Goal: Task Accomplishment & Management: Manage account settings

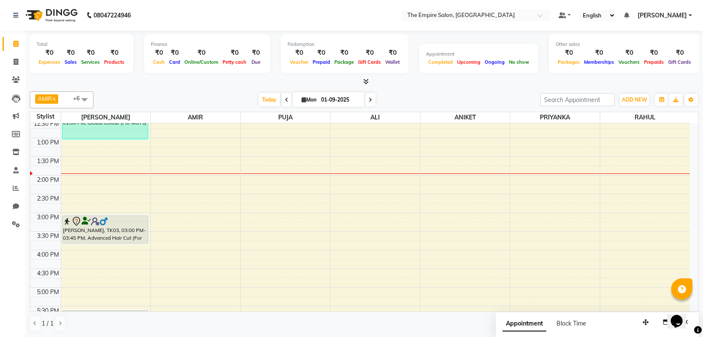
scroll to position [213, 0]
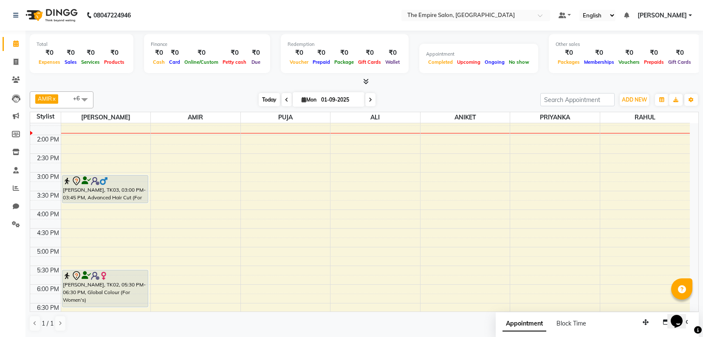
click at [267, 98] on span "Today" at bounding box center [269, 99] width 21 height 13
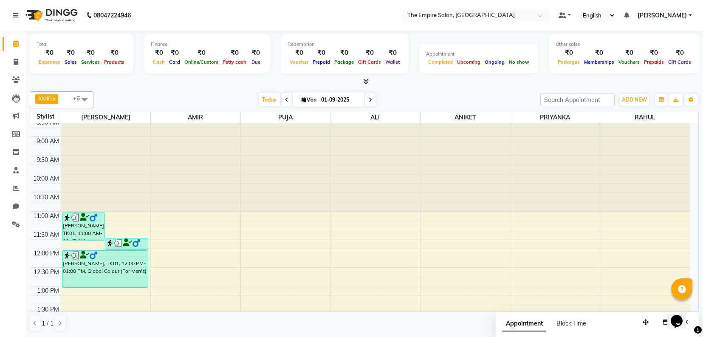
scroll to position [0, 0]
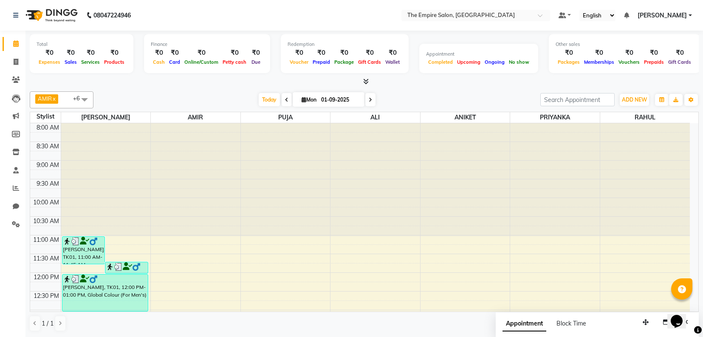
click at [58, 98] on span "[PERSON_NAME]" at bounding box center [46, 98] width 23 height 9
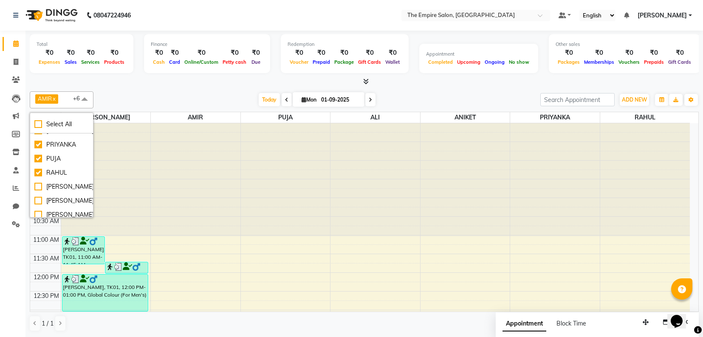
scroll to position [98, 0]
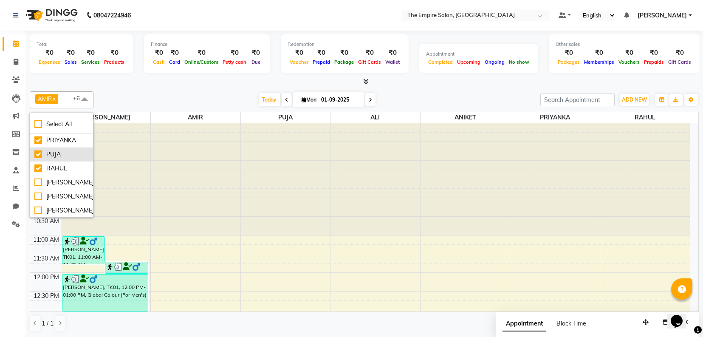
click at [36, 154] on div "PUJA" at bounding box center [61, 154] width 54 height 9
checkbox input "false"
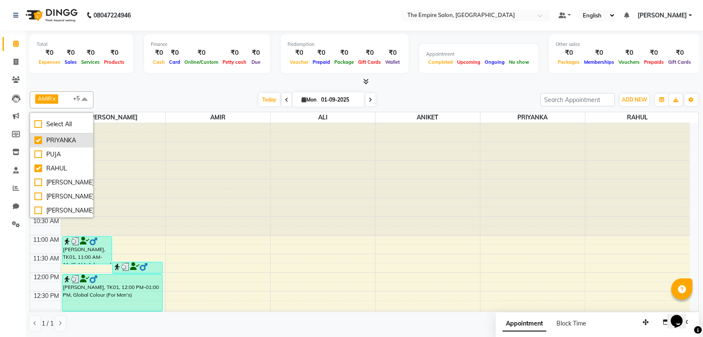
click at [41, 139] on div "PRIYANKA" at bounding box center [61, 140] width 54 height 9
checkbox input "false"
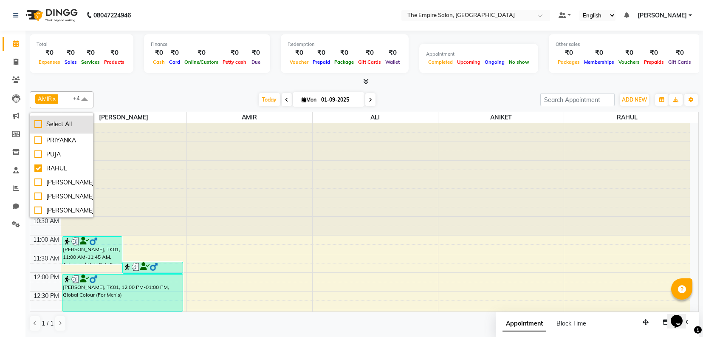
click at [61, 124] on div "Select All" at bounding box center [61, 124] width 54 height 9
checkbox input "true"
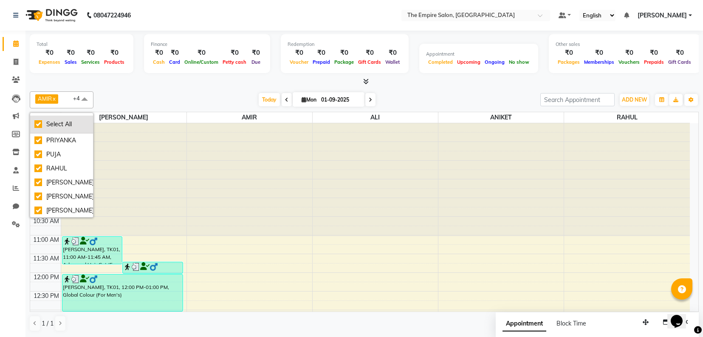
checkbox input "true"
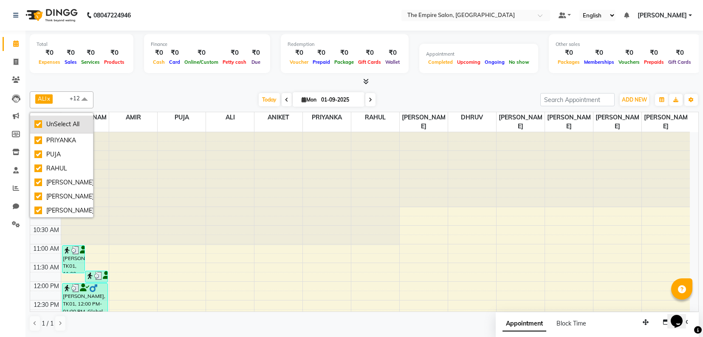
click at [61, 124] on div "UnSelect All" at bounding box center [61, 124] width 54 height 9
checkbox input "false"
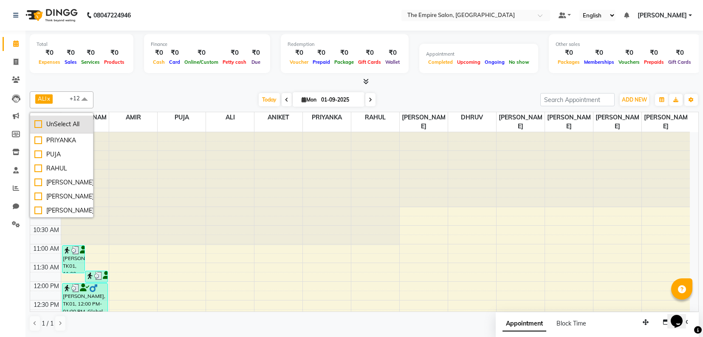
checkbox input "false"
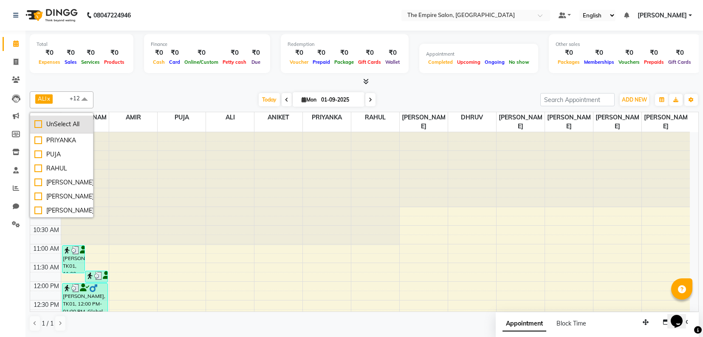
checkbox input "false"
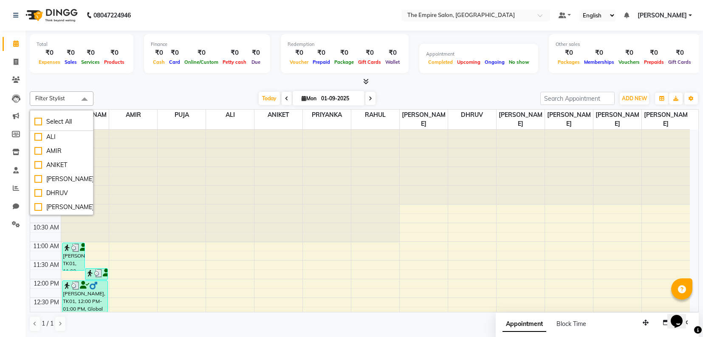
scroll to position [0, 0]
click at [40, 139] on div "ALI" at bounding box center [61, 137] width 54 height 9
checkbox input "true"
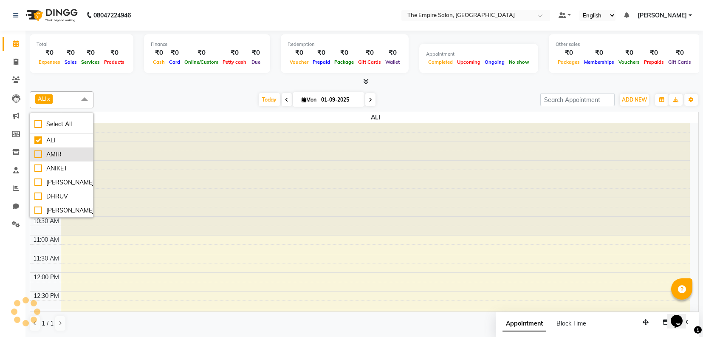
click at [39, 148] on li "AMIR" at bounding box center [61, 154] width 63 height 14
checkbox input "true"
click at [41, 168] on div "ANIKET" at bounding box center [61, 168] width 54 height 9
checkbox input "true"
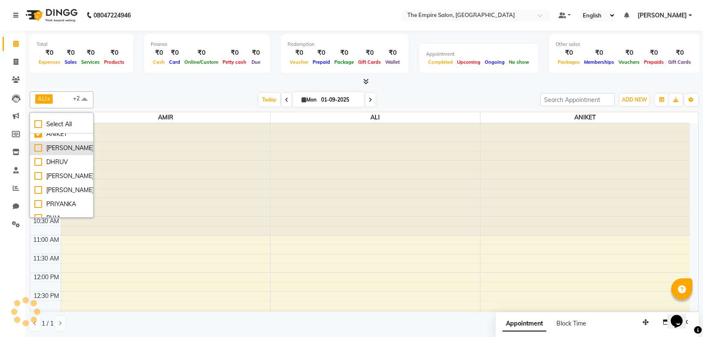
scroll to position [53, 0]
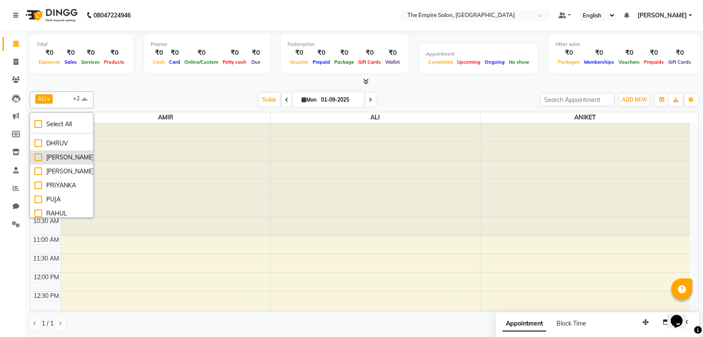
click at [37, 155] on div "[PERSON_NAME]" at bounding box center [61, 157] width 54 height 9
checkbox input "true"
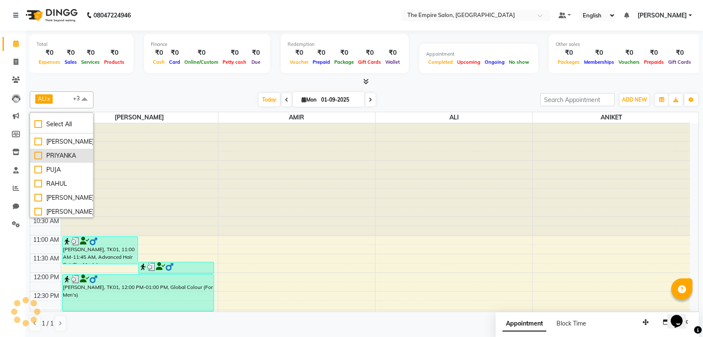
scroll to position [98, 0]
click at [177, 88] on div "ALI x AMIR x [PERSON_NAME] x +3 Select All ALI [PERSON_NAME] [PERSON_NAME] [PER…" at bounding box center [364, 211] width 669 height 247
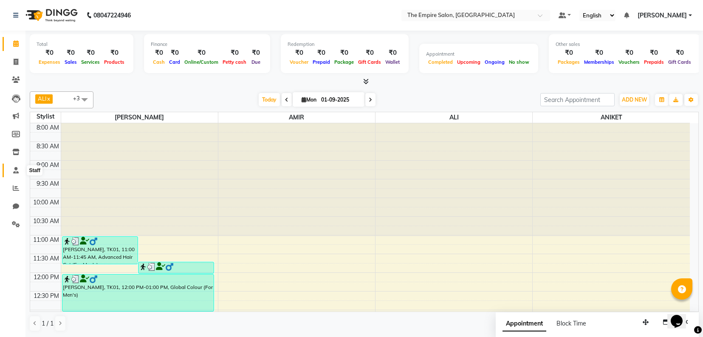
click at [18, 171] on span at bounding box center [16, 171] width 15 height 10
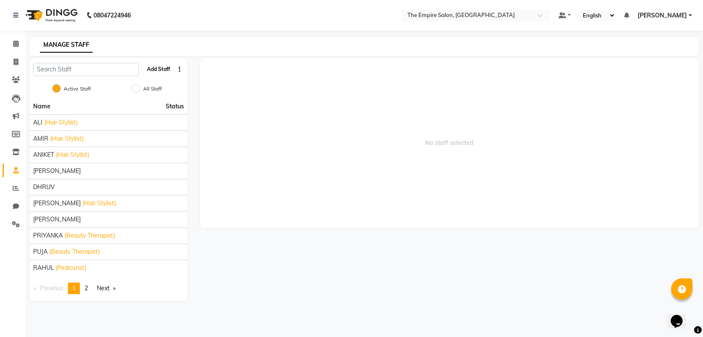
click at [159, 66] on button "Add Staff" at bounding box center [159, 69] width 30 height 14
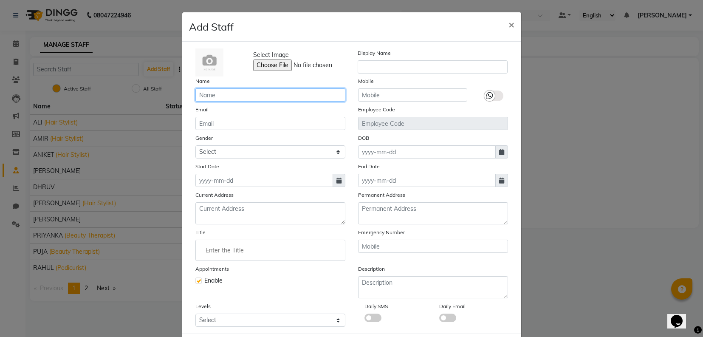
drag, startPoint x: 208, startPoint y: 96, endPoint x: 217, endPoint y: 90, distance: 10.9
click at [208, 96] on input "text" at bounding box center [271, 94] width 150 height 13
type input "a"
type input "[PERSON_NAME]"
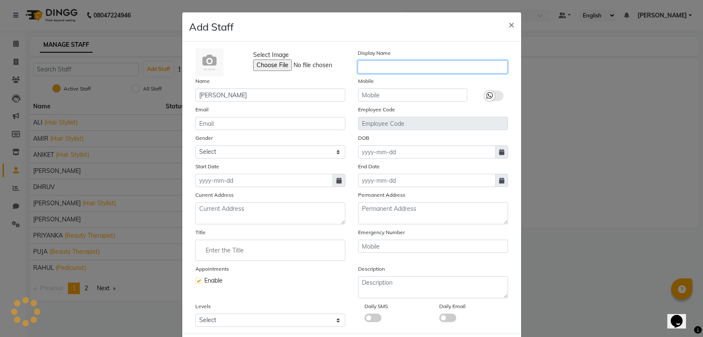
click at [369, 66] on input "text" at bounding box center [433, 66] width 150 height 13
type input "ARNA"
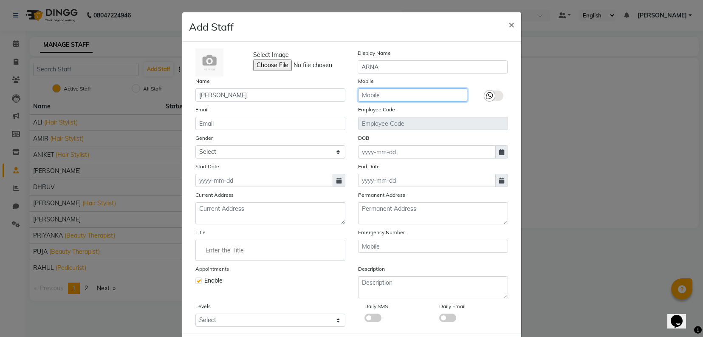
drag, startPoint x: 377, startPoint y: 98, endPoint x: 383, endPoint y: 88, distance: 11.8
click at [377, 98] on input "text" at bounding box center [412, 94] width 109 height 13
type input "6290912385"
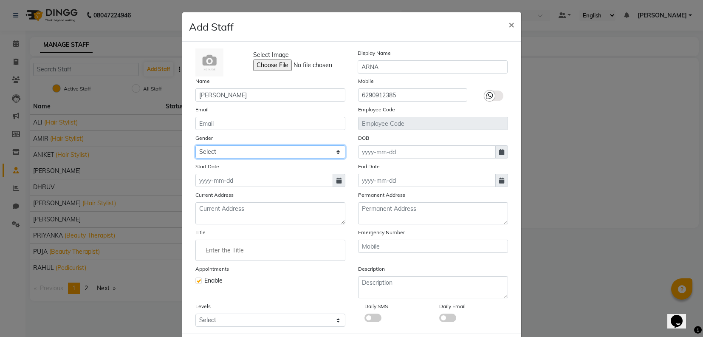
click at [215, 152] on select "Select [DEMOGRAPHIC_DATA] [DEMOGRAPHIC_DATA] Other Prefer Not To Say" at bounding box center [271, 151] width 150 height 13
select select "[DEMOGRAPHIC_DATA]"
click at [196, 145] on select "Select [DEMOGRAPHIC_DATA] [DEMOGRAPHIC_DATA] Other Prefer Not To Say" at bounding box center [271, 151] width 150 height 13
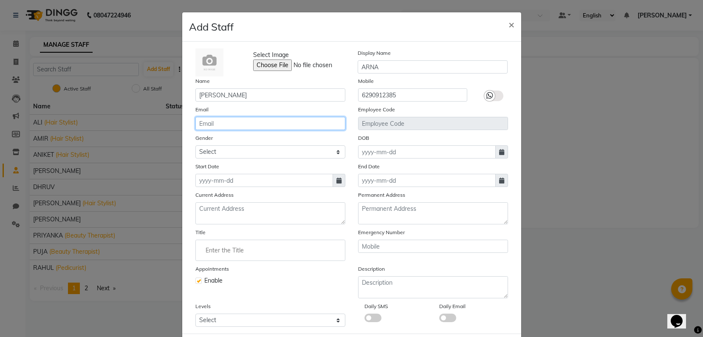
click at [216, 120] on input "email" at bounding box center [271, 123] width 150 height 13
type input "[EMAIL_ADDRESS][DOMAIN_NAME]"
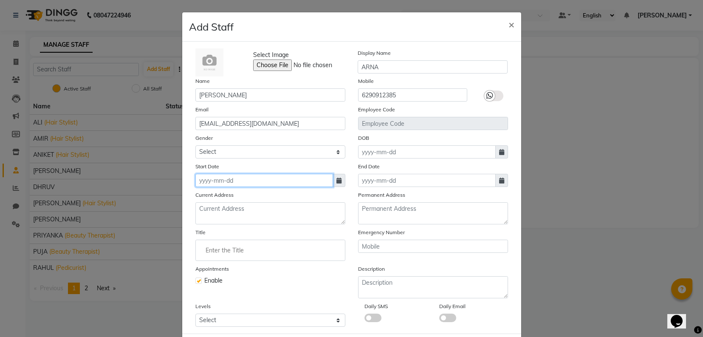
click at [207, 183] on input at bounding box center [265, 180] width 138 height 13
select select "9"
select select "2025"
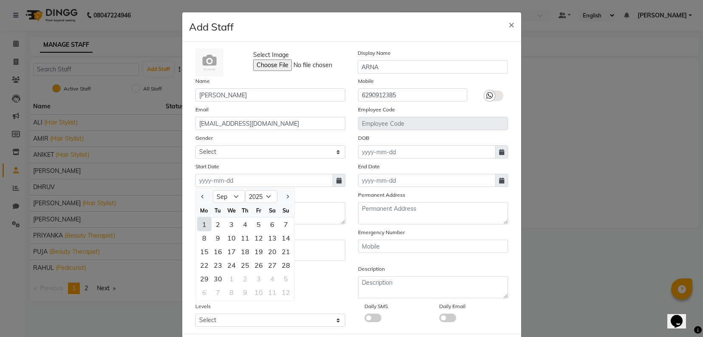
click at [200, 220] on div "1" at bounding box center [205, 225] width 14 height 14
type input "01-09-2025"
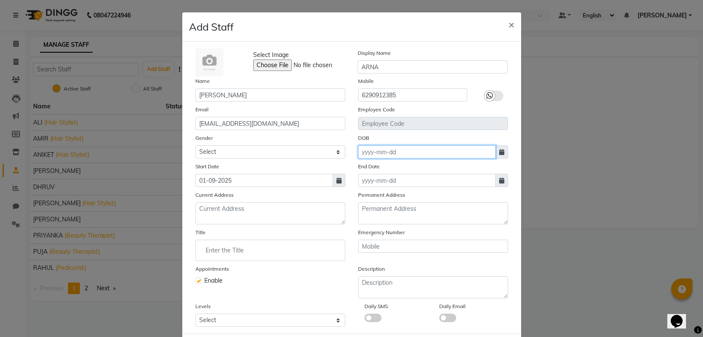
click at [363, 150] on input at bounding box center [427, 151] width 138 height 13
select select "9"
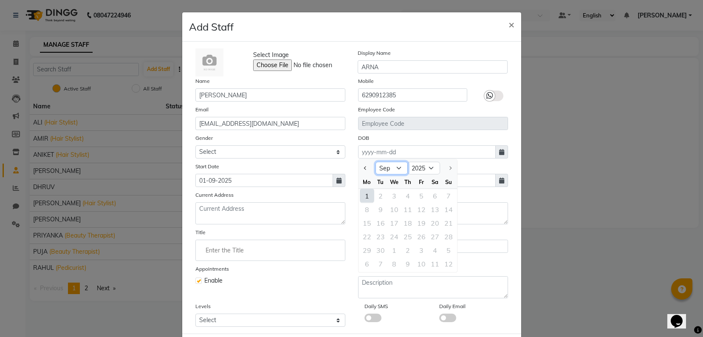
click at [392, 168] on select "Jan Feb Mar Apr May Jun [DATE] Aug Sep" at bounding box center [392, 168] width 32 height 13
click at [376, 162] on select "Jan Feb Mar Apr May Jun [DATE] Aug Sep" at bounding box center [392, 168] width 32 height 13
click at [413, 166] on select "1920 1921 1922 1923 1924 1925 1926 1927 1928 1929 1930 1931 1932 1933 1934 1935…" at bounding box center [424, 168] width 32 height 13
select select "2003"
click at [408, 162] on select "1920 1921 1922 1923 1924 1925 1926 1927 1928 1929 1930 1931 1932 1933 1934 1935…" at bounding box center [424, 168] width 32 height 13
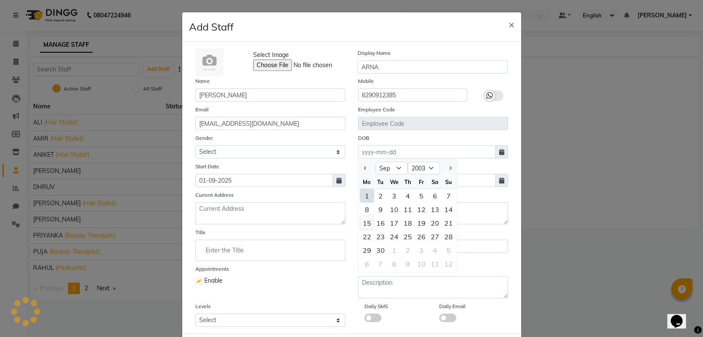
click at [362, 221] on div "15" at bounding box center [367, 223] width 14 height 14
type input "[DATE]"
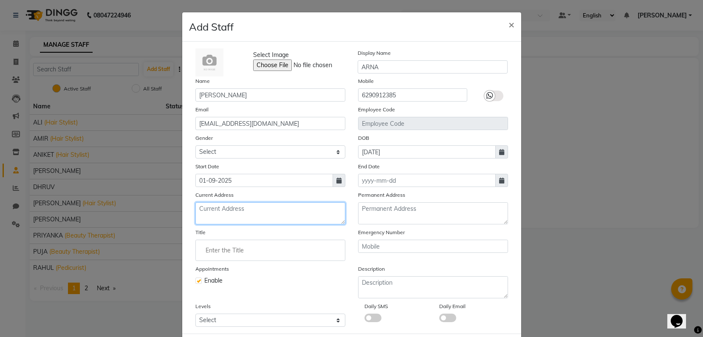
click at [210, 205] on textarea at bounding box center [271, 213] width 150 height 22
drag, startPoint x: 193, startPoint y: 207, endPoint x: 336, endPoint y: 207, distance: 143.7
click at [336, 207] on textarea "[STREET_ADDRESS][PERSON_NAME]" at bounding box center [271, 213] width 150 height 22
type textarea "[STREET_ADDRESS][PERSON_NAME]"
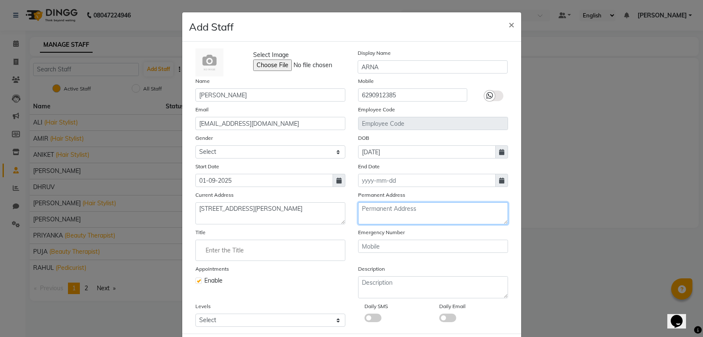
paste textarea "[STREET_ADDRESS][PERSON_NAME]"
type textarea "[STREET_ADDRESS][PERSON_NAME]"
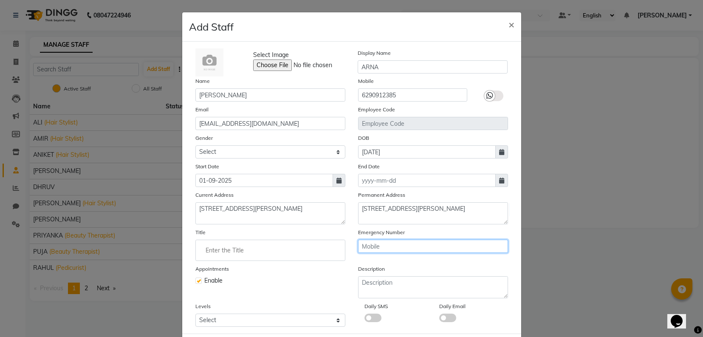
click at [383, 243] on input "text" at bounding box center [433, 246] width 150 height 13
type input "9836024487"
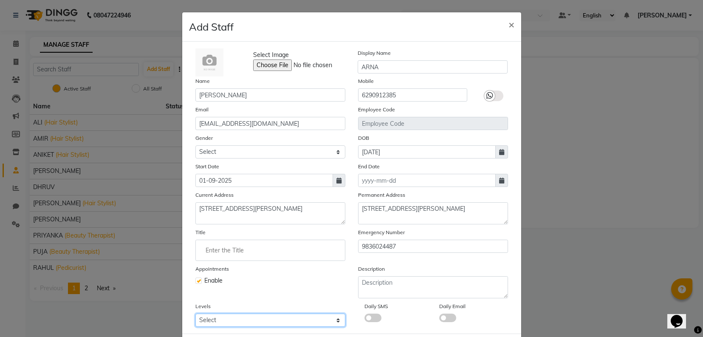
click at [224, 319] on select "Select Senior Stylist" at bounding box center [271, 320] width 150 height 13
click at [226, 317] on select "Select Senior Stylist" at bounding box center [271, 320] width 150 height 13
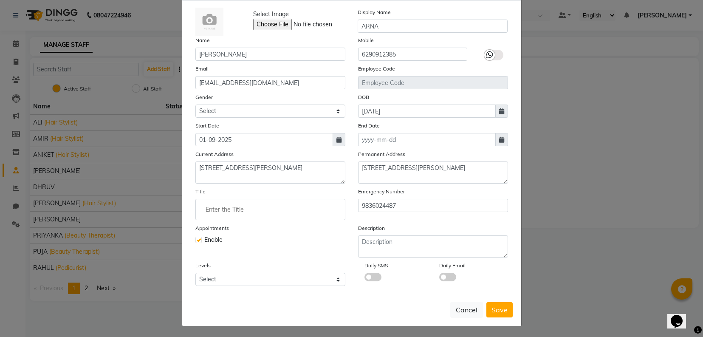
click at [363, 279] on div "Daily SMS" at bounding box center [395, 273] width 75 height 25
click at [366, 275] on span at bounding box center [373, 277] width 17 height 9
click at [365, 278] on input "checkbox" at bounding box center [365, 278] width 0 height 0
click at [443, 273] on span at bounding box center [448, 277] width 17 height 9
click at [440, 278] on input "checkbox" at bounding box center [440, 278] width 0 height 0
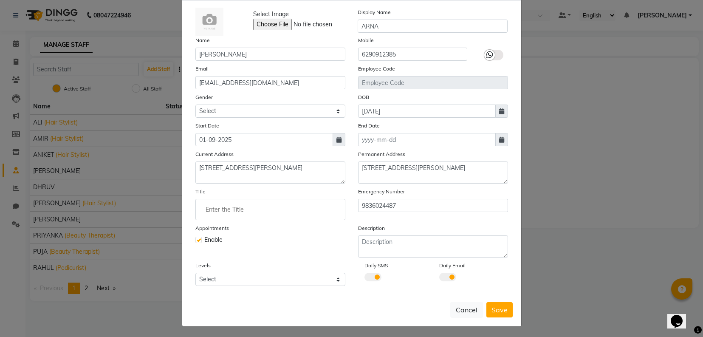
click at [223, 205] on input "Enter the Title" at bounding box center [270, 209] width 142 height 17
click at [221, 230] on b "Ar" at bounding box center [222, 228] width 7 height 8
type input "Nail Artist"
click at [487, 51] on icon at bounding box center [490, 55] width 7 height 8
click at [0, 0] on input "checkbox" at bounding box center [0, 0] width 0 height 0
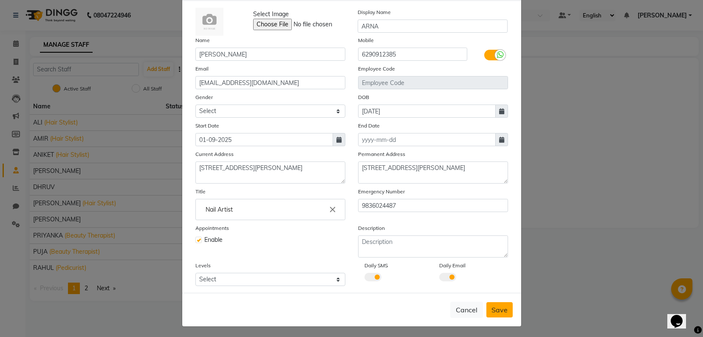
click at [505, 304] on button "Save" at bounding box center [500, 309] width 26 height 15
select select
checkbox input "false"
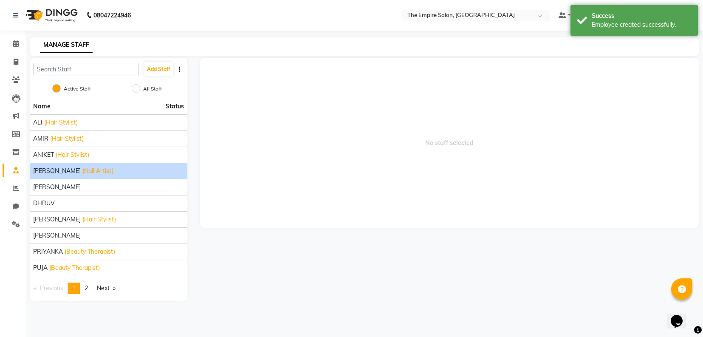
click at [51, 173] on span "[PERSON_NAME]" at bounding box center [57, 171] width 48 height 9
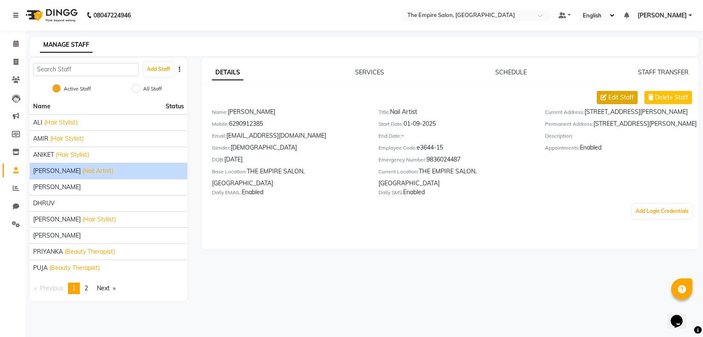
click at [619, 99] on span "Edit Staff" at bounding box center [622, 97] width 26 height 9
select select "[DEMOGRAPHIC_DATA]"
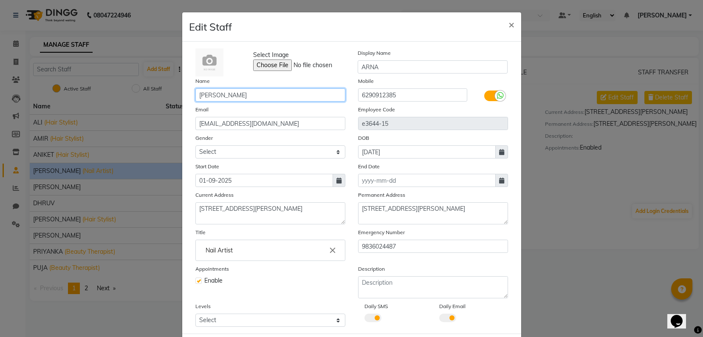
click at [216, 92] on input "[PERSON_NAME]" at bounding box center [271, 94] width 150 height 13
drag, startPoint x: 214, startPoint y: 94, endPoint x: 262, endPoint y: 96, distance: 48.1
click at [262, 96] on input "[PERSON_NAME]" at bounding box center [271, 94] width 150 height 13
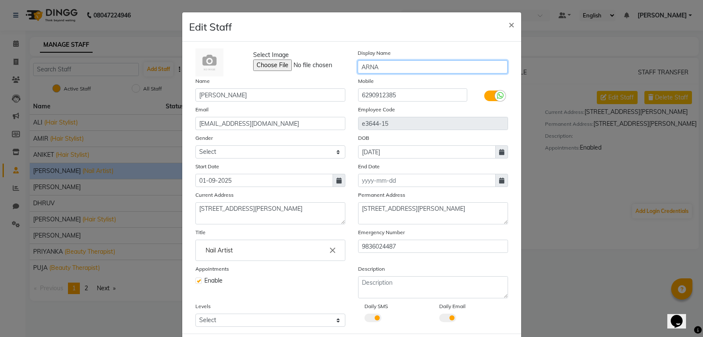
paste input "CHAKRABORTY"
type input "[PERSON_NAME]"
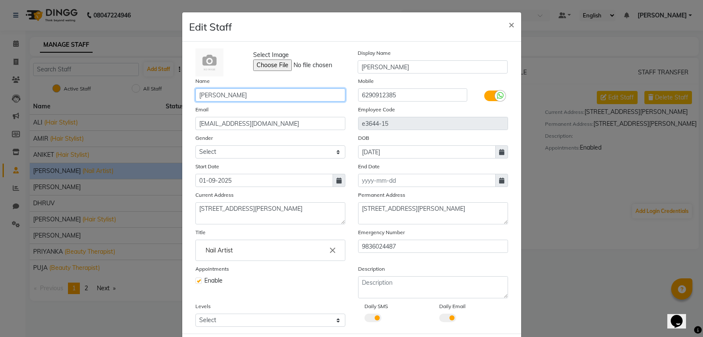
click at [258, 96] on input "[PERSON_NAME]" at bounding box center [271, 94] width 150 height 13
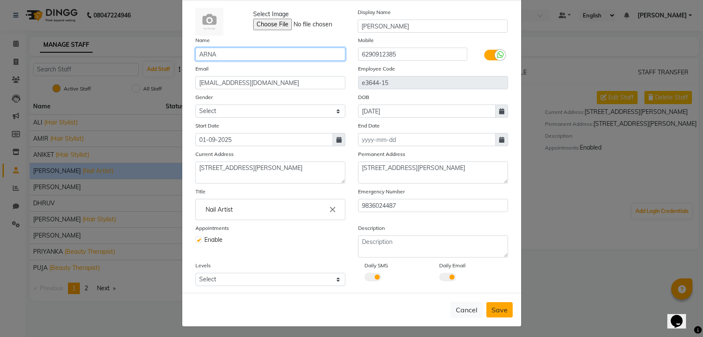
type input "ARNA"
click at [498, 307] on span "Save" at bounding box center [500, 310] width 16 height 9
select select
checkbox input "false"
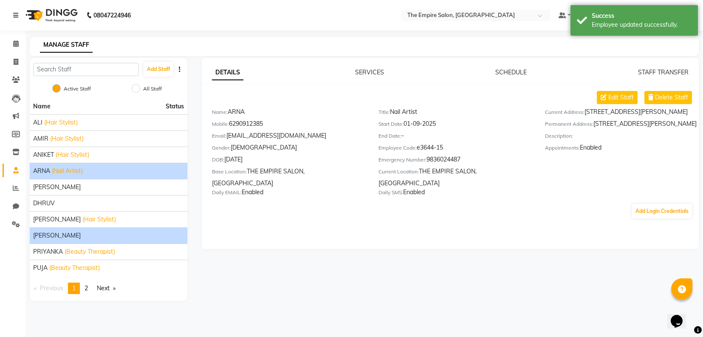
click at [43, 236] on span "[PERSON_NAME]" at bounding box center [57, 235] width 48 height 9
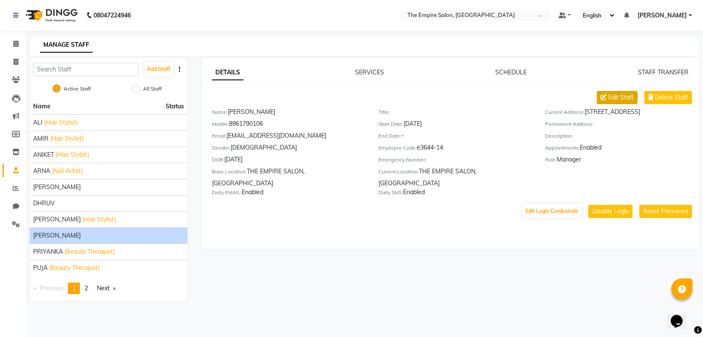
click at [613, 97] on span "Edit Staff" at bounding box center [622, 97] width 26 height 9
select select "[DEMOGRAPHIC_DATA]"
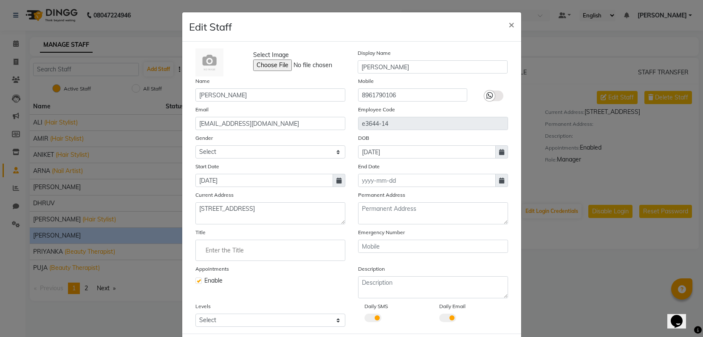
click at [226, 252] on input "Enter the Title" at bounding box center [270, 250] width 142 height 17
type input "MANAGER"
click at [485, 96] on div at bounding box center [351, 168] width 703 height 337
click at [487, 96] on icon at bounding box center [490, 96] width 7 height 8
click at [0, 0] on input "checkbox" at bounding box center [0, 0] width 0 height 0
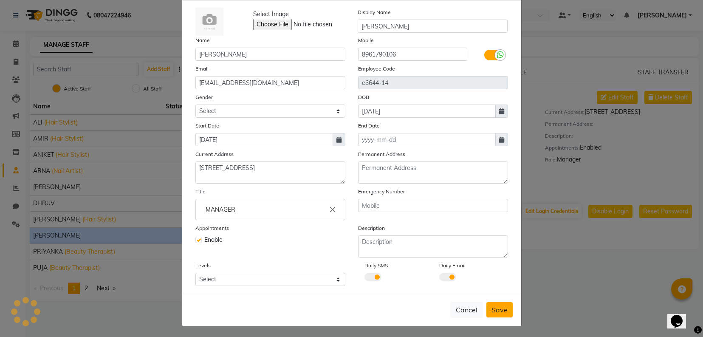
click at [492, 306] on span "Save" at bounding box center [500, 310] width 16 height 9
select select
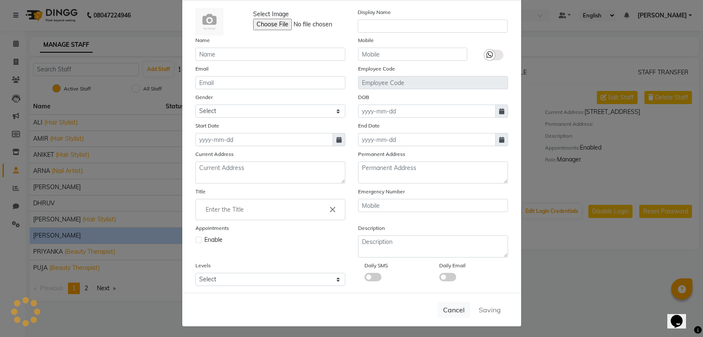
checkbox input "false"
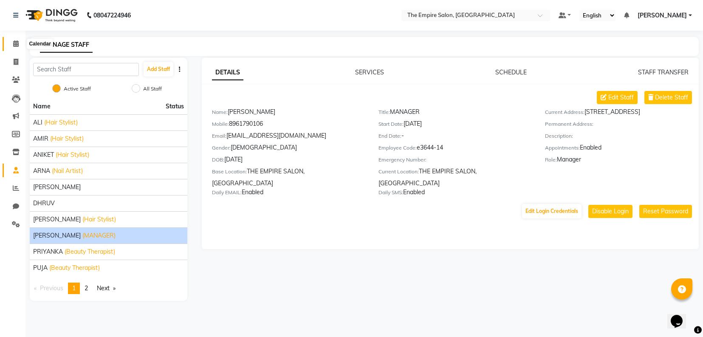
click at [17, 45] on icon at bounding box center [16, 43] width 6 height 6
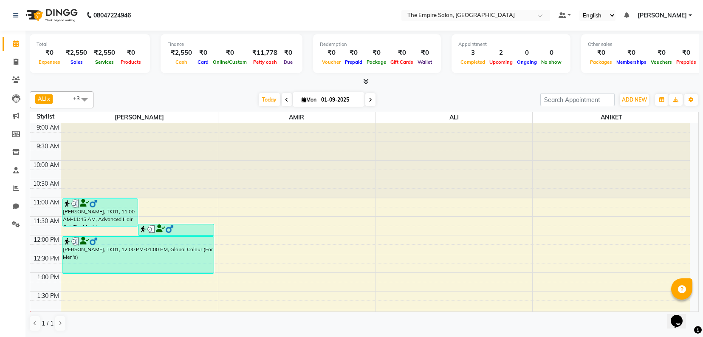
click at [62, 101] on span "ALI x [PERSON_NAME] x [PERSON_NAME] x +3" at bounding box center [62, 99] width 64 height 17
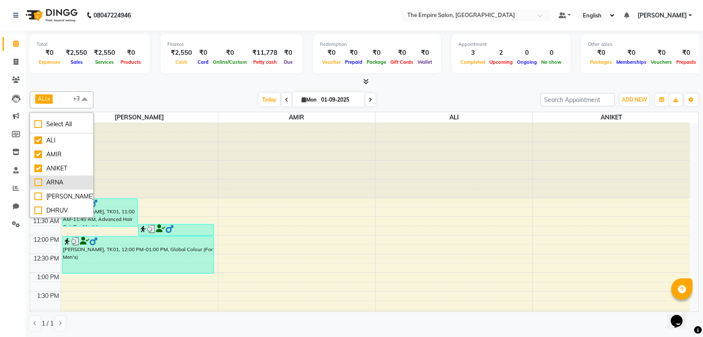
click at [39, 181] on div "ARNA" at bounding box center [61, 182] width 54 height 9
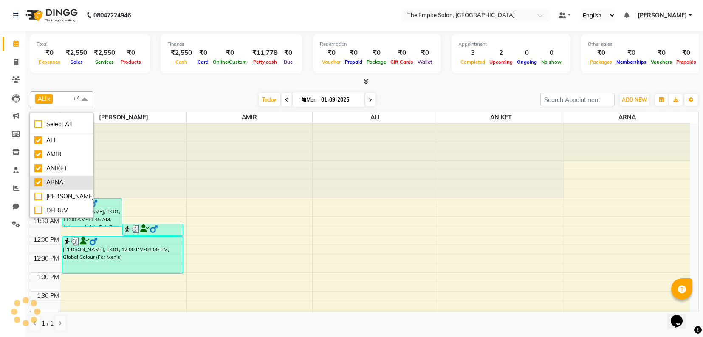
checkbox input "true"
click at [137, 86] on div "Total ₹0 Expenses ₹2,550 Sales ₹2,550 Services ₹0 Products Finance ₹2,550 Cash …" at bounding box center [365, 184] width 678 height 306
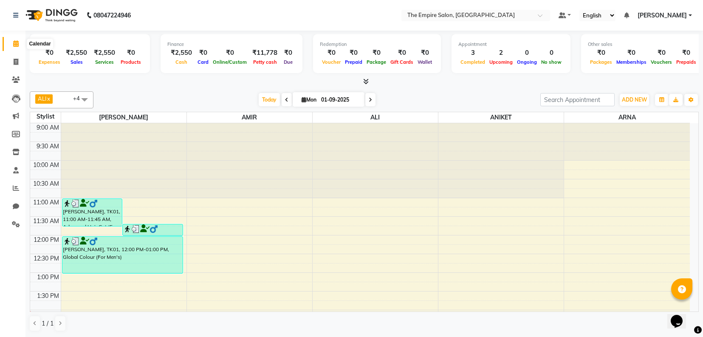
click at [17, 44] on icon at bounding box center [16, 43] width 6 height 6
click at [19, 150] on icon at bounding box center [15, 152] width 7 height 6
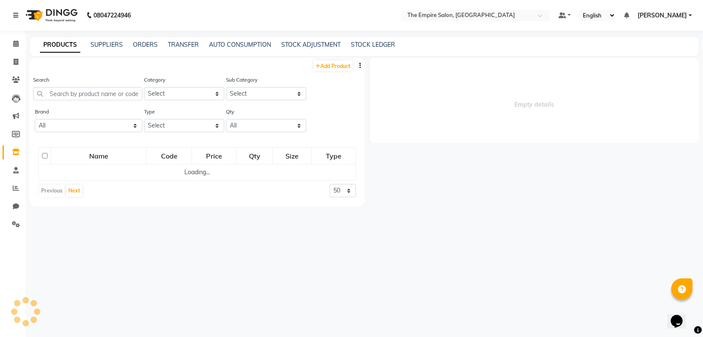
select select
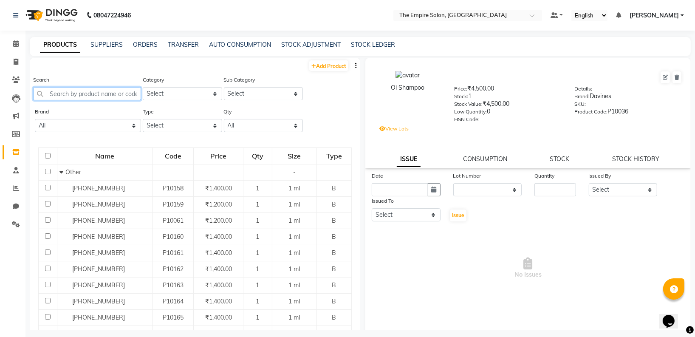
click at [86, 97] on input "text" at bounding box center [87, 93] width 108 height 13
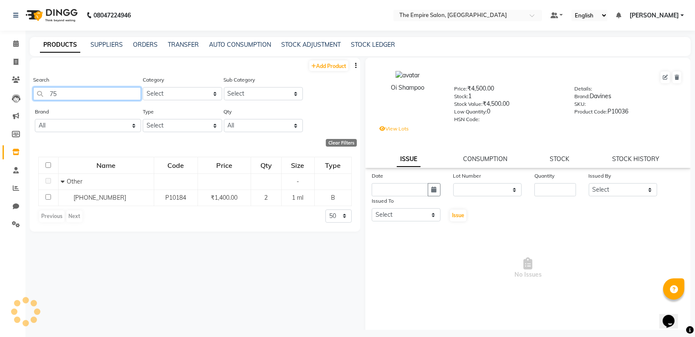
type input "7"
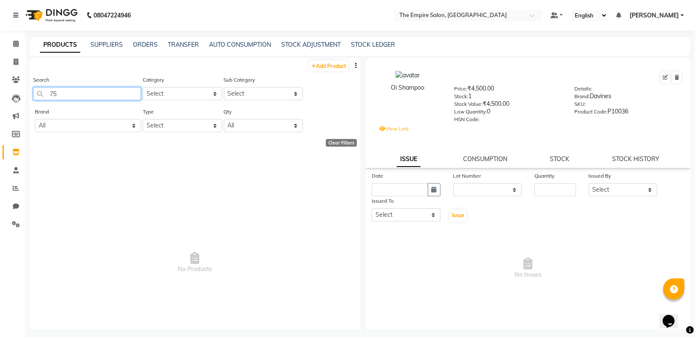
type input "7"
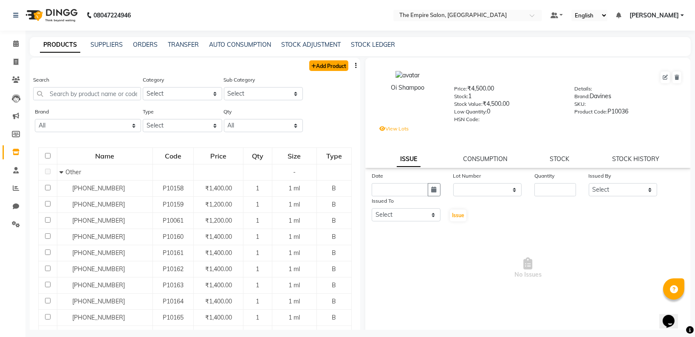
click at [323, 64] on link "Add Product" at bounding box center [328, 65] width 39 height 11
select select "true"
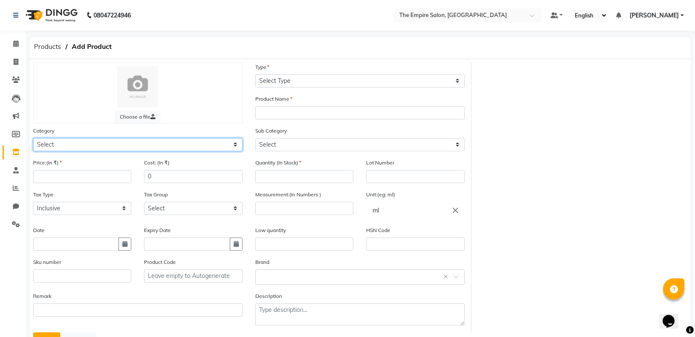
click at [78, 145] on select "Select Hair Skin Makeup Personal Care Appliances [PERSON_NAME] Waxing Disposabl…" at bounding box center [138, 144] width 210 height 13
select select "1543901000"
click at [33, 138] on select "Select Hair Skin Makeup Personal Care Appliances [PERSON_NAME] Waxing Disposabl…" at bounding box center [138, 144] width 210 height 13
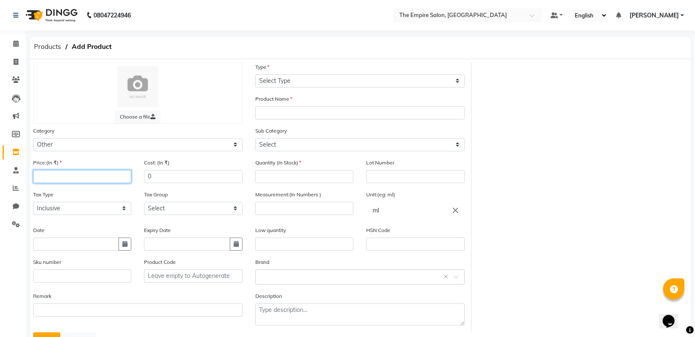
click at [69, 175] on input "number" at bounding box center [82, 176] width 98 height 13
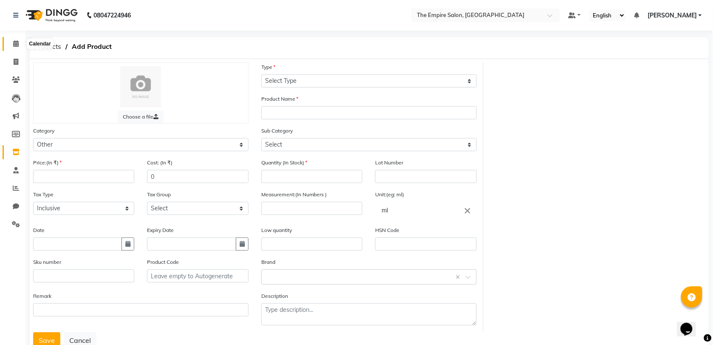
click at [17, 43] on icon at bounding box center [16, 43] width 6 height 6
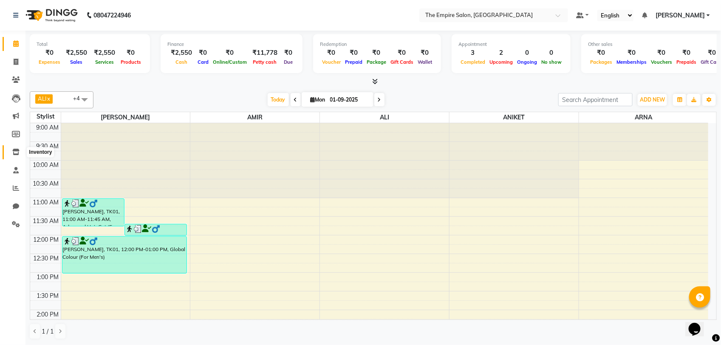
click at [18, 153] on icon at bounding box center [15, 152] width 7 height 6
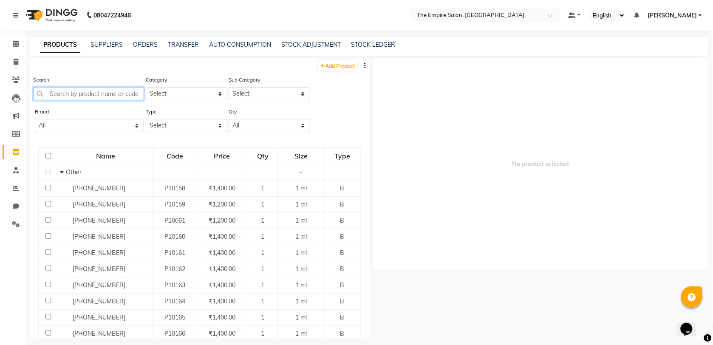
click at [57, 94] on input "text" at bounding box center [88, 93] width 111 height 13
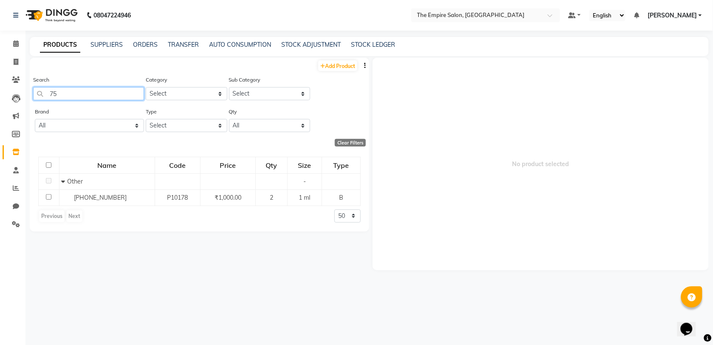
type input "7"
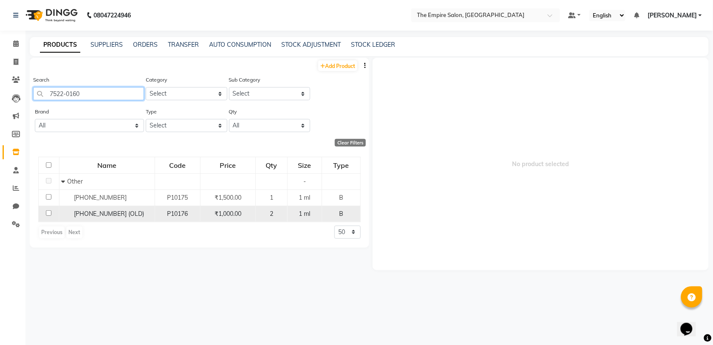
type input "7522-0160"
click at [103, 210] on div "[PHONE_NUMBER] (OLD)" at bounding box center [107, 214] width 91 height 9
select select
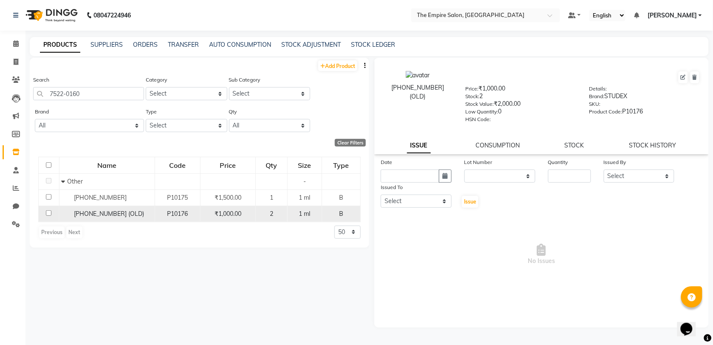
click at [47, 213] on input "checkbox" at bounding box center [49, 213] width 6 height 6
click at [306, 213] on span "1 ml" at bounding box center [304, 214] width 11 height 8
click at [341, 210] on div "B" at bounding box center [341, 214] width 31 height 9
click at [221, 210] on span "₹1,000.00" at bounding box center [228, 214] width 27 height 8
click at [50, 214] on input "checkbox" at bounding box center [49, 213] width 6 height 6
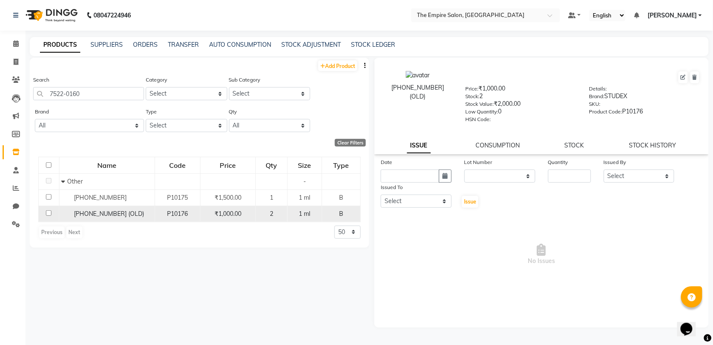
checkbox input "false"
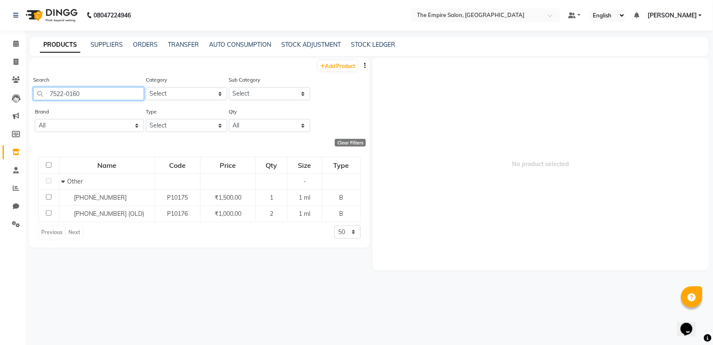
drag, startPoint x: 108, startPoint y: 96, endPoint x: -2, endPoint y: 148, distance: 121.3
click at [0, 148] on html "08047224946 Select Location × The Empire Salon, [GEOGRAPHIC_DATA] Default Panel…" at bounding box center [356, 172] width 713 height 345
type input "7"
type input "7532-0300"
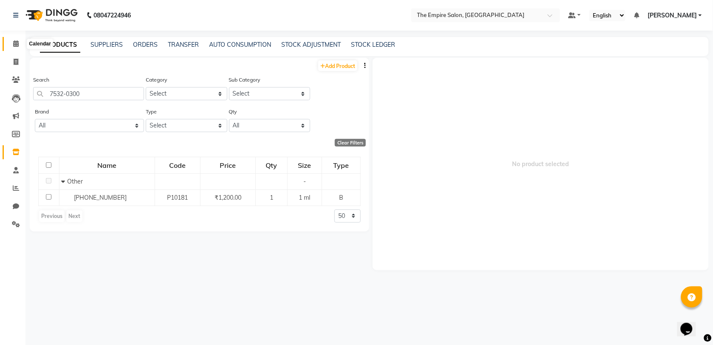
click at [17, 43] on icon at bounding box center [16, 43] width 6 height 6
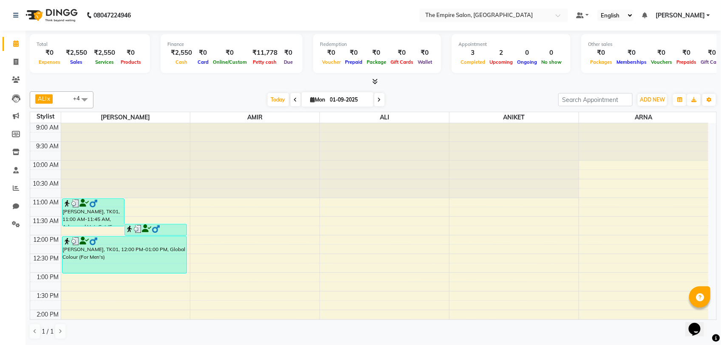
click at [311, 102] on icon at bounding box center [313, 100] width 5 height 6
select select "9"
select select "2025"
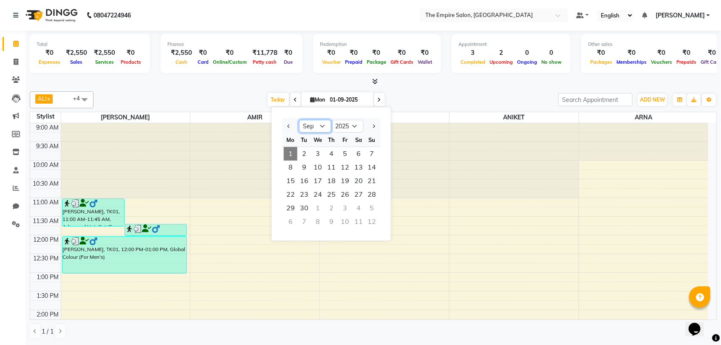
click at [311, 128] on select "Jan Feb Mar Apr May Jun [DATE] Aug Sep Oct Nov Dec" at bounding box center [315, 126] width 32 height 13
select select "8"
click at [299, 120] on select "Jan Feb Mar Apr May Jun [DATE] Aug Sep Oct Nov Dec" at bounding box center [315, 126] width 32 height 13
click at [295, 208] on span "25" at bounding box center [291, 208] width 14 height 14
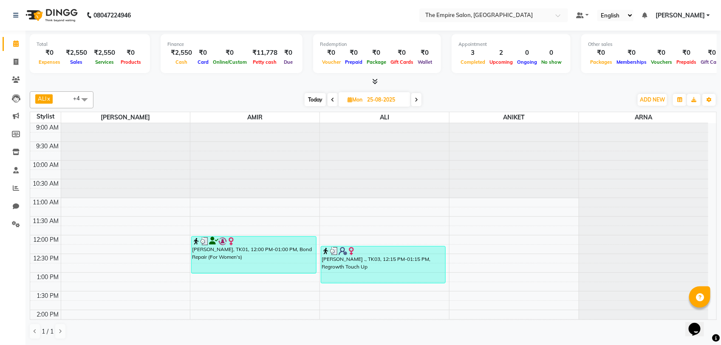
click at [315, 99] on span "Today" at bounding box center [315, 99] width 21 height 13
type input "01-09-2025"
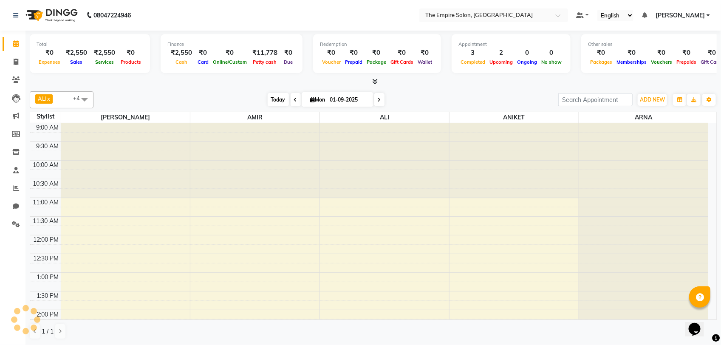
scroll to position [190, 0]
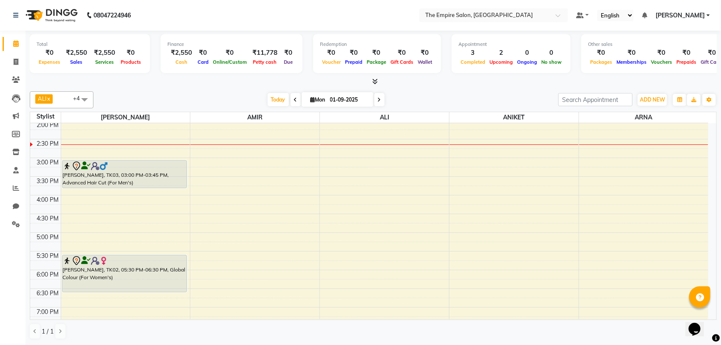
click at [319, 100] on span "Mon" at bounding box center [318, 99] width 19 height 6
select select "9"
select select "2025"
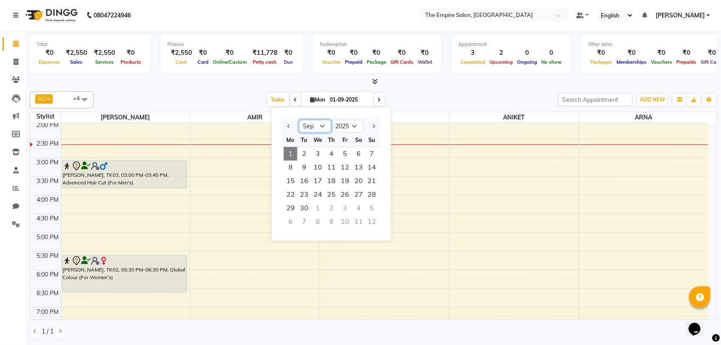
drag, startPoint x: 311, startPoint y: 125, endPoint x: 315, endPoint y: 133, distance: 8.0
click at [311, 125] on select "Jan Feb Mar Apr May Jun [DATE] Aug Sep Oct Nov Dec" at bounding box center [315, 126] width 32 height 13
select select "8"
click at [299, 120] on select "Jan Feb Mar Apr May Jun [DATE] Aug Sep Oct Nov Dec" at bounding box center [315, 126] width 32 height 13
click at [290, 207] on span "25" at bounding box center [291, 208] width 14 height 14
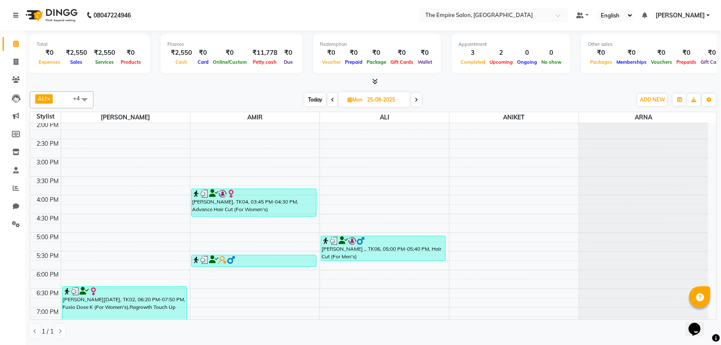
scroll to position [0, 0]
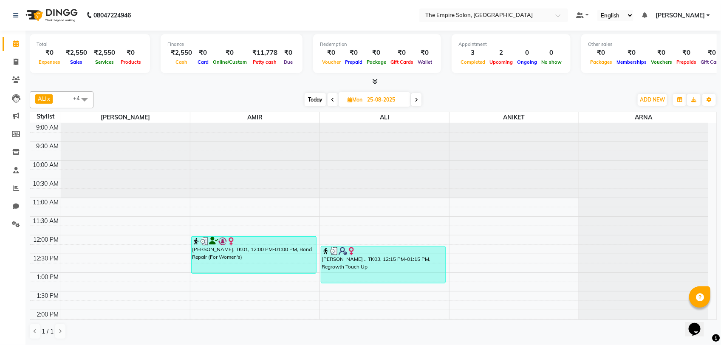
click at [312, 102] on span "Today" at bounding box center [315, 99] width 21 height 13
type input "01-09-2025"
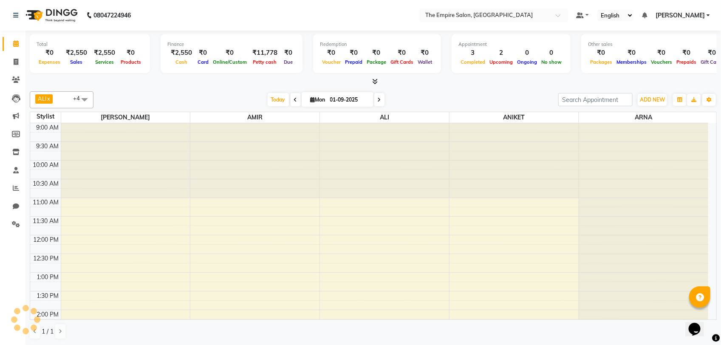
scroll to position [190, 0]
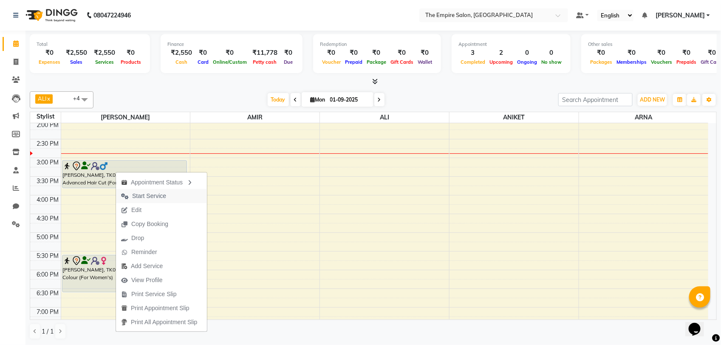
click at [143, 196] on span "Start Service" at bounding box center [149, 196] width 34 height 9
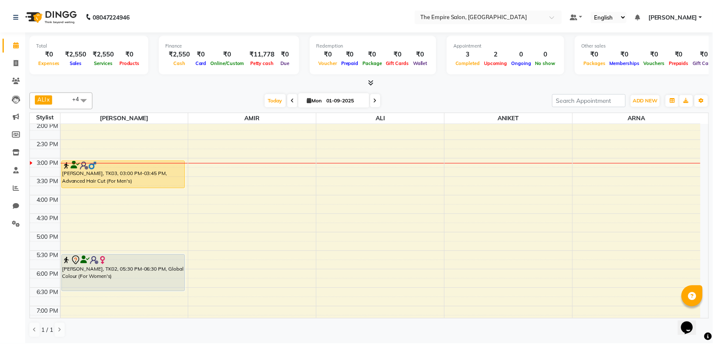
scroll to position [136, 0]
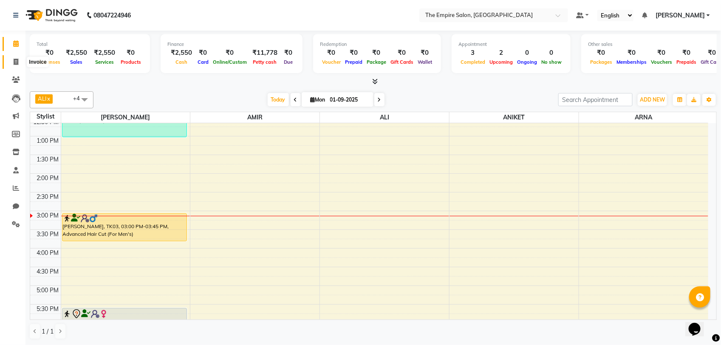
click at [17, 62] on icon at bounding box center [16, 62] width 5 height 6
select select "service"
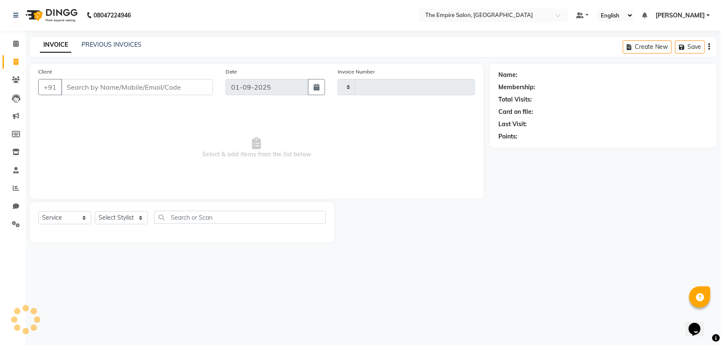
type input "1318"
select select "8221"
click at [109, 90] on input "Client" at bounding box center [137, 87] width 152 height 16
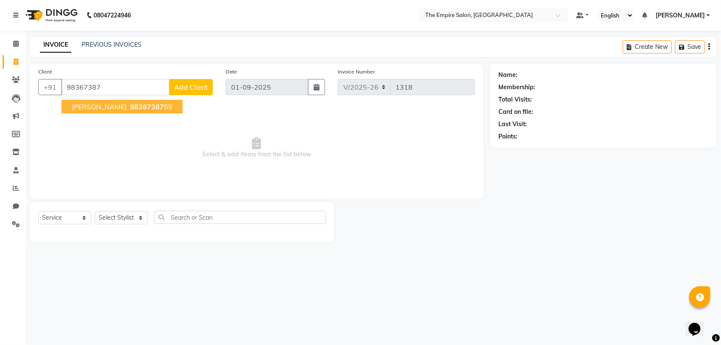
click at [128, 105] on ngb-highlight "98367387 59" at bounding box center [150, 106] width 44 height 9
type input "9836738759"
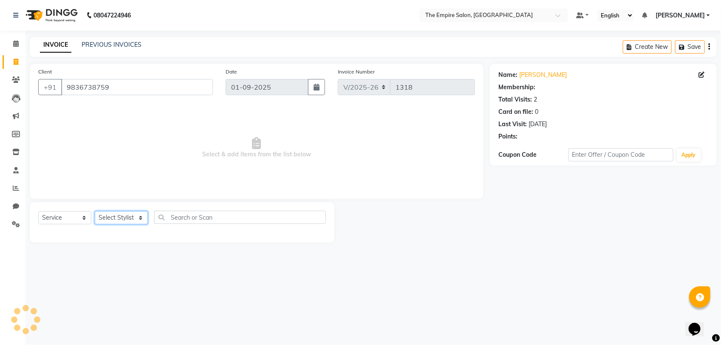
click at [114, 219] on select "Select Stylist ALI [PERSON_NAME] [PERSON_NAME] [PERSON_NAME] [PERSON_NAME] PRIY…" at bounding box center [121, 217] width 53 height 13
select select "78686"
click at [95, 211] on select "Select Stylist ALI [PERSON_NAME] [PERSON_NAME] [PERSON_NAME] [PERSON_NAME] PRIY…" at bounding box center [121, 217] width 53 height 13
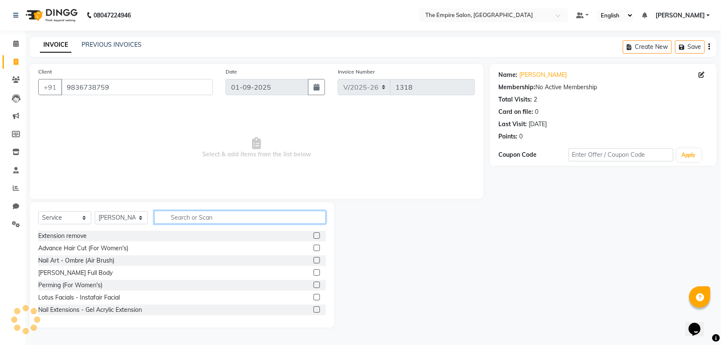
click at [198, 219] on input "text" at bounding box center [240, 217] width 172 height 13
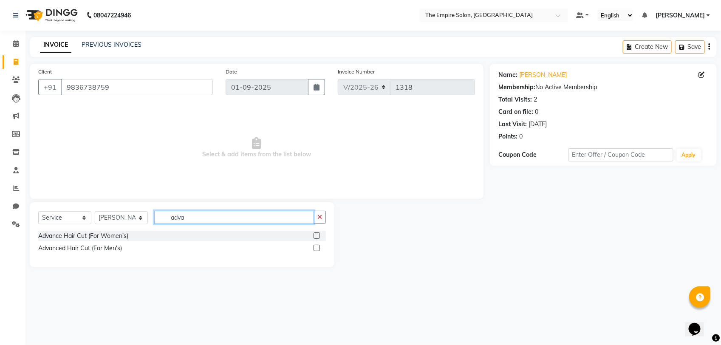
type input "adva"
click at [315, 250] on label at bounding box center [317, 248] width 6 height 6
click at [315, 250] on input "checkbox" at bounding box center [317, 249] width 6 height 6
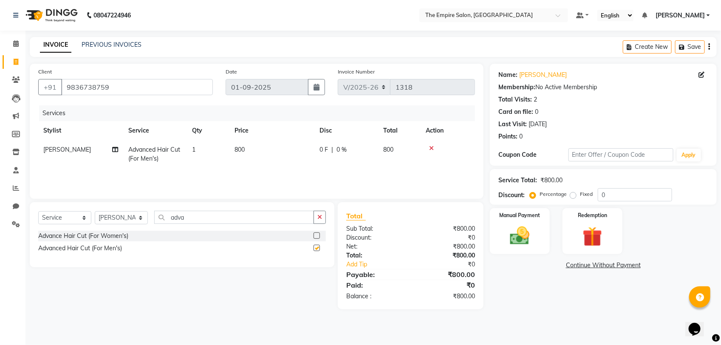
checkbox input "false"
click at [521, 239] on img at bounding box center [520, 236] width 34 height 24
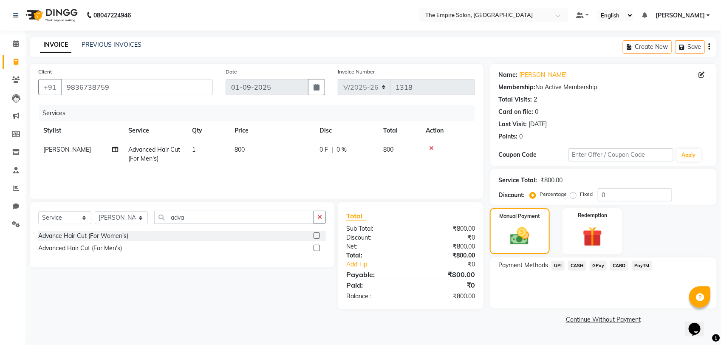
click at [575, 264] on span "CASH" at bounding box center [577, 266] width 18 height 10
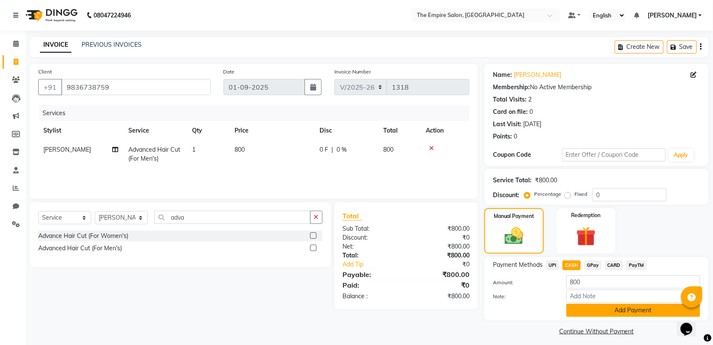
scroll to position [5, 0]
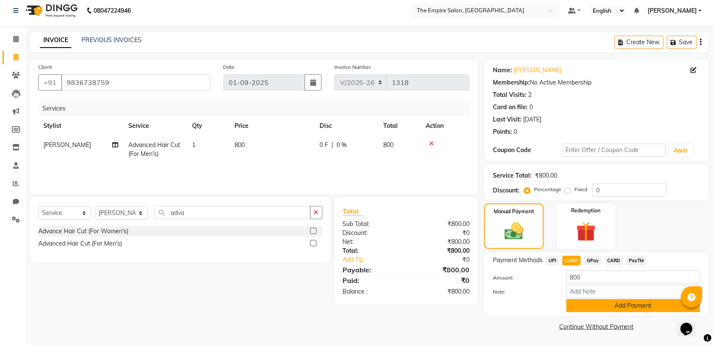
click at [579, 303] on button "Add Payment" at bounding box center [634, 305] width 134 height 13
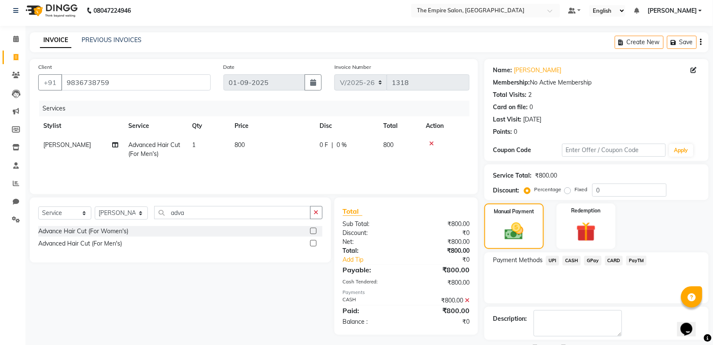
scroll to position [41, 0]
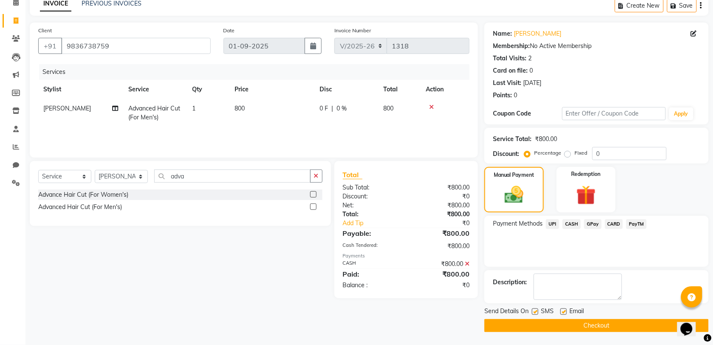
click at [584, 323] on button "Checkout" at bounding box center [597, 325] width 224 height 13
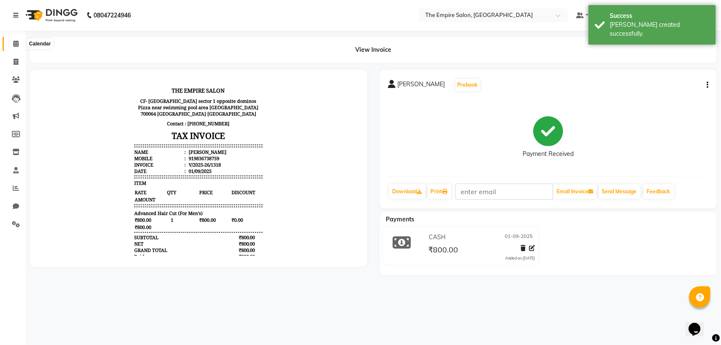
drag, startPoint x: 13, startPoint y: 45, endPoint x: 0, endPoint y: 212, distance: 167.5
click at [13, 44] on icon at bounding box center [16, 43] width 6 height 6
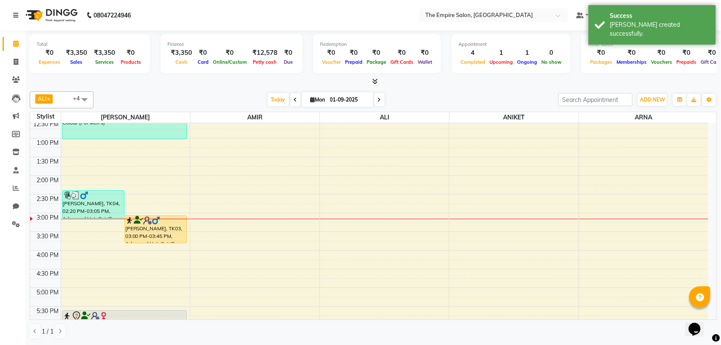
scroll to position [159, 0]
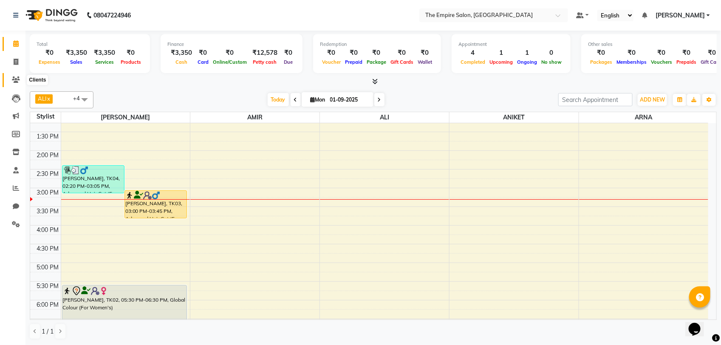
click at [13, 78] on icon at bounding box center [16, 80] width 8 height 6
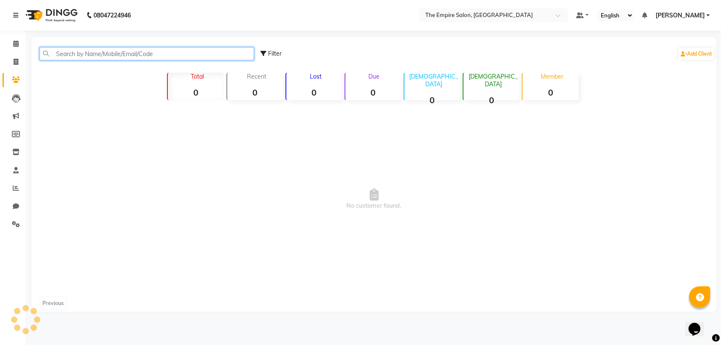
click at [97, 51] on input "text" at bounding box center [147, 53] width 215 height 13
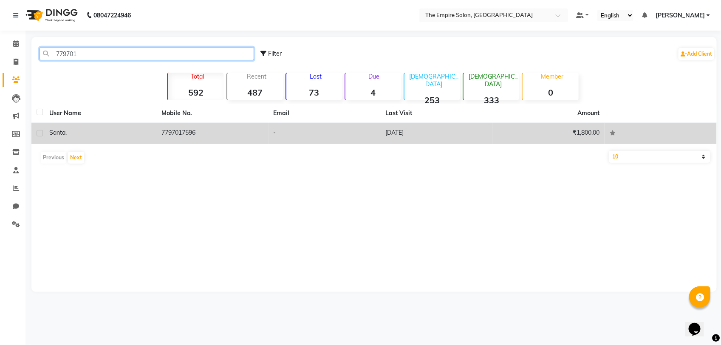
type input "779701"
click at [70, 132] on div "Santa ." at bounding box center [100, 132] width 102 height 9
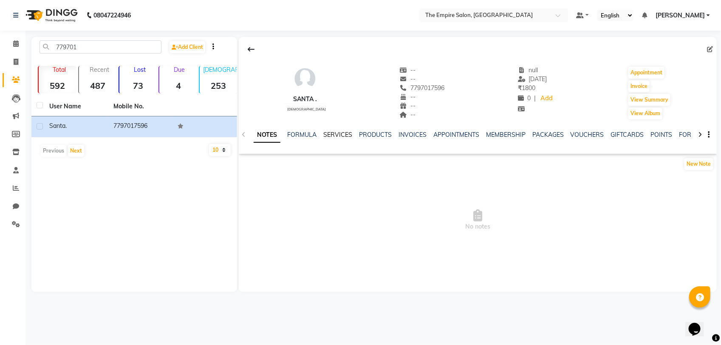
click at [336, 137] on link "SERVICES" at bounding box center [337, 135] width 29 height 8
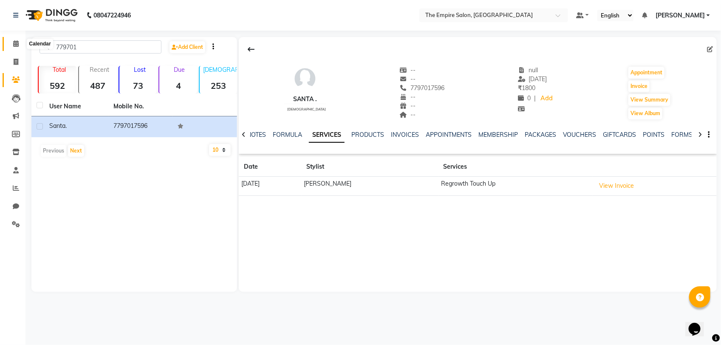
click at [15, 43] on icon at bounding box center [16, 43] width 6 height 6
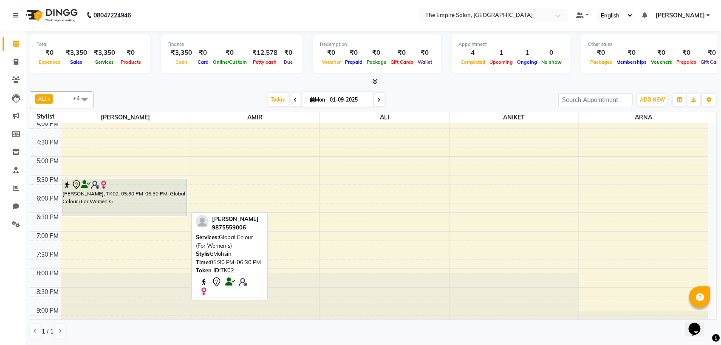
scroll to position [213, 0]
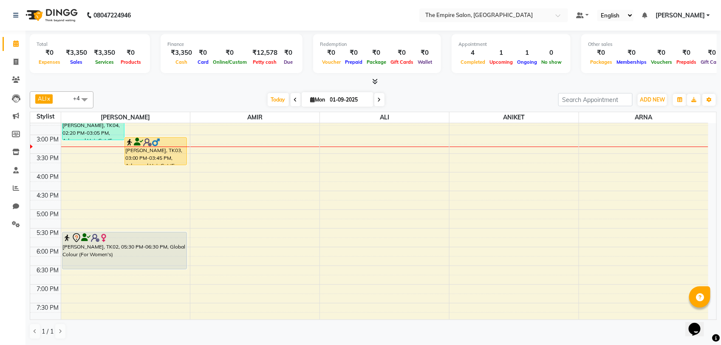
click at [77, 180] on div "9:00 AM 9:30 AM 10:00 AM 10:30 AM 11:00 AM 11:30 AM 12:00 PM 12:30 PM 1:00 PM 1…" at bounding box center [369, 154] width 678 height 486
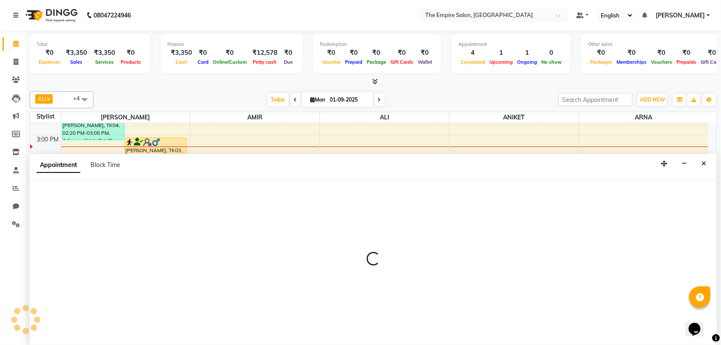
select select "78686"
select select "960"
select select "tentative"
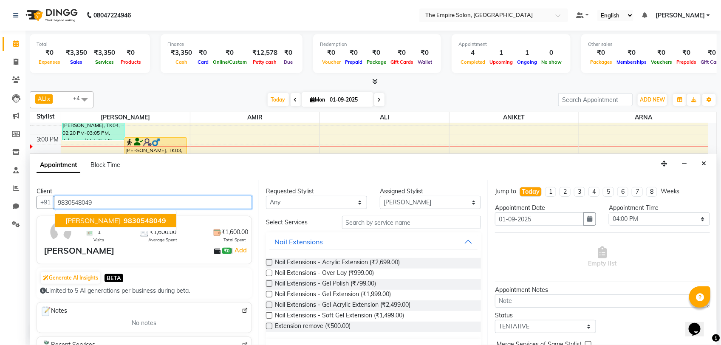
click at [102, 221] on span "[PERSON_NAME]" at bounding box center [92, 220] width 55 height 9
type input "9830548049"
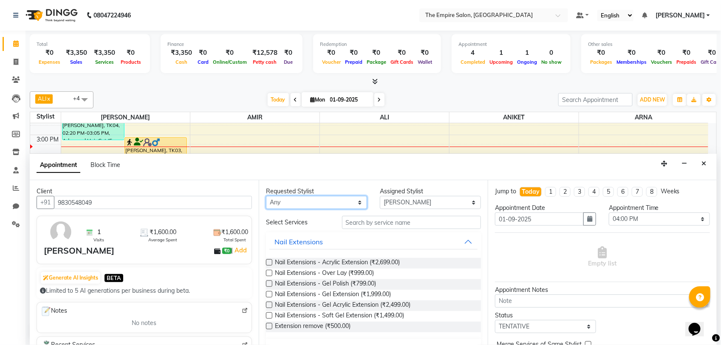
click at [315, 204] on select "Any [PERSON_NAME] [PERSON_NAME] [PERSON_NAME] [PERSON_NAME] PRIYANKA PUJA [PERS…" at bounding box center [316, 202] width 101 height 13
select select "78686"
click at [266, 196] on select "Any [PERSON_NAME] [PERSON_NAME] [PERSON_NAME] [PERSON_NAME] PRIYANKA PUJA [PERS…" at bounding box center [316, 202] width 101 height 13
click at [360, 224] on input "text" at bounding box center [411, 222] width 139 height 13
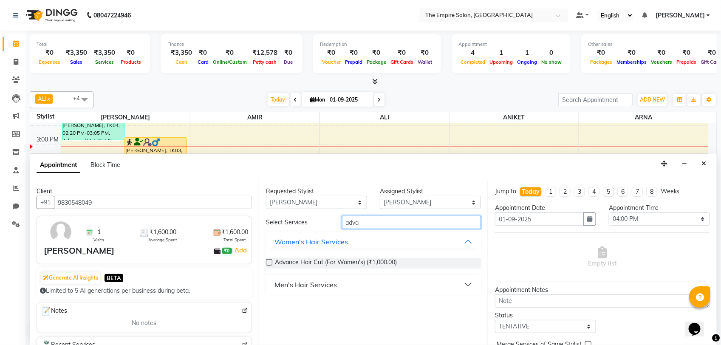
type input "adva"
click at [271, 263] on label at bounding box center [269, 262] width 6 height 6
click at [271, 263] on input "checkbox" at bounding box center [269, 264] width 6 height 6
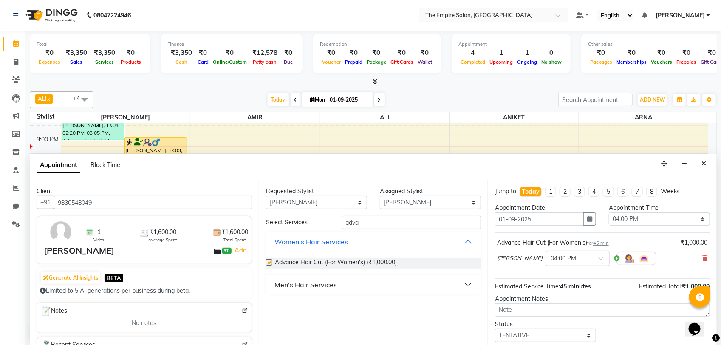
checkbox input "false"
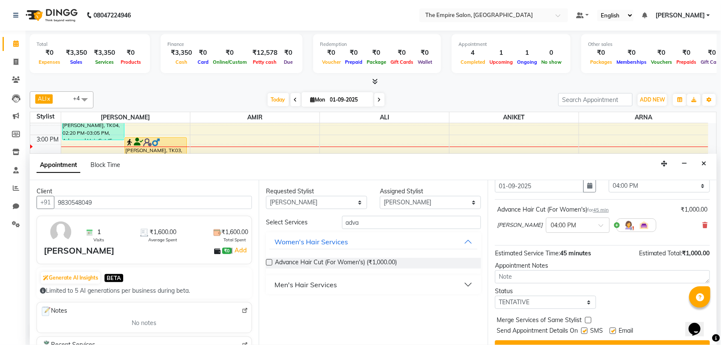
scroll to position [51, 0]
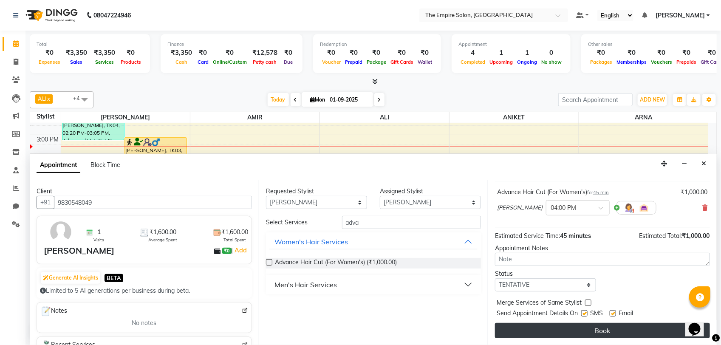
click at [596, 332] on button "Book" at bounding box center [602, 330] width 215 height 15
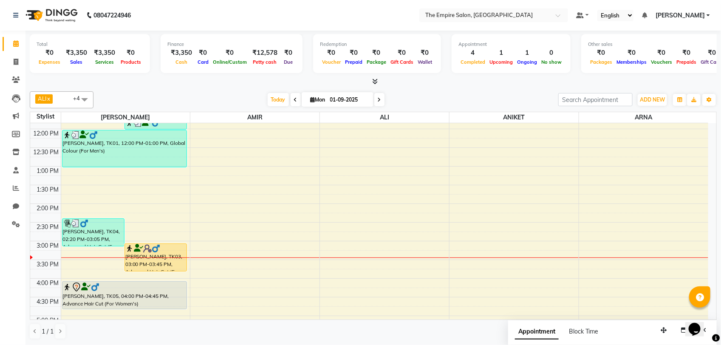
scroll to position [159, 0]
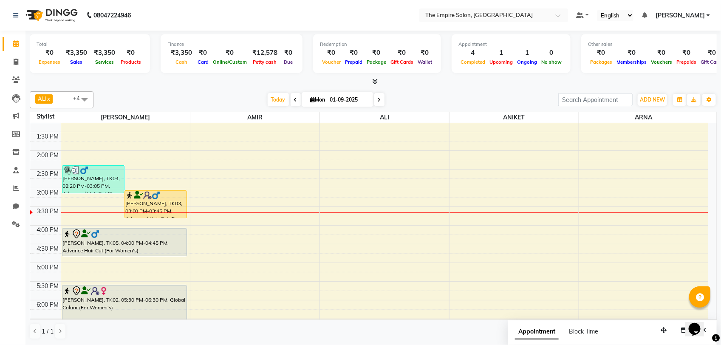
drag, startPoint x: 208, startPoint y: 223, endPoint x: 156, endPoint y: 368, distance: 153.9
click at [156, 337] on html "08047224946 Select Location × The Empire Salon, [GEOGRAPHIC_DATA] Default Panel…" at bounding box center [360, 172] width 721 height 345
click at [450, 269] on div "9:00 AM 9:30 AM 10:00 AM 10:30 AM 11:00 AM 11:30 AM 12:00 PM 12:30 PM 1:00 PM 1…" at bounding box center [369, 207] width 678 height 486
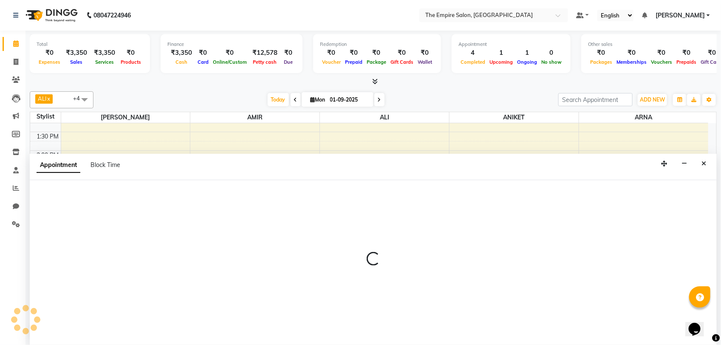
select select "78690"
select select "1020"
select select "tentative"
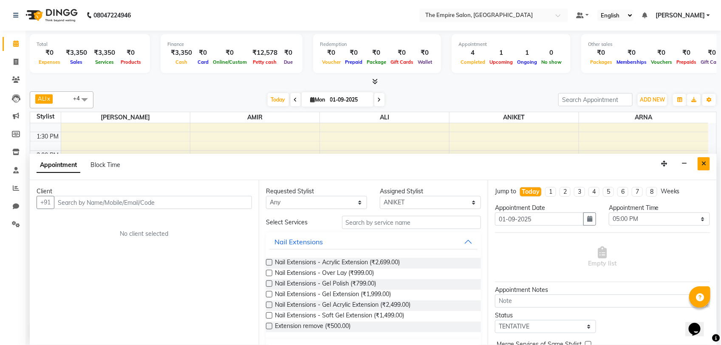
click at [703, 164] on button "Close" at bounding box center [704, 163] width 12 height 13
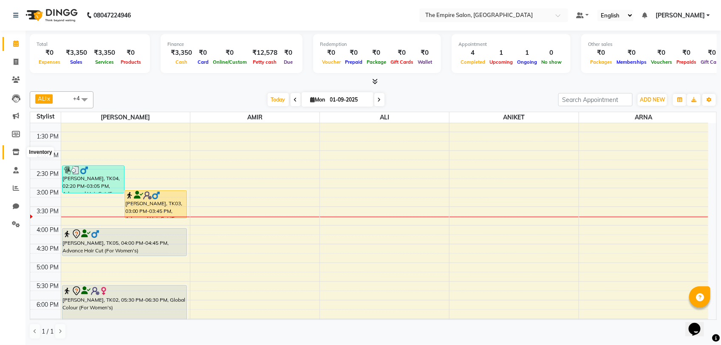
click at [16, 154] on icon at bounding box center [15, 152] width 7 height 6
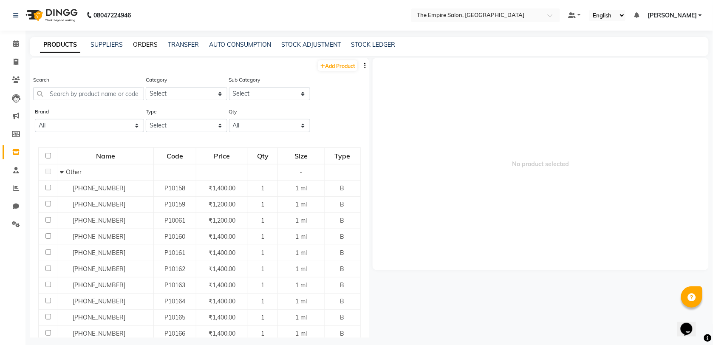
click at [142, 43] on link "ORDERS" at bounding box center [145, 45] width 25 height 8
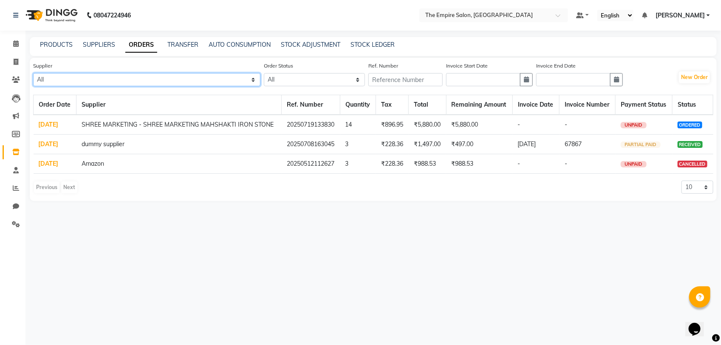
click at [88, 76] on select "All SHREE MARKETING - SHREE MARKETING MAHSHAKTI IRON [PERSON_NAME] ENTERPRISE d…" at bounding box center [146, 79] width 227 height 13
select select "4684"
click at [33, 73] on select "All SHREE MARKETING - SHREE MARKETING MAHSHAKTI IRON [PERSON_NAME] ENTERPRISE d…" at bounding box center [146, 79] width 227 height 13
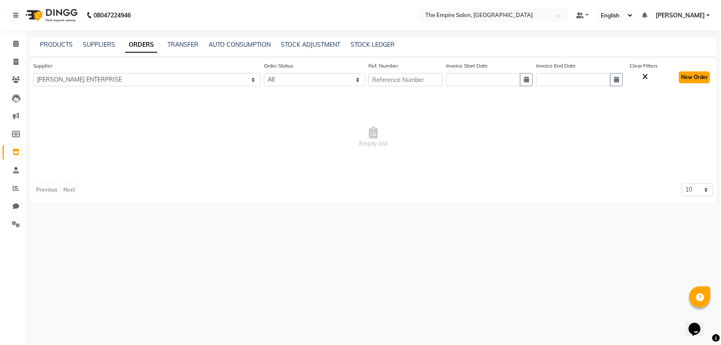
click at [696, 75] on button "New Order" at bounding box center [694, 77] width 31 height 12
select select "true"
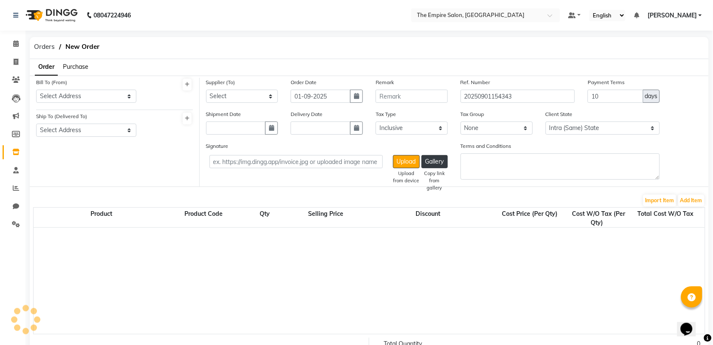
select select "3757"
click at [232, 99] on select "Select SHREE MARKETING - SHREE MARKETING MAHSHAKTI IRON [PERSON_NAME] ENTERPRIS…" at bounding box center [242, 96] width 72 height 13
select select "4684"
click at [206, 90] on select "Select SHREE MARKETING - SHREE MARKETING MAHSHAKTI IRON [PERSON_NAME] ENTERPRIS…" at bounding box center [242, 96] width 72 height 13
click at [252, 132] on input "text" at bounding box center [236, 128] width 60 height 13
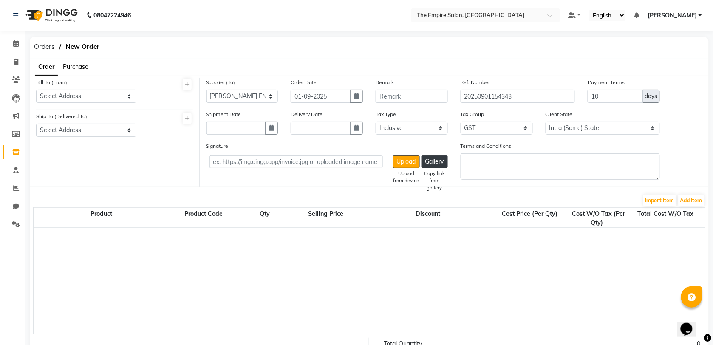
select select "9"
select select "2025"
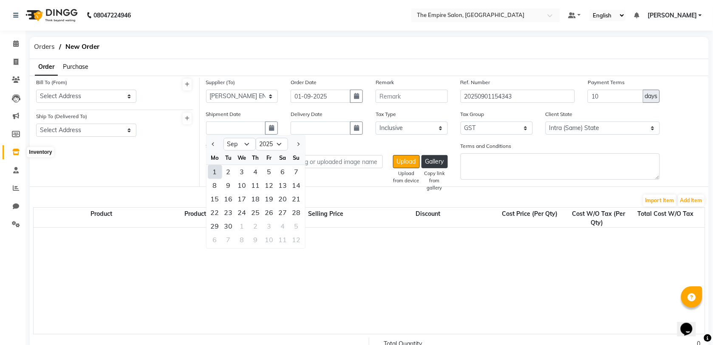
click at [14, 156] on span at bounding box center [16, 152] width 15 height 10
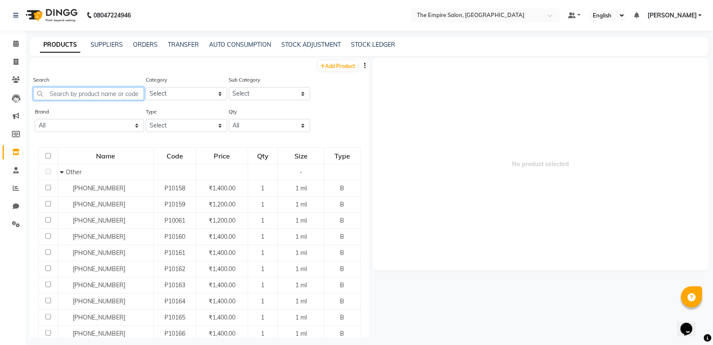
click at [67, 88] on input "text" at bounding box center [88, 93] width 111 height 13
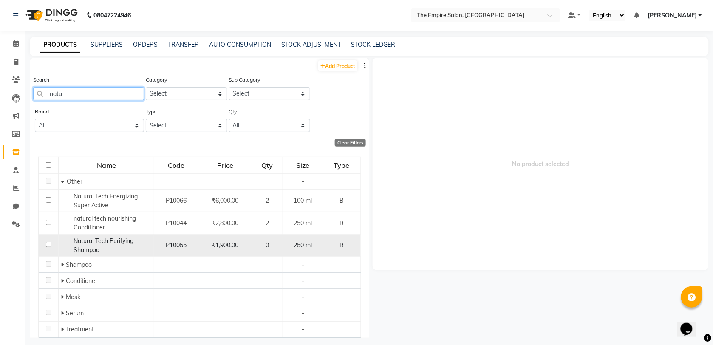
type input "natu"
click at [49, 244] on input "checkbox" at bounding box center [49, 245] width 6 height 6
checkbox input "true"
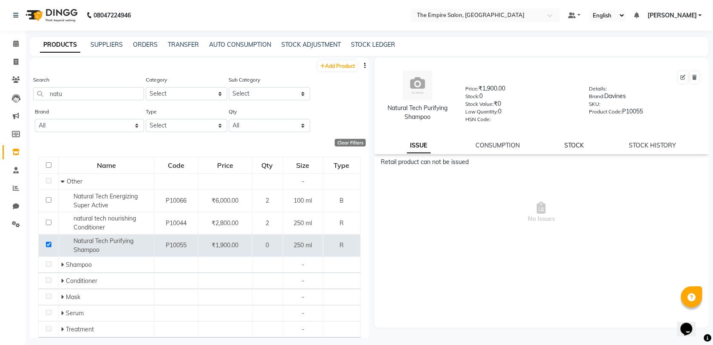
click at [581, 145] on link "STOCK" at bounding box center [575, 146] width 20 height 8
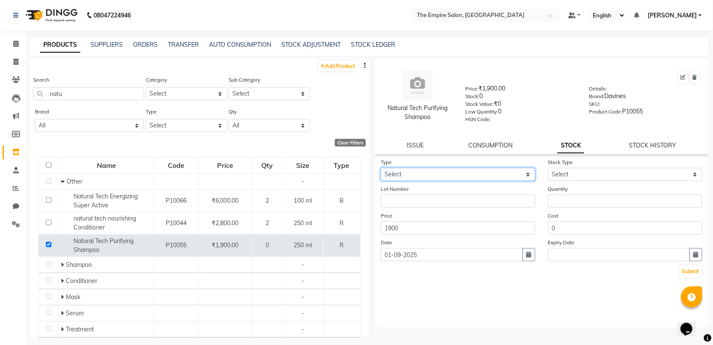
click at [432, 172] on select "Select In Out" at bounding box center [458, 174] width 155 height 13
select select "in"
click at [381, 168] on select "Select In Out" at bounding box center [458, 174] width 155 height 13
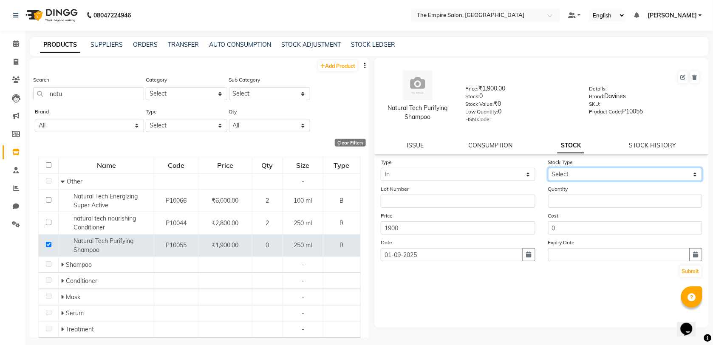
click at [568, 175] on select "Select New Stock Adjustment Return Other" at bounding box center [625, 174] width 155 height 13
select select "new stock"
click at [548, 168] on select "Select New Stock Adjustment Return Other" at bounding box center [625, 174] width 155 height 13
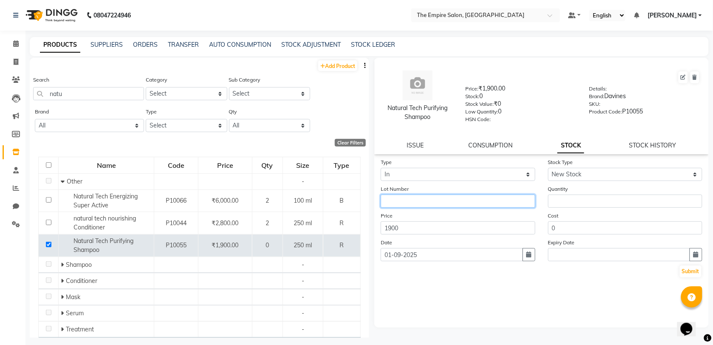
click at [437, 201] on input "text" at bounding box center [458, 201] width 155 height 13
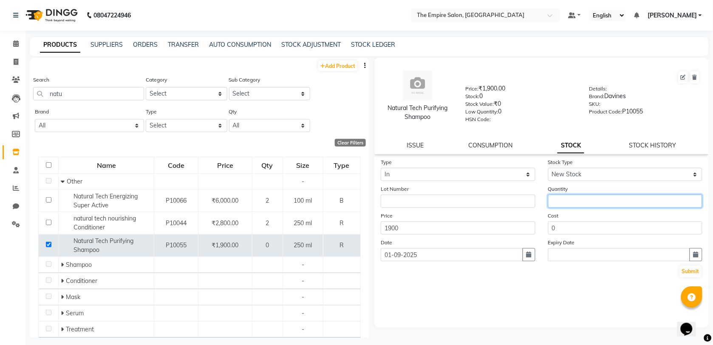
click at [567, 201] on input "number" at bounding box center [625, 201] width 155 height 13
type input "3"
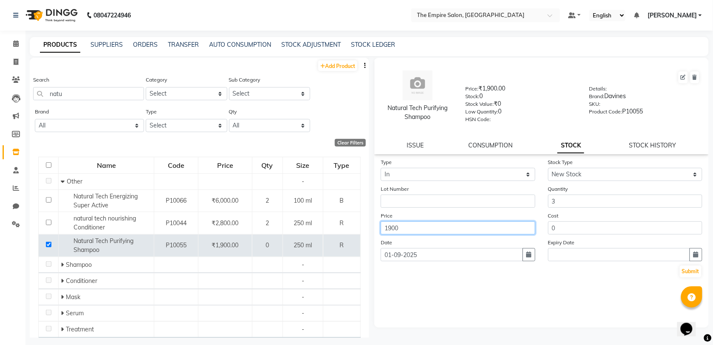
drag, startPoint x: 474, startPoint y: 231, endPoint x: 369, endPoint y: 252, distance: 107.5
click at [369, 252] on div "Natural Tech Purifying Shampoo Price: ₹1,900.00 Stock: 0 Stock Value: ₹0 Low Qu…" at bounding box center [539, 198] width 340 height 280
type input "2100"
click at [690, 271] on button "Submit" at bounding box center [691, 272] width 22 height 12
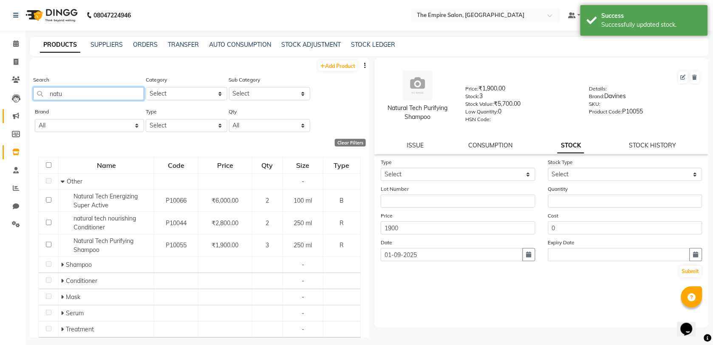
drag, startPoint x: 93, startPoint y: 94, endPoint x: 2, endPoint y: 122, distance: 94.5
click at [2, 122] on app-home "08047224946 Select Location × The Empire Salon, [GEOGRAPHIC_DATA] Default Panel…" at bounding box center [356, 175] width 713 height 351
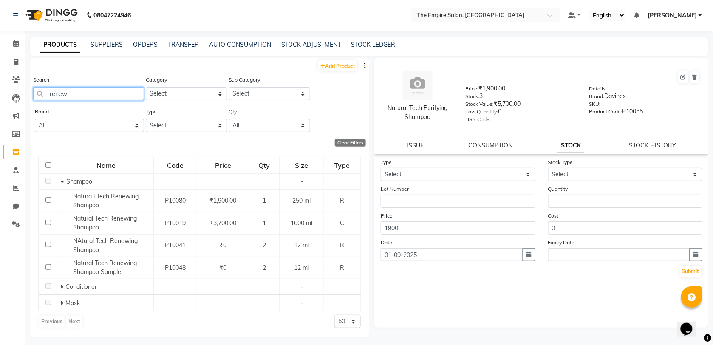
type input "renew"
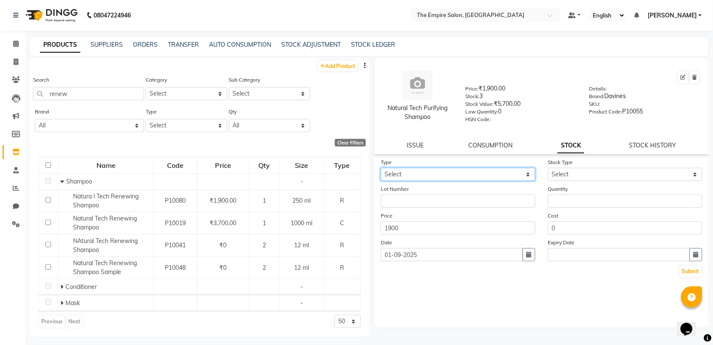
click at [434, 175] on select "Select In Out" at bounding box center [458, 174] width 155 height 13
select select "in"
click at [381, 168] on select "Select In Out" at bounding box center [458, 174] width 155 height 13
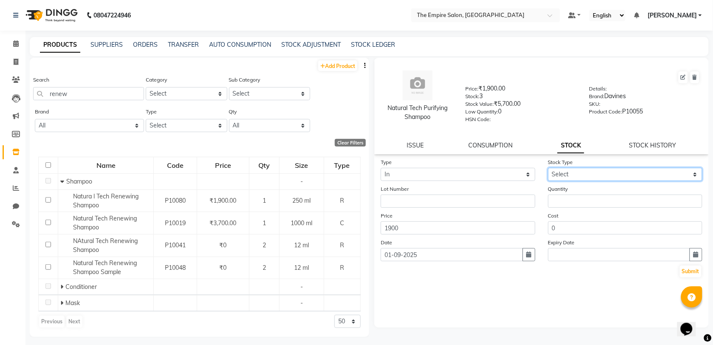
click at [576, 175] on select "Select New Stock Adjustment Return Other" at bounding box center [625, 174] width 155 height 13
select select "new stock"
click at [548, 168] on select "Select New Stock Adjustment Return Other" at bounding box center [625, 174] width 155 height 13
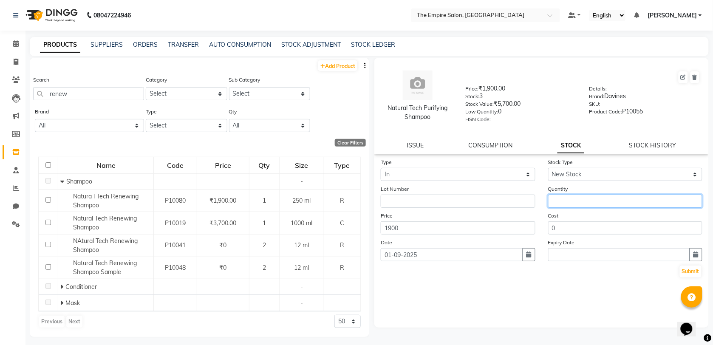
click at [563, 198] on input "number" at bounding box center [625, 201] width 155 height 13
type input "2"
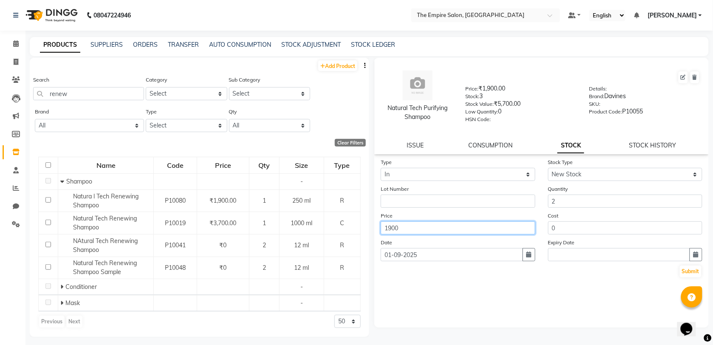
click at [396, 226] on input "1900" at bounding box center [458, 227] width 155 height 13
drag, startPoint x: 413, startPoint y: 226, endPoint x: 379, endPoint y: 237, distance: 36.0
click at [381, 237] on form "Type Select In Out Stock Type Select New Stock Adjustment Return Other Lot Numb…" at bounding box center [542, 218] width 322 height 121
type input "2100"
click at [686, 271] on button "Submit" at bounding box center [691, 272] width 22 height 12
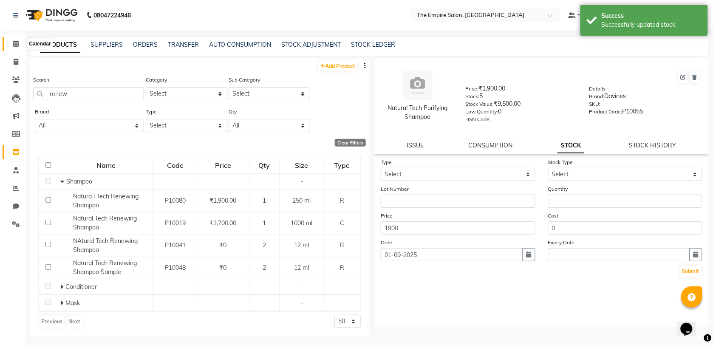
click at [15, 43] on icon at bounding box center [16, 43] width 6 height 6
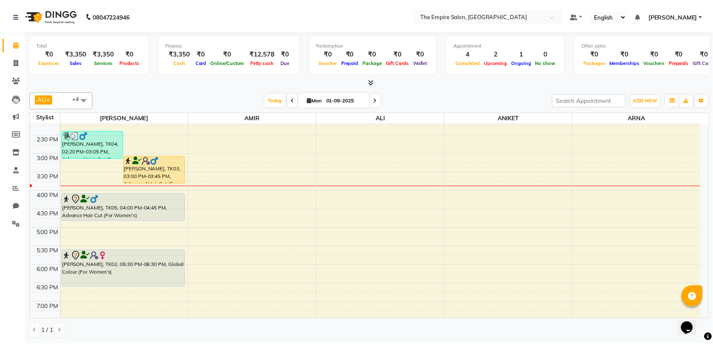
scroll to position [213, 0]
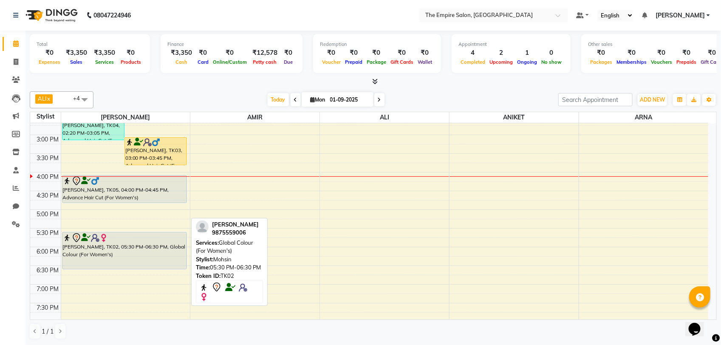
click at [159, 239] on div at bounding box center [124, 238] width 123 height 10
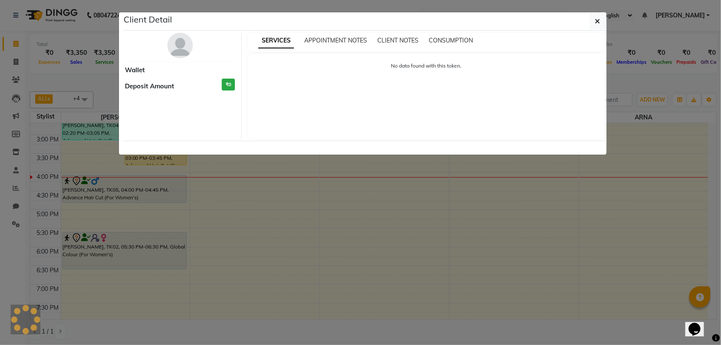
select select "7"
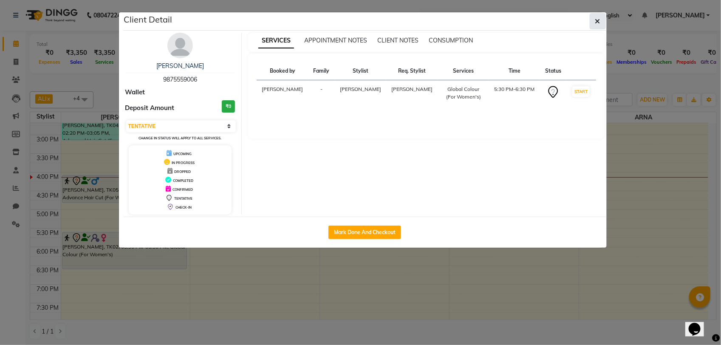
click at [597, 24] on icon "button" at bounding box center [597, 21] width 5 height 7
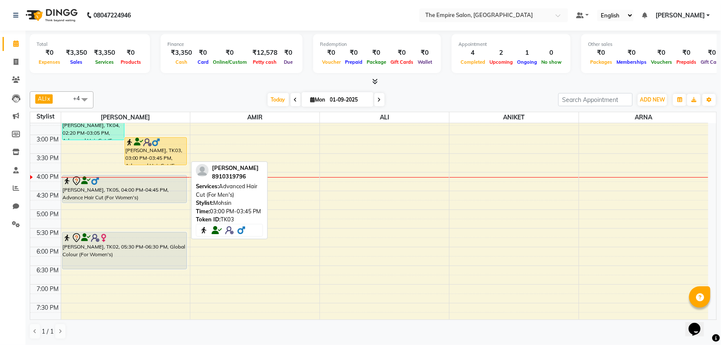
click at [159, 160] on div "[PERSON_NAME], TK03, 03:00 PM-03:45 PM, Advanced Hair Cut (For Men's)" at bounding box center [156, 151] width 62 height 27
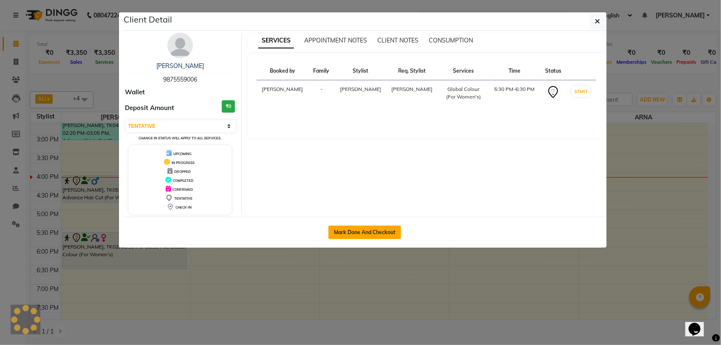
select select "1"
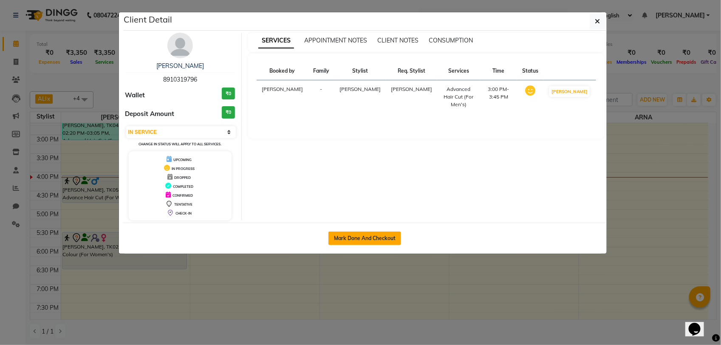
click at [357, 239] on button "Mark Done And Checkout" at bounding box center [365, 239] width 73 height 14
select select "service"
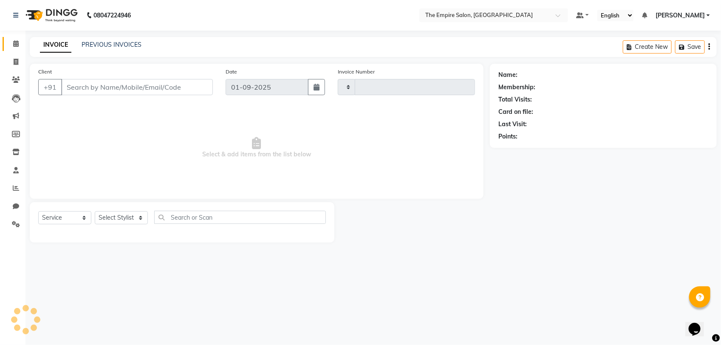
type input "1319"
select select "8221"
type input "8910319796"
select select "78686"
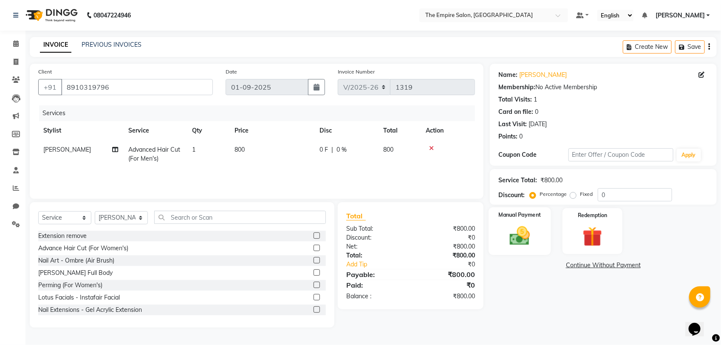
click at [502, 243] on div "Manual Payment" at bounding box center [520, 231] width 62 height 48
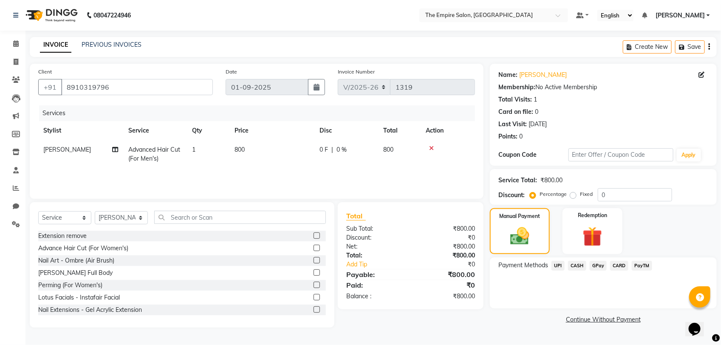
click at [561, 265] on span "UPI" at bounding box center [558, 266] width 13 height 10
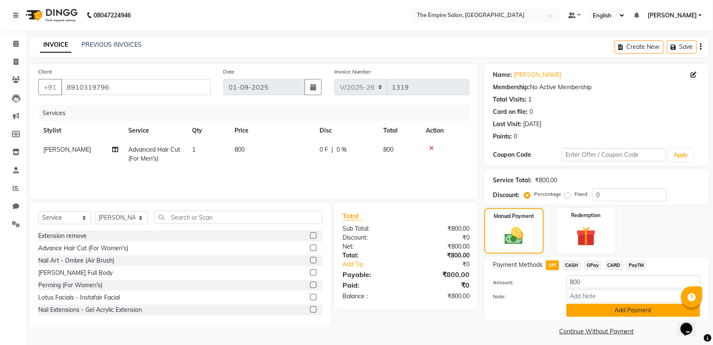
click at [642, 313] on button "Add Payment" at bounding box center [634, 310] width 134 height 13
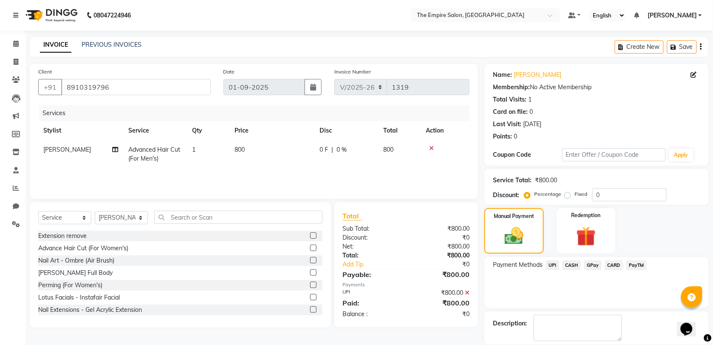
scroll to position [41, 0]
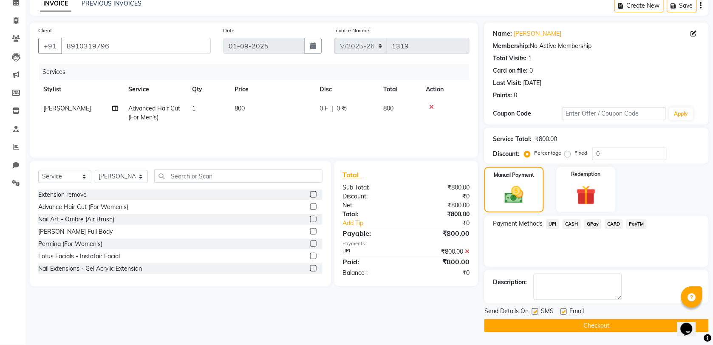
click at [622, 324] on button "Checkout" at bounding box center [597, 325] width 224 height 13
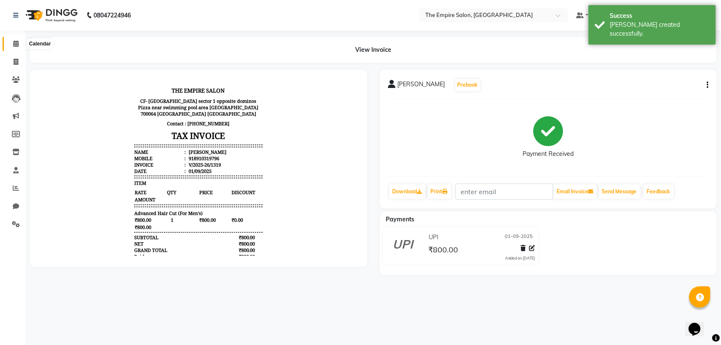
click at [18, 47] on span at bounding box center [16, 44] width 15 height 10
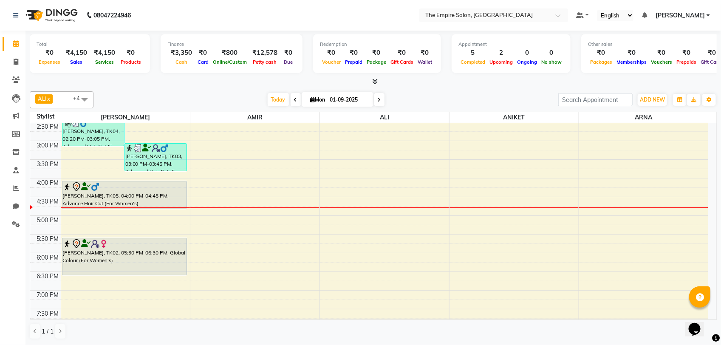
scroll to position [213, 0]
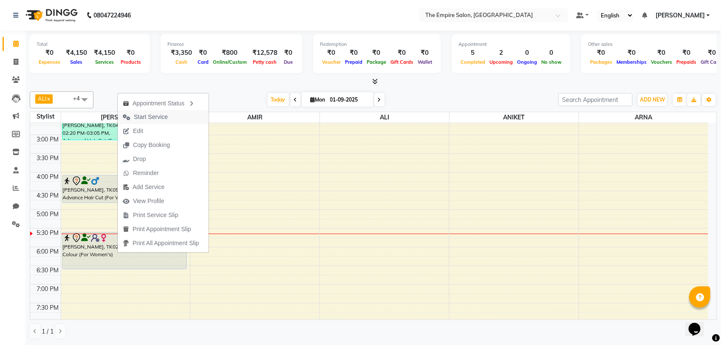
click at [156, 116] on span "Start Service" at bounding box center [151, 117] width 34 height 9
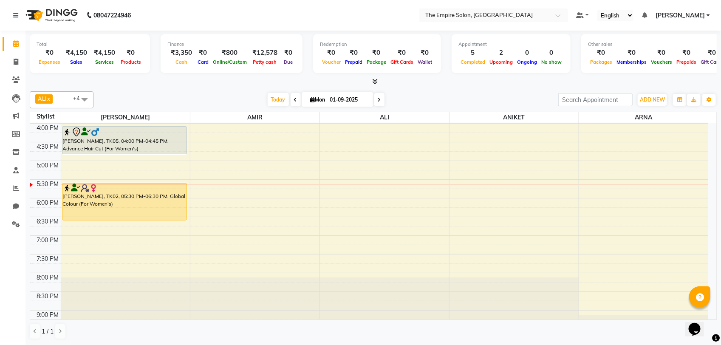
scroll to position [266, 0]
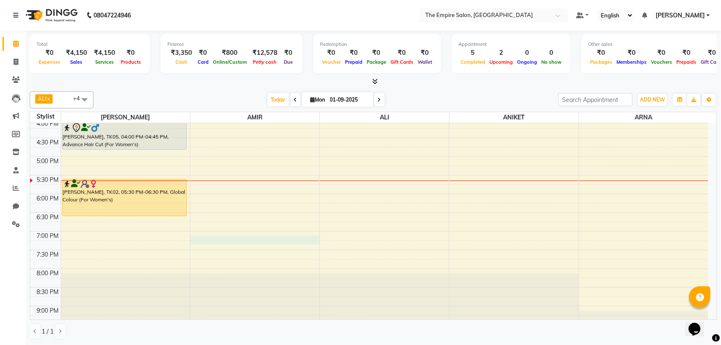
click at [225, 240] on div "9:00 AM 9:30 AM 10:00 AM 10:30 AM 11:00 AM 11:30 AM 12:00 PM 12:30 PM 1:00 PM 1…" at bounding box center [369, 101] width 678 height 486
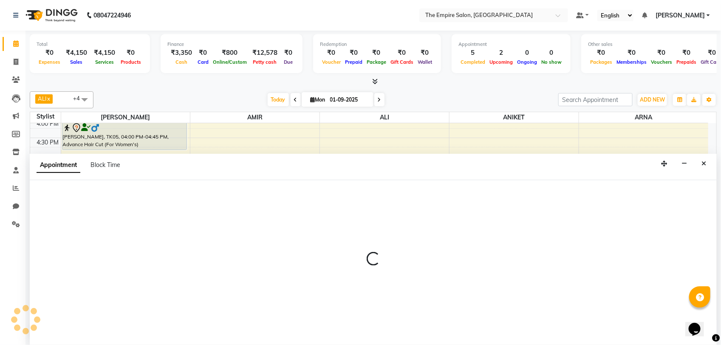
select select "78687"
select select "tentative"
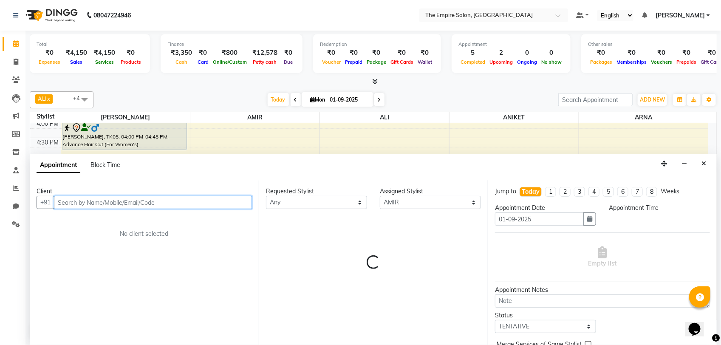
select select "1140"
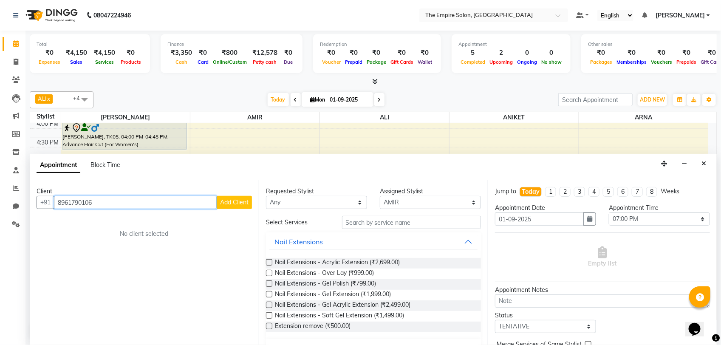
type input "8961790106"
click at [232, 205] on span "Add Client" at bounding box center [234, 202] width 28 height 8
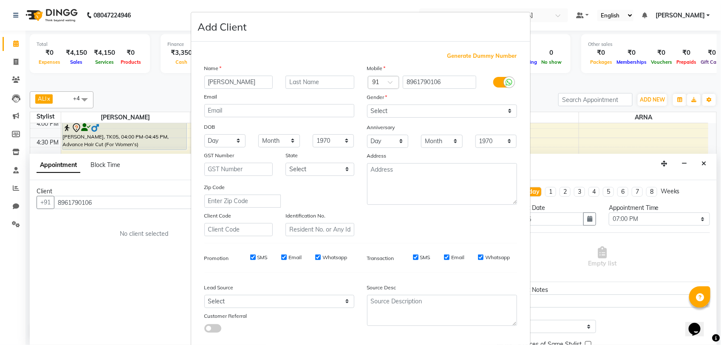
type input "[PERSON_NAME]"
type input "Chakraborty"
click at [381, 112] on select "Select [DEMOGRAPHIC_DATA] [DEMOGRAPHIC_DATA] Other Prefer Not To Say" at bounding box center [442, 111] width 150 height 13
select select "[DEMOGRAPHIC_DATA]"
click at [367, 105] on select "Select [DEMOGRAPHIC_DATA] [DEMOGRAPHIC_DATA] Other Prefer Not To Say" at bounding box center [442, 111] width 150 height 13
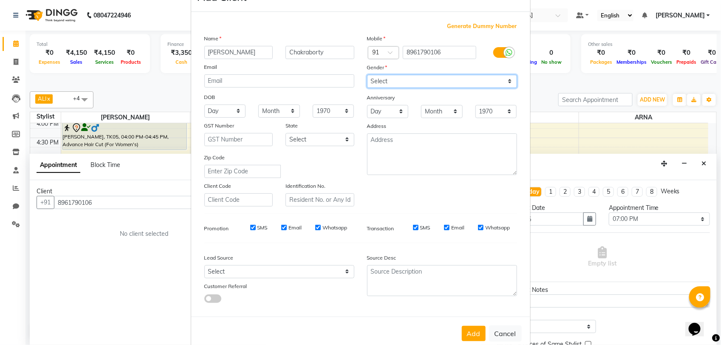
scroll to position [44, 0]
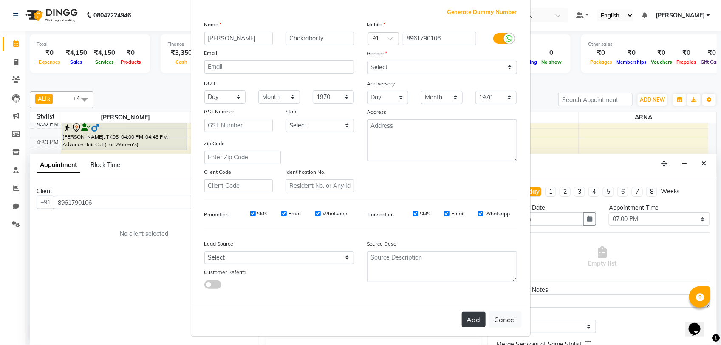
click at [467, 320] on button "Add" at bounding box center [474, 319] width 24 height 15
select select
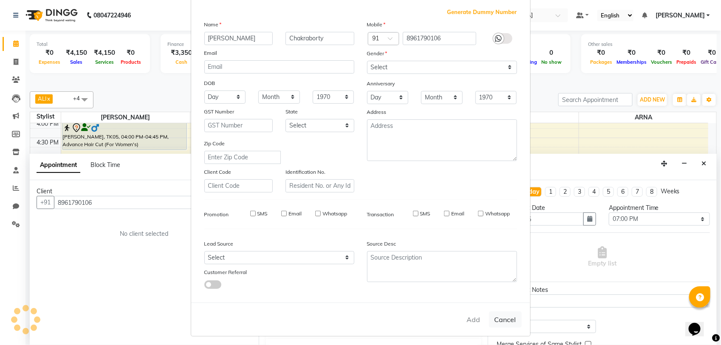
select select
checkbox input "false"
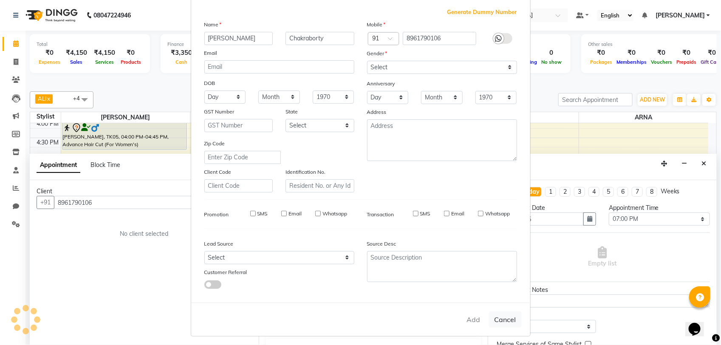
checkbox input "false"
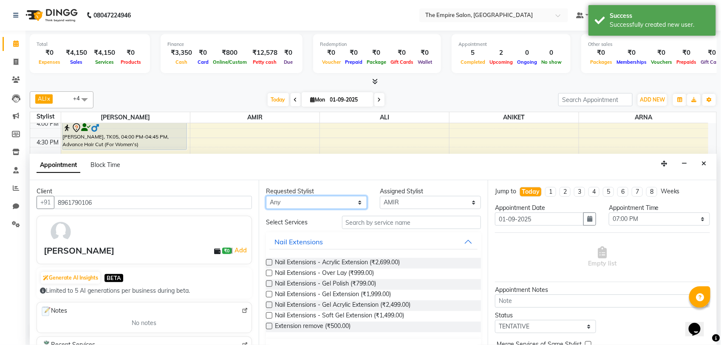
click at [283, 203] on select "Any [PERSON_NAME] [PERSON_NAME] [PERSON_NAME] [PERSON_NAME] PRIYANKA PUJA [PERS…" at bounding box center [316, 202] width 101 height 13
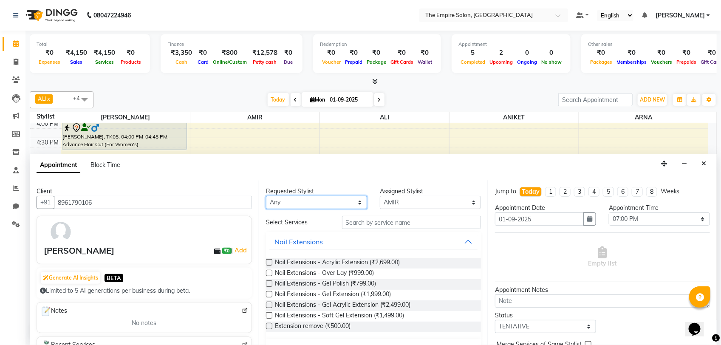
select select "78687"
click at [266, 196] on select "Any [PERSON_NAME] [PERSON_NAME] [PERSON_NAME] [PERSON_NAME] PRIYANKA PUJA [PERS…" at bounding box center [316, 202] width 101 height 13
click at [400, 203] on select "Select [PERSON_NAME] [PERSON_NAME] [PERSON_NAME] [PERSON_NAME] PRIYANKA PUJA [P…" at bounding box center [430, 202] width 101 height 13
select select "78709"
click at [380, 196] on select "Select [PERSON_NAME] [PERSON_NAME] [PERSON_NAME] [PERSON_NAME] PRIYANKA PUJA [P…" at bounding box center [430, 202] width 101 height 13
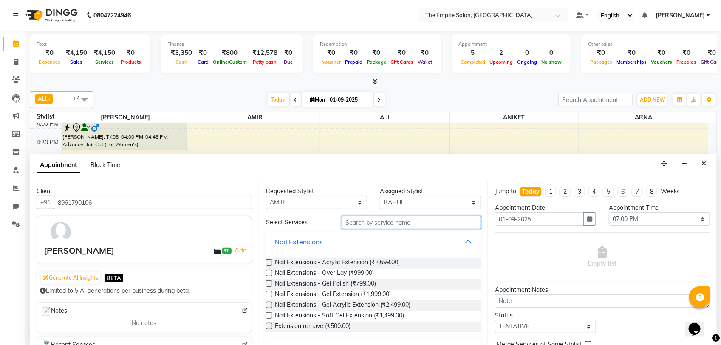
click at [392, 222] on input "text" at bounding box center [411, 222] width 139 height 13
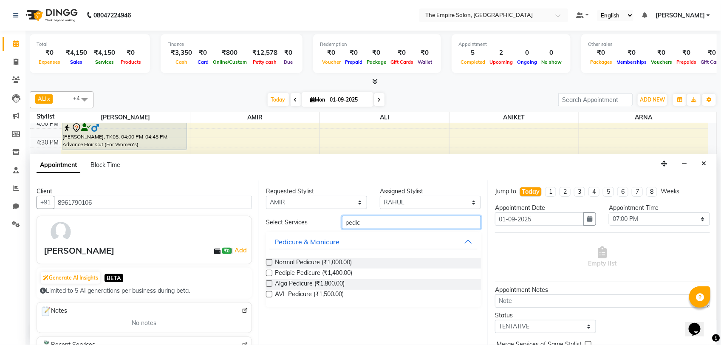
type input "pedic"
click at [269, 262] on label at bounding box center [269, 262] width 6 height 6
click at [269, 262] on input "checkbox" at bounding box center [269, 264] width 6 height 6
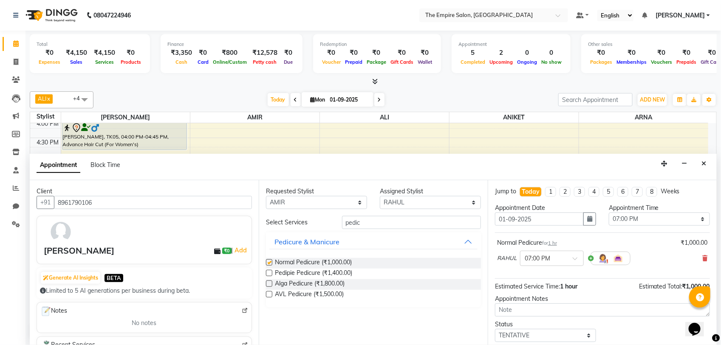
checkbox input "false"
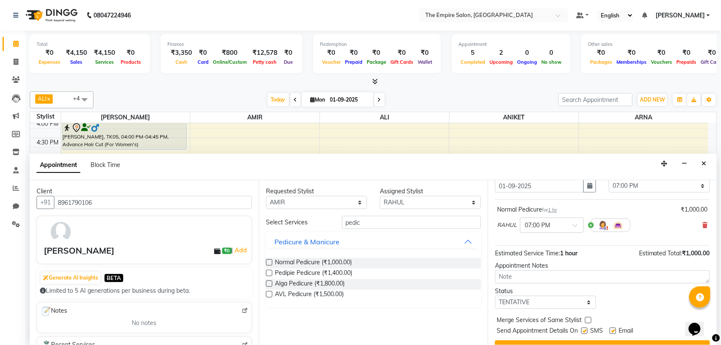
scroll to position [51, 0]
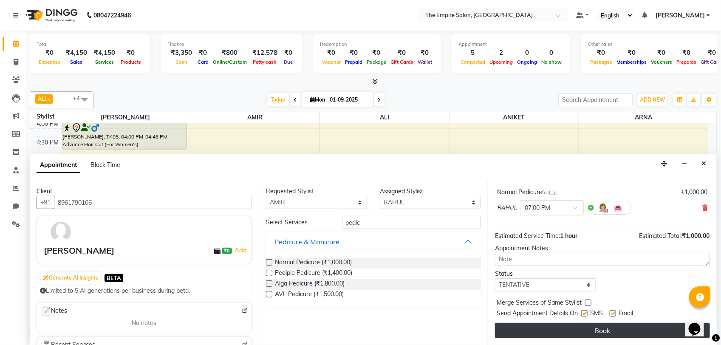
click at [620, 333] on button "Book" at bounding box center [602, 330] width 215 height 15
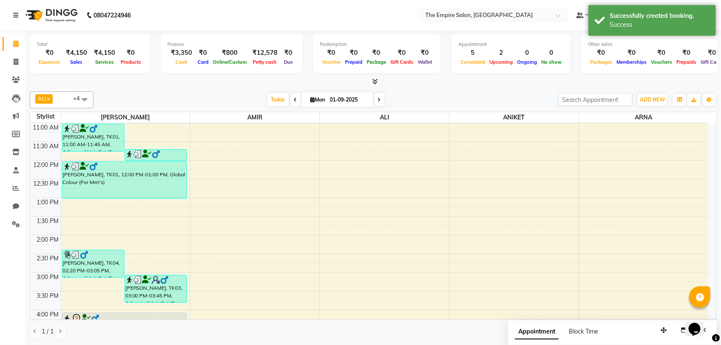
scroll to position [0, 0]
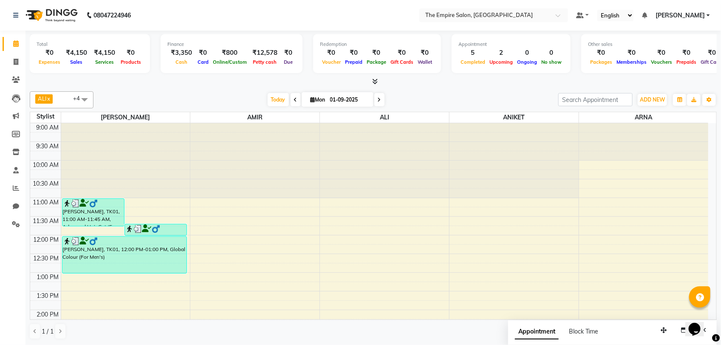
click at [84, 96] on span at bounding box center [84, 99] width 17 height 16
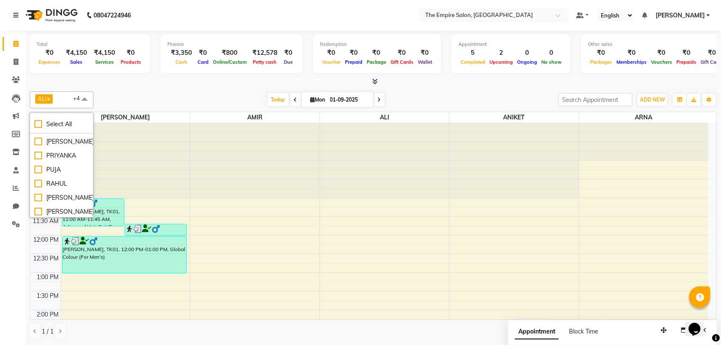
scroll to position [106, 0]
click at [56, 171] on div "RAHUL" at bounding box center [61, 174] width 54 height 9
checkbox input "true"
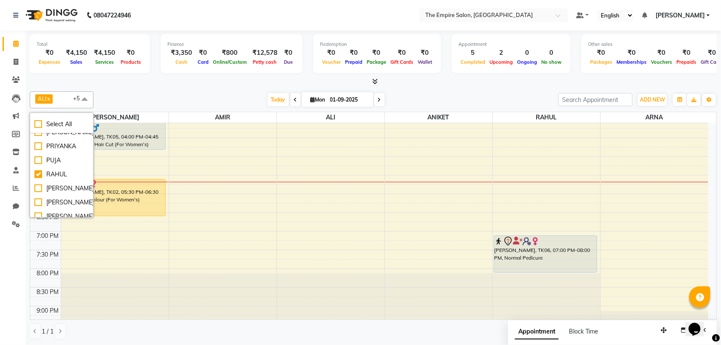
scroll to position [295, 0]
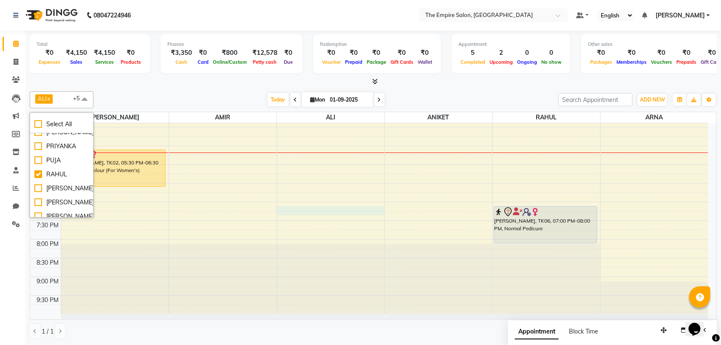
click at [356, 211] on div "9:00 AM 9:30 AM 10:00 AM 10:30 AM 11:00 AM 11:30 AM 12:00 PM 12:30 PM 1:00 PM 1…" at bounding box center [369, 71] width 678 height 486
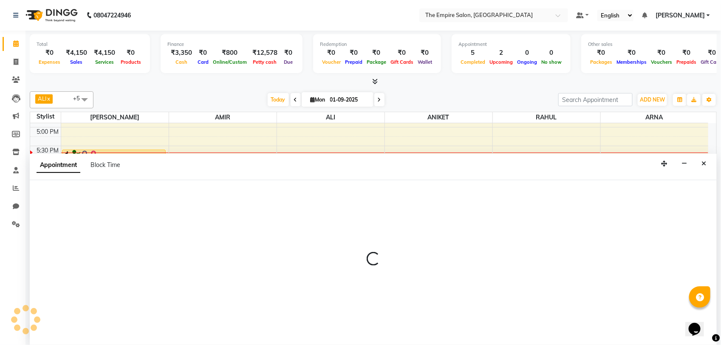
select select "78689"
select select "1140"
select select "tentative"
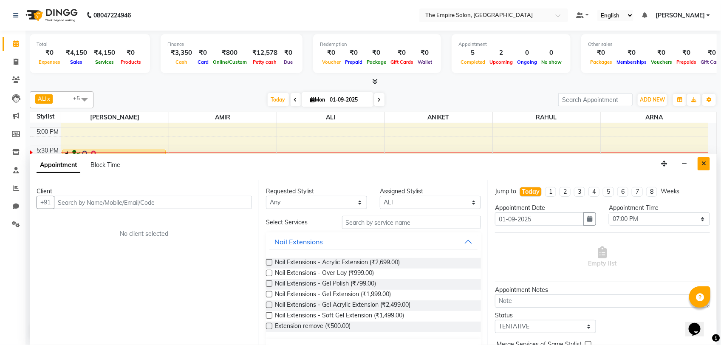
click at [703, 165] on button "Close" at bounding box center [704, 163] width 12 height 13
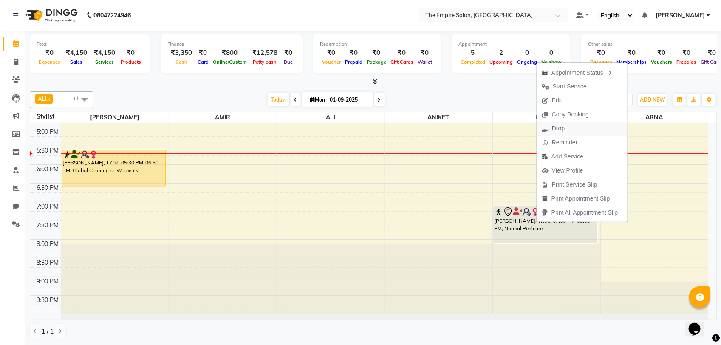
click at [559, 131] on span "Drop" at bounding box center [558, 128] width 13 height 9
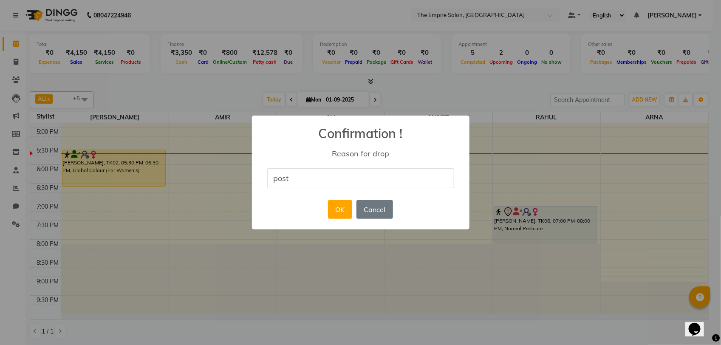
type input "postponed"
click at [344, 214] on button "OK" at bounding box center [340, 209] width 24 height 19
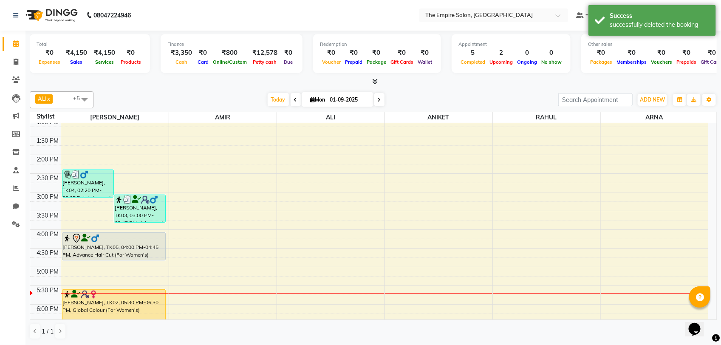
scroll to position [213, 0]
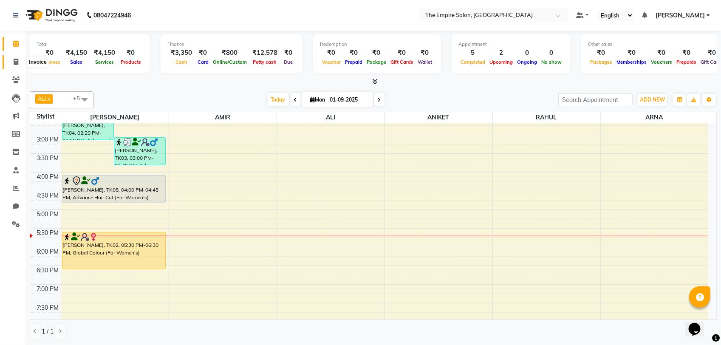
click at [16, 60] on icon at bounding box center [16, 62] width 5 height 6
select select "service"
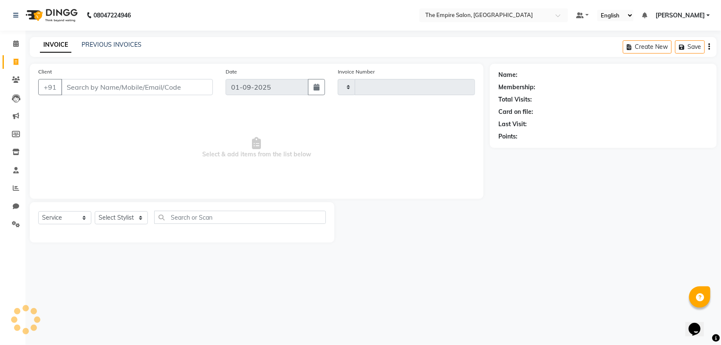
type input "1320"
select select "8221"
click at [17, 45] on icon at bounding box center [16, 43] width 6 height 6
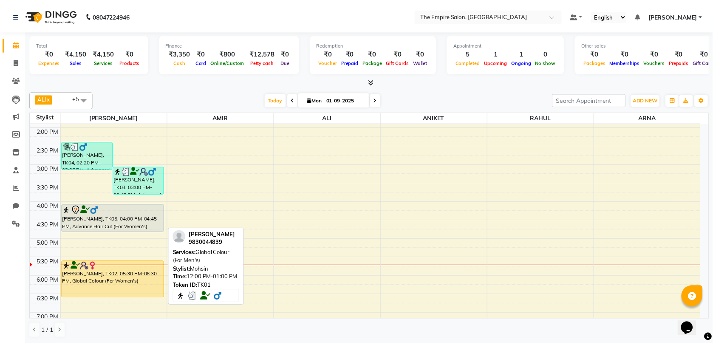
scroll to position [213, 0]
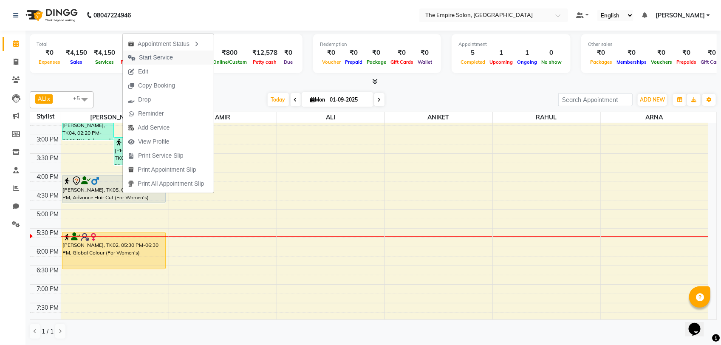
click at [164, 60] on span "Start Service" at bounding box center [156, 57] width 34 height 9
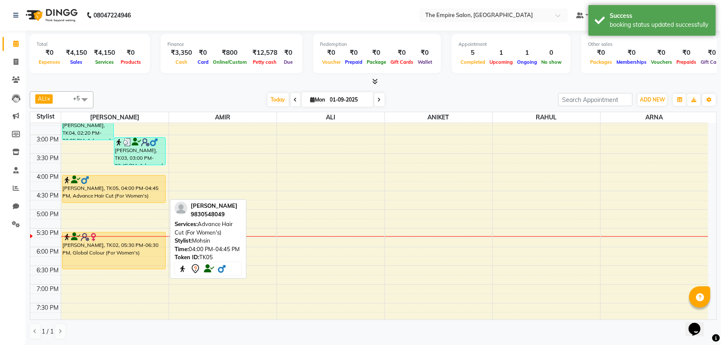
click at [119, 188] on div "[PERSON_NAME], TK05, 04:00 PM-04:45 PM, Advance Hair Cut (For Women's)" at bounding box center [113, 189] width 103 height 27
select select "1"
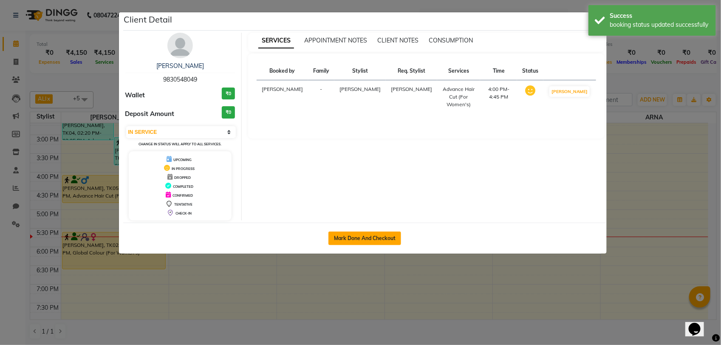
click at [368, 241] on button "Mark Done And Checkout" at bounding box center [365, 239] width 73 height 14
select select "service"
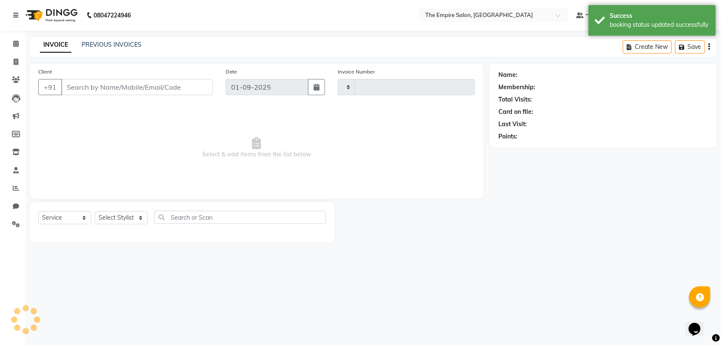
type input "1320"
select select "8221"
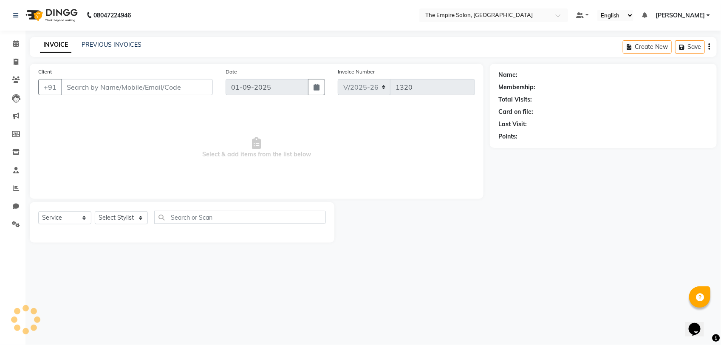
type input "9830548049"
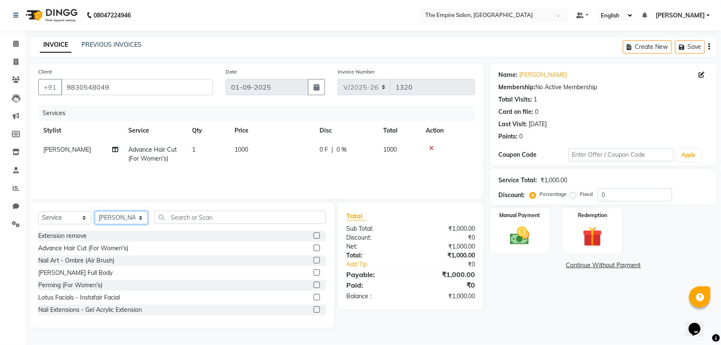
click at [119, 218] on select "Select Stylist ALI [PERSON_NAME] [PERSON_NAME] [PERSON_NAME] [PERSON_NAME] PRIY…" at bounding box center [121, 217] width 53 height 13
select select "78709"
click at [95, 211] on select "Select Stylist ALI [PERSON_NAME] [PERSON_NAME] [PERSON_NAME] [PERSON_NAME] PRIY…" at bounding box center [121, 217] width 53 height 13
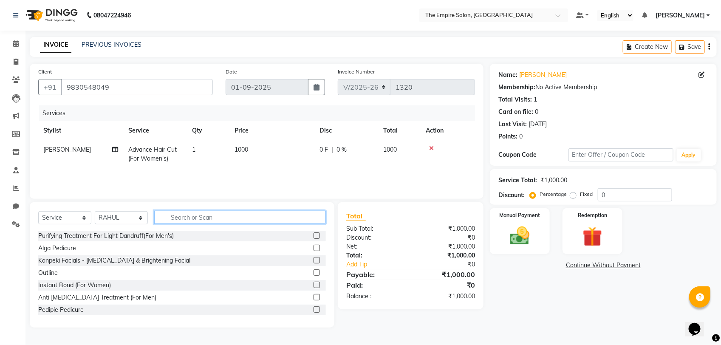
click at [205, 216] on input "text" at bounding box center [240, 217] width 172 height 13
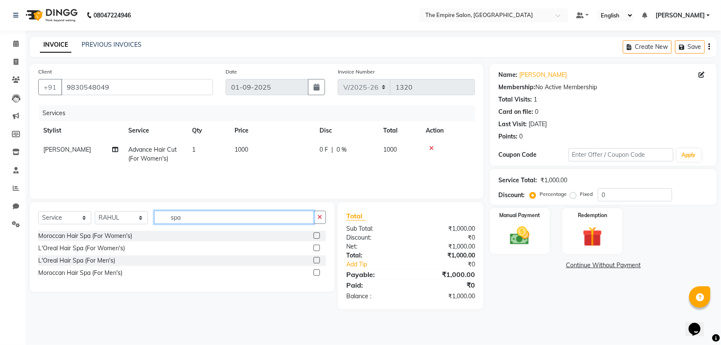
type input "spa"
click at [316, 248] on label at bounding box center [317, 248] width 6 height 6
click at [316, 248] on input "checkbox" at bounding box center [317, 249] width 6 height 6
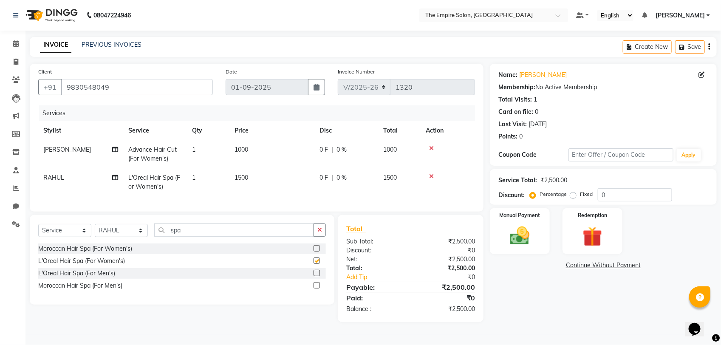
checkbox input "false"
click at [519, 241] on img at bounding box center [520, 236] width 34 height 24
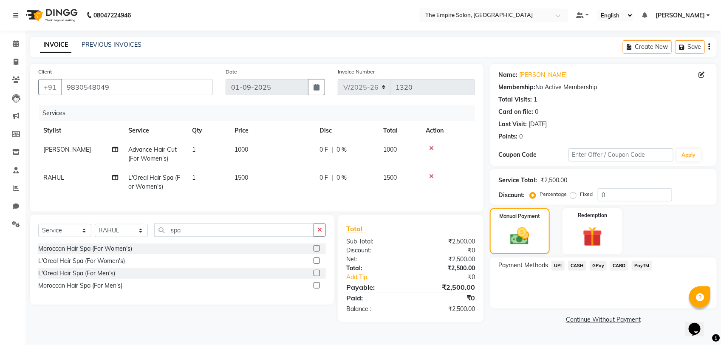
click at [561, 267] on span "UPI" at bounding box center [558, 266] width 13 height 10
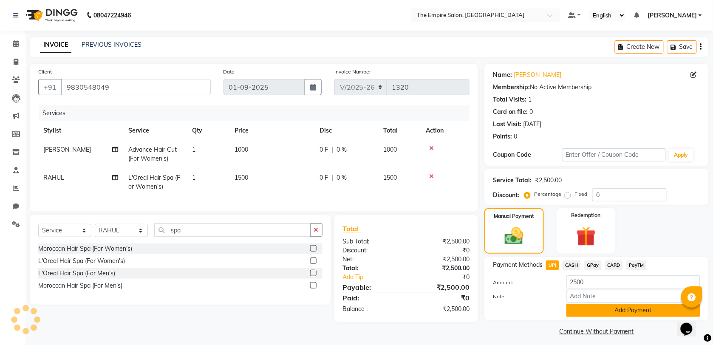
scroll to position [5, 0]
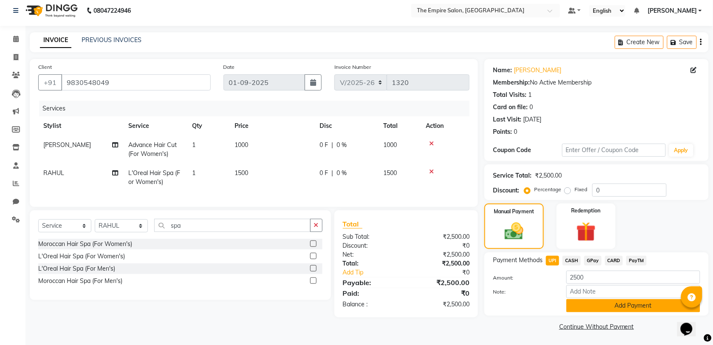
click at [632, 304] on button "Add Payment" at bounding box center [634, 305] width 134 height 13
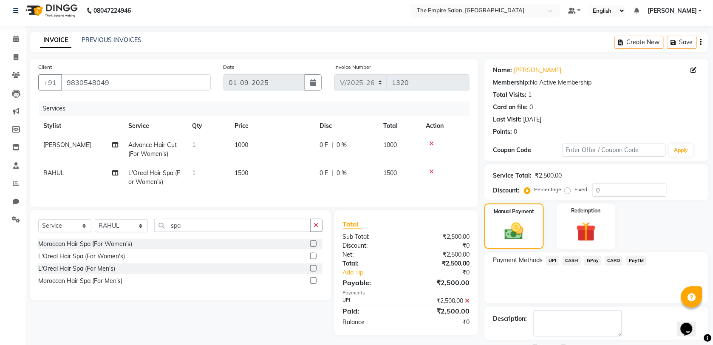
scroll to position [41, 0]
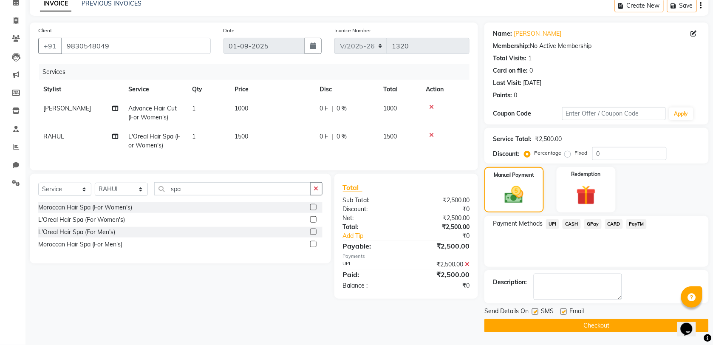
click at [610, 326] on button "Checkout" at bounding box center [597, 325] width 224 height 13
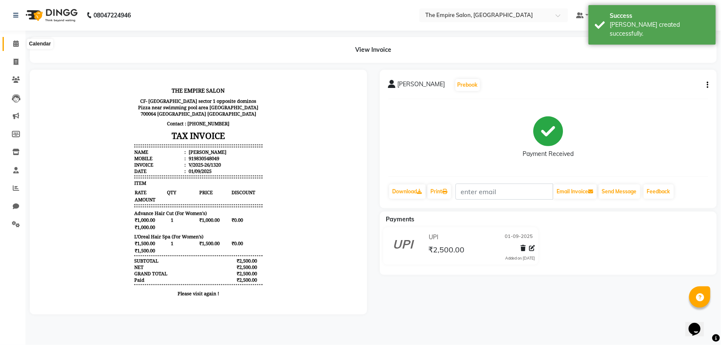
click at [13, 44] on icon at bounding box center [16, 43] width 6 height 6
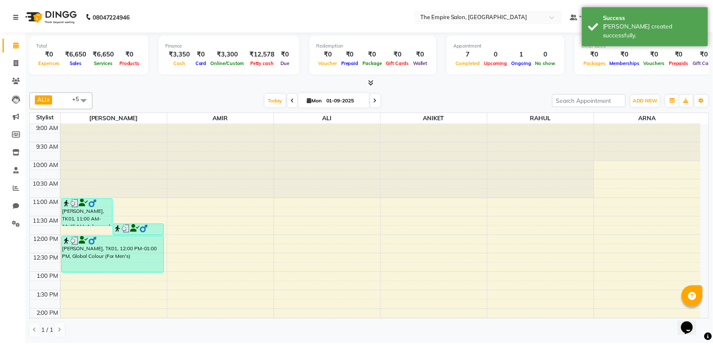
scroll to position [213, 0]
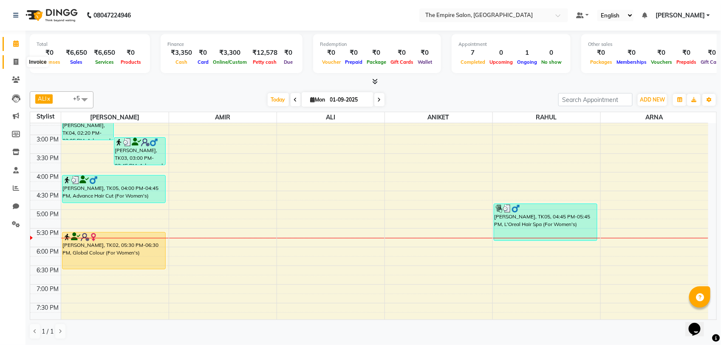
click at [15, 64] on icon at bounding box center [16, 62] width 5 height 6
select select "service"
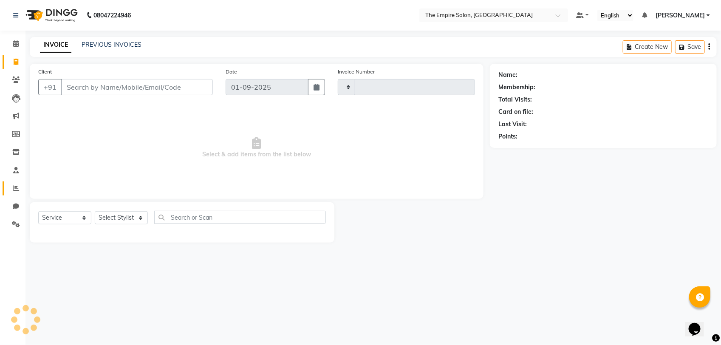
type input "1321"
select select "8221"
drag, startPoint x: 194, startPoint y: 93, endPoint x: 183, endPoint y: 88, distance: 11.4
click at [194, 93] on input "Client" at bounding box center [137, 87] width 152 height 16
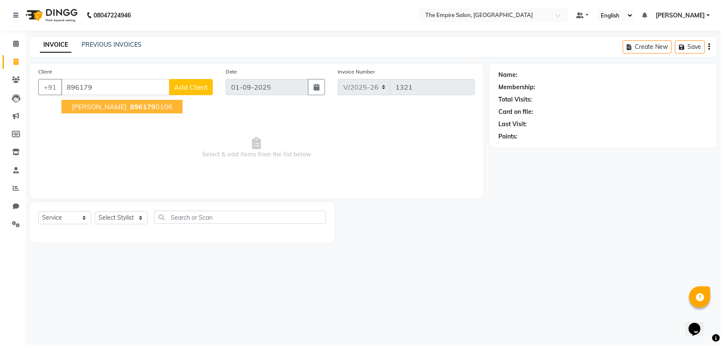
click at [84, 104] on span "[PERSON_NAME]" at bounding box center [99, 106] width 55 height 9
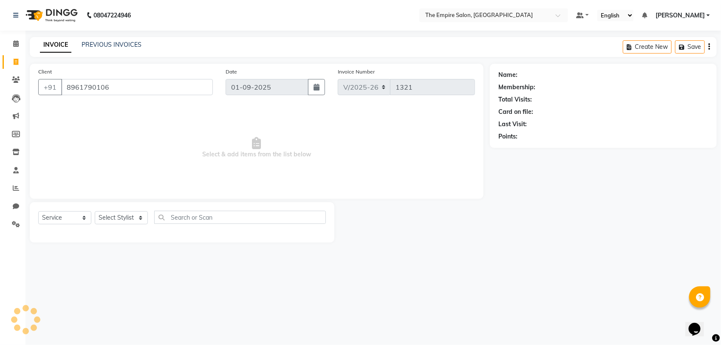
type input "8961790106"
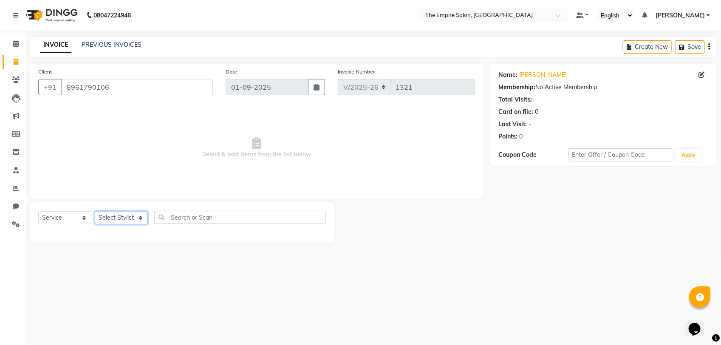
click at [114, 222] on select "Select Stylist ALI [PERSON_NAME] [PERSON_NAME] [PERSON_NAME] [PERSON_NAME] PRIY…" at bounding box center [121, 217] width 53 height 13
select select "78687"
click at [95, 211] on select "Select Stylist ALI [PERSON_NAME] [PERSON_NAME] [PERSON_NAME] [PERSON_NAME] PRIY…" at bounding box center [121, 217] width 53 height 13
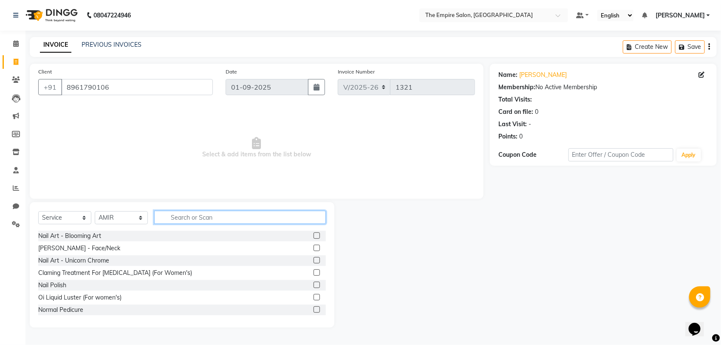
click at [187, 220] on input "text" at bounding box center [240, 217] width 172 height 13
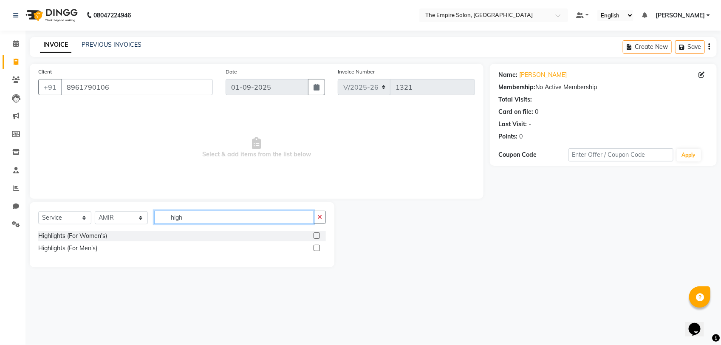
type input "high"
click at [319, 238] on label at bounding box center [317, 236] width 6 height 6
click at [319, 238] on input "checkbox" at bounding box center [317, 236] width 6 height 6
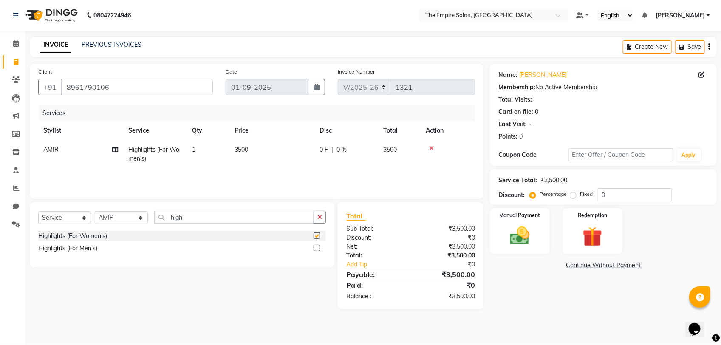
checkbox input "false"
click at [243, 159] on td "3500" at bounding box center [272, 154] width 85 height 28
select select "78687"
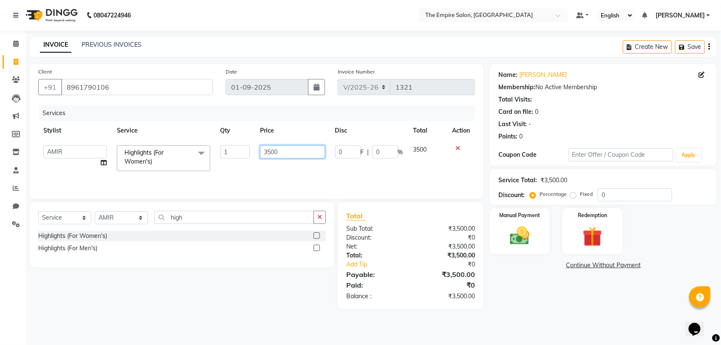
drag, startPoint x: 292, startPoint y: 155, endPoint x: 236, endPoint y: 156, distance: 56.5
click at [236, 156] on tr "ALI [PERSON_NAME] [PERSON_NAME] [PERSON_NAME] [PERSON_NAME] PRIYANKA PUJA [PERS…" at bounding box center [256, 158] width 437 height 36
type input "7000"
drag, startPoint x: 230, startPoint y: 321, endPoint x: 223, endPoint y: 307, distance: 15.8
click at [230, 318] on main "INVOICE PREVIOUS INVOICES Create New Save Client [PHONE_NUMBER] Date [DATE] Inv…" at bounding box center [374, 179] width 696 height 285
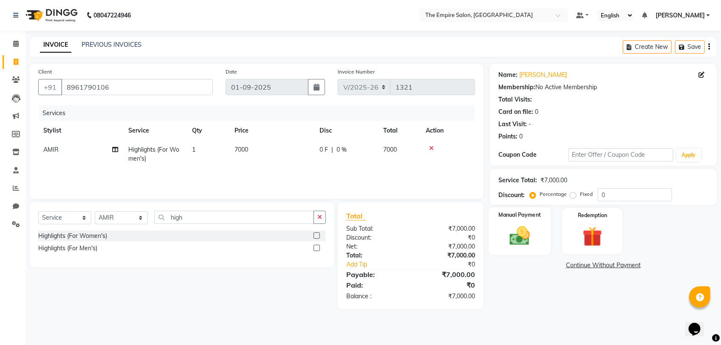
click at [509, 232] on img at bounding box center [520, 236] width 34 height 24
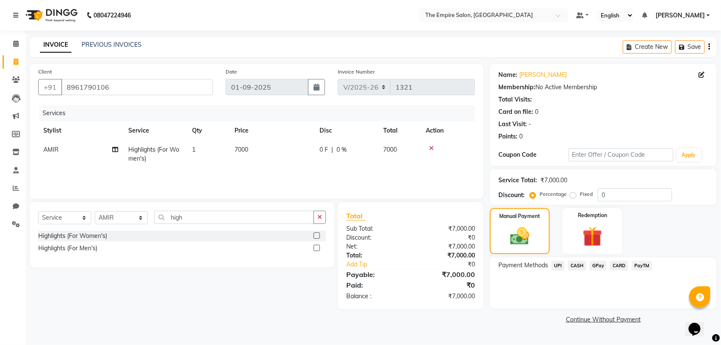
click at [560, 267] on span "UPI" at bounding box center [558, 266] width 13 height 10
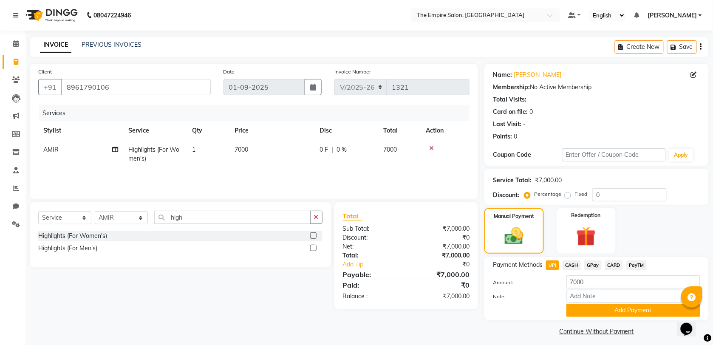
scroll to position [5, 0]
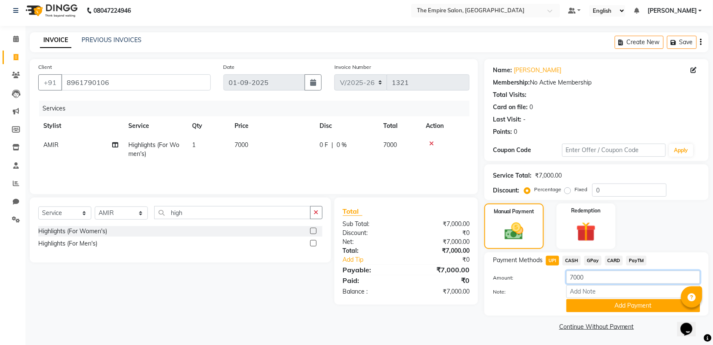
drag, startPoint x: 611, startPoint y: 275, endPoint x: 560, endPoint y: 287, distance: 52.3
click at [560, 287] on div "Amount: 7000 Note: Add Payment" at bounding box center [596, 292] width 207 height 42
click at [116, 212] on select "Select Stylist ALI [PERSON_NAME] [PERSON_NAME] [PERSON_NAME] [PERSON_NAME] PRIY…" at bounding box center [121, 213] width 53 height 13
click at [95, 207] on select "Select Stylist ALI [PERSON_NAME] [PERSON_NAME] [PERSON_NAME] [PERSON_NAME] PRIY…" at bounding box center [121, 213] width 53 height 13
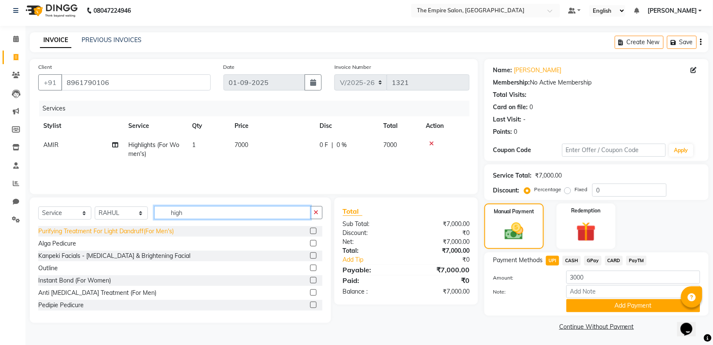
drag, startPoint x: 196, startPoint y: 213, endPoint x: 157, endPoint y: 231, distance: 43.0
click at [157, 231] on div "Select Service Product Membership Package Voucher Prepaid Gift Card Select Styl…" at bounding box center [180, 260] width 301 height 125
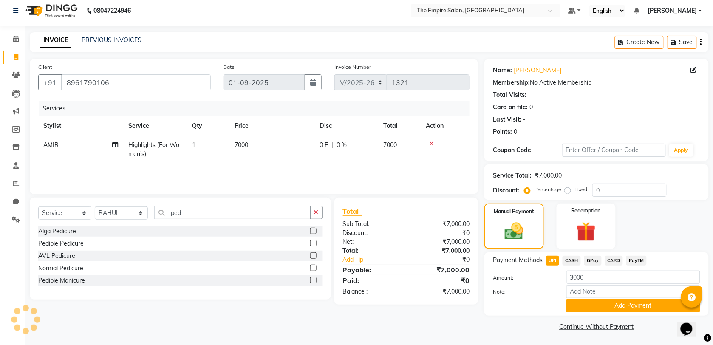
click at [312, 245] on label at bounding box center [313, 243] width 6 height 6
click at [312, 245] on input "checkbox" at bounding box center [313, 244] width 6 height 6
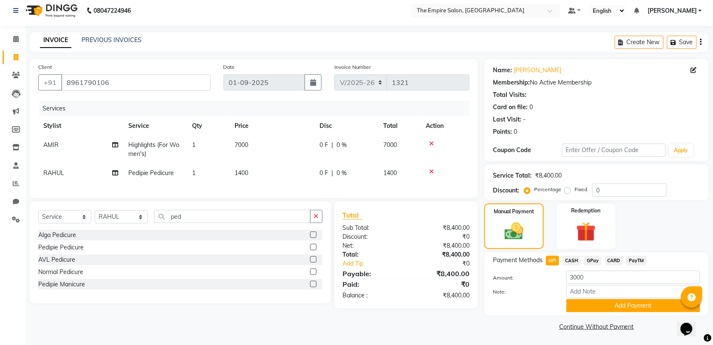
click at [237, 176] on span "1400" at bounding box center [242, 173] width 14 height 8
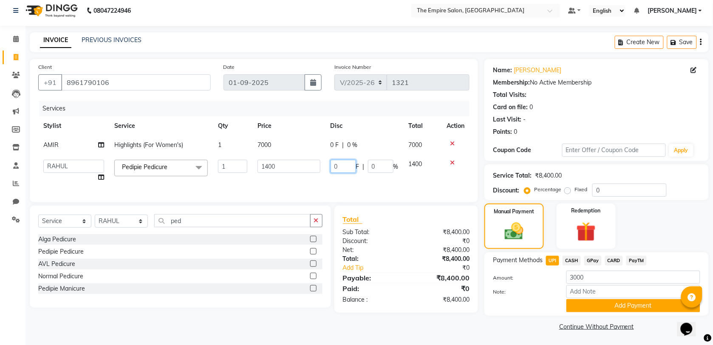
click at [336, 164] on input "0" at bounding box center [344, 166] width 26 height 13
click at [332, 167] on input "0" at bounding box center [344, 166] width 26 height 13
click at [230, 305] on div "Select Service Product Membership Package Voucher Prepaid Gift Card Select Styl…" at bounding box center [180, 257] width 301 height 102
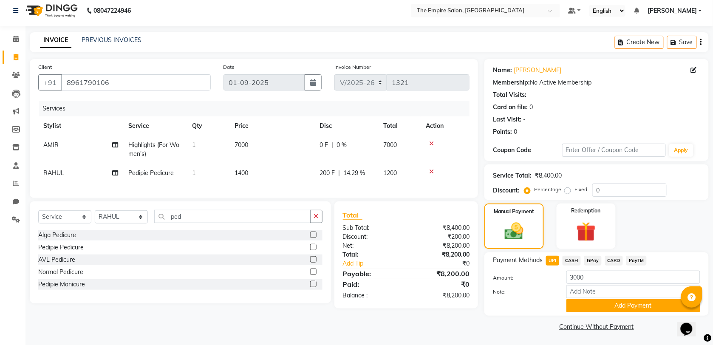
click at [433, 170] on icon at bounding box center [431, 172] width 5 height 6
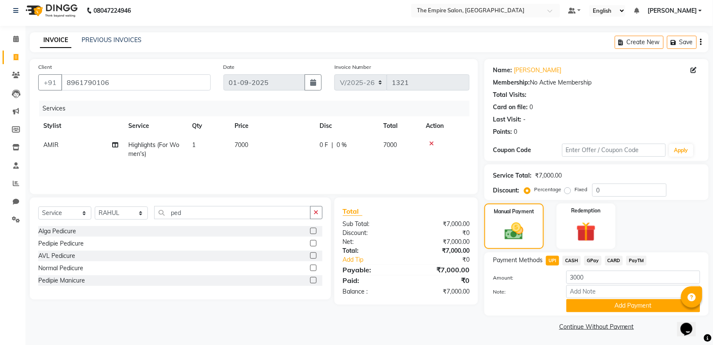
click at [431, 142] on icon at bounding box center [431, 144] width 5 height 6
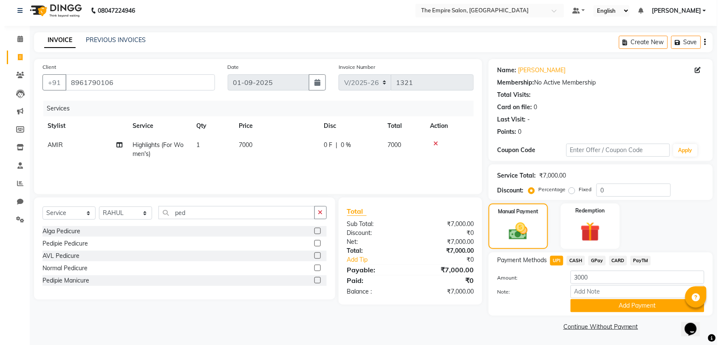
scroll to position [0, 0]
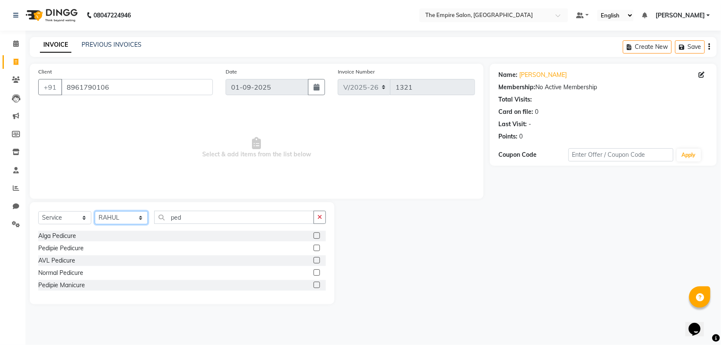
click at [123, 215] on select "Select Stylist ALI [PERSON_NAME] [PERSON_NAME] [PERSON_NAME] [PERSON_NAME] PRIY…" at bounding box center [121, 217] width 53 height 13
click at [95, 211] on select "Select Stylist ALI [PERSON_NAME] [PERSON_NAME] [PERSON_NAME] [PERSON_NAME] PRIY…" at bounding box center [121, 217] width 53 height 13
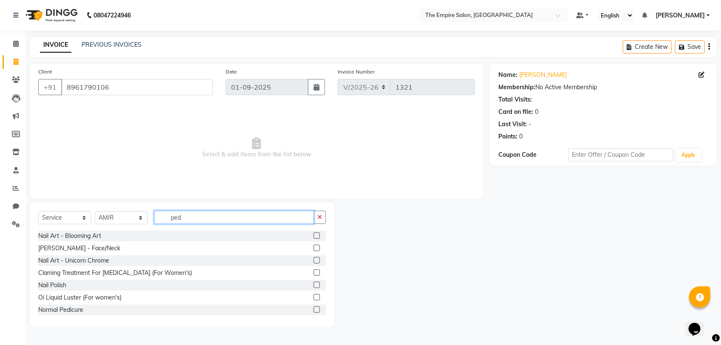
drag, startPoint x: 192, startPoint y: 214, endPoint x: 169, endPoint y: 230, distance: 28.4
click at [169, 230] on div "Select Service Product Membership Package Voucher Prepaid Gift Card Select Styl…" at bounding box center [182, 221] width 288 height 20
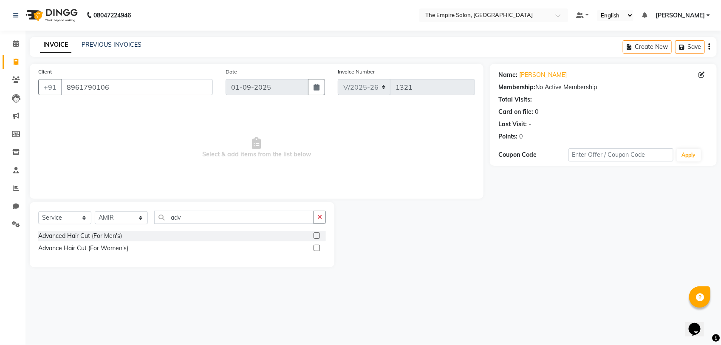
click at [317, 247] on label at bounding box center [317, 248] width 6 height 6
click at [317, 247] on input "checkbox" at bounding box center [317, 249] width 6 height 6
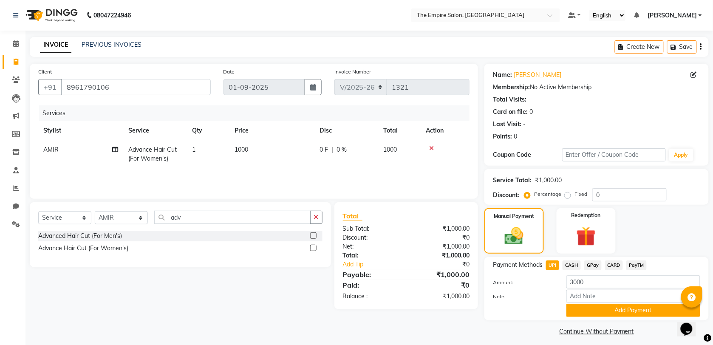
click at [248, 153] on span "1000" at bounding box center [242, 150] width 14 height 8
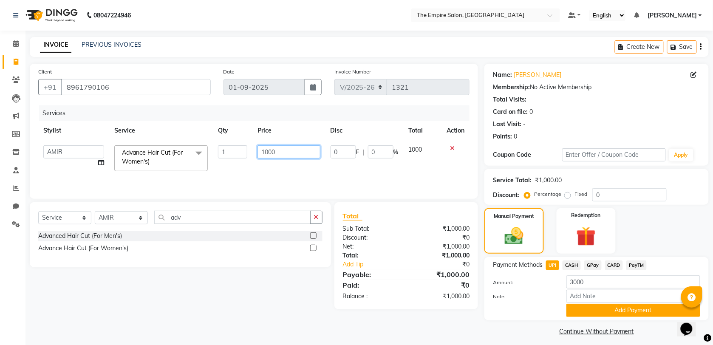
drag, startPoint x: 278, startPoint y: 151, endPoint x: 256, endPoint y: 164, distance: 25.7
click at [256, 164] on td "1000" at bounding box center [288, 158] width 73 height 36
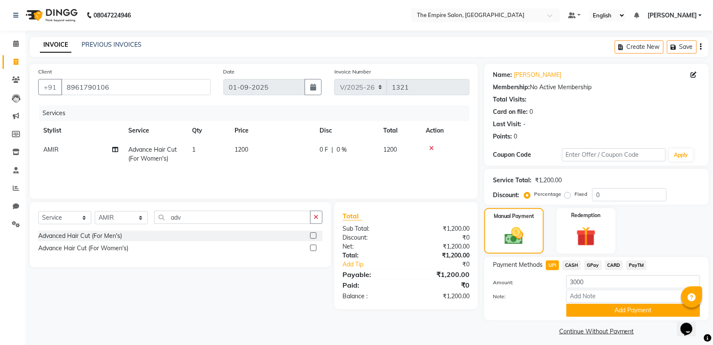
click at [320, 151] on span "0 F" at bounding box center [324, 149] width 9 height 9
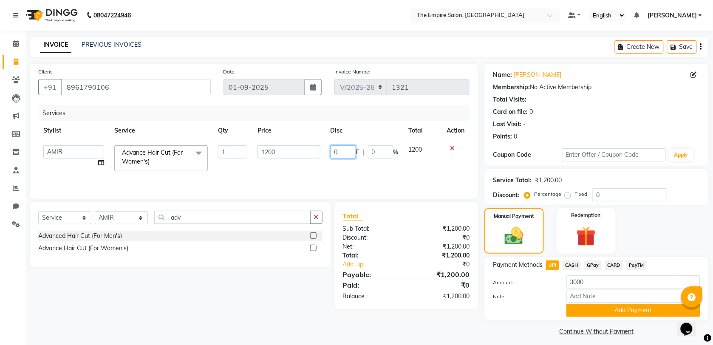
drag, startPoint x: 341, startPoint y: 148, endPoint x: 324, endPoint y: 160, distance: 21.0
click at [324, 160] on tr "ALI [PERSON_NAME] [PERSON_NAME] [PERSON_NAME] [PERSON_NAME] PRIYANKA PUJA [PERS…" at bounding box center [253, 158] width 431 height 36
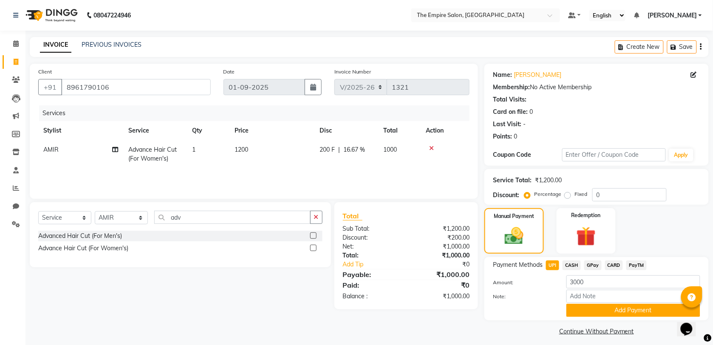
click at [284, 312] on div "Client [PHONE_NUMBER] Date [DATE] Invoice Number V/2025 V/[PHONE_NUMBER] Servic…" at bounding box center [253, 201] width 461 height 274
click at [14, 45] on icon at bounding box center [16, 43] width 6 height 6
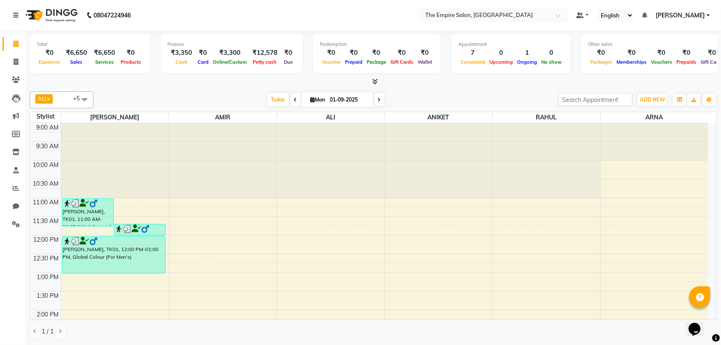
scroll to position [266, 0]
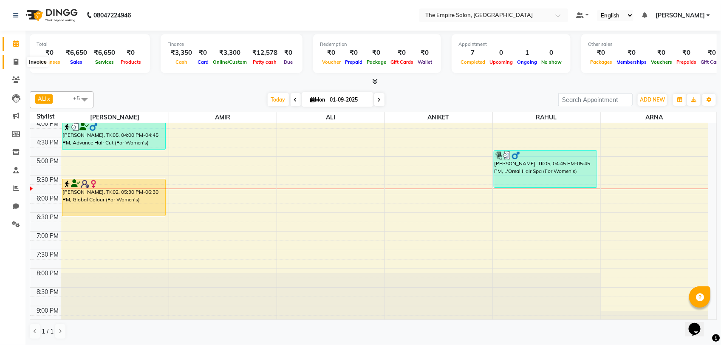
click at [14, 64] on icon at bounding box center [16, 62] width 5 height 6
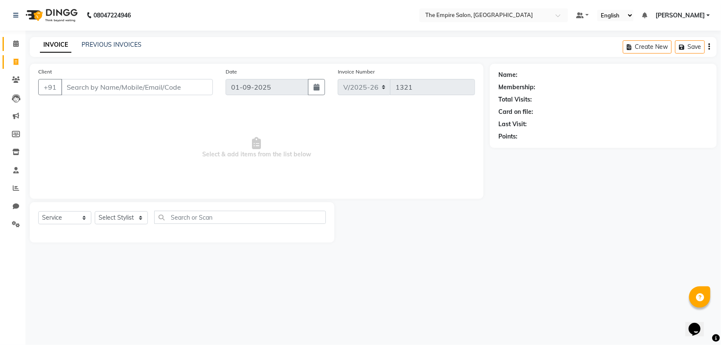
click at [16, 46] on icon at bounding box center [16, 43] width 6 height 6
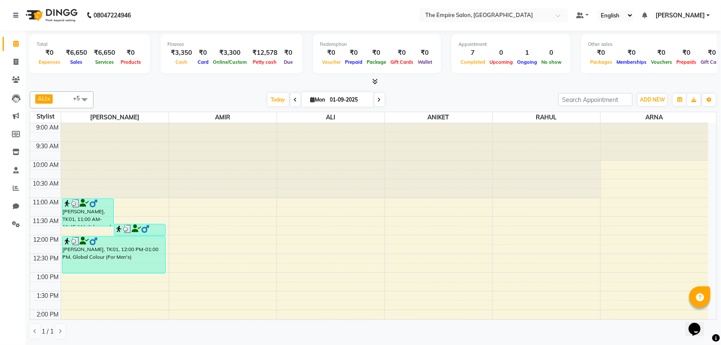
click at [388, 52] on div "₹0" at bounding box center [401, 53] width 27 height 10
drag, startPoint x: 528, startPoint y: 3, endPoint x: 434, endPoint y: 131, distance: 159.3
click at [434, 131] on div at bounding box center [439, 160] width 108 height 75
click at [16, 60] on icon at bounding box center [16, 62] width 5 height 6
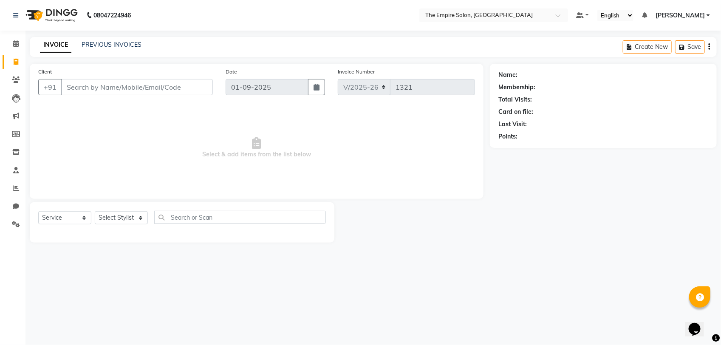
click at [75, 85] on input "Client" at bounding box center [137, 87] width 152 height 16
click at [185, 88] on span "Add Client" at bounding box center [191, 87] width 34 height 9
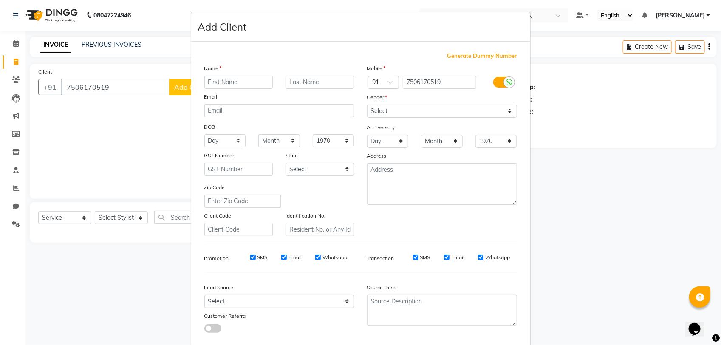
click at [229, 79] on input "text" at bounding box center [238, 82] width 69 height 13
click at [393, 113] on select "Select [DEMOGRAPHIC_DATA] [DEMOGRAPHIC_DATA] Other Prefer Not To Say" at bounding box center [442, 111] width 150 height 13
click at [367, 105] on select "Select [DEMOGRAPHIC_DATA] [DEMOGRAPHIC_DATA] Other Prefer Not To Say" at bounding box center [442, 111] width 150 height 13
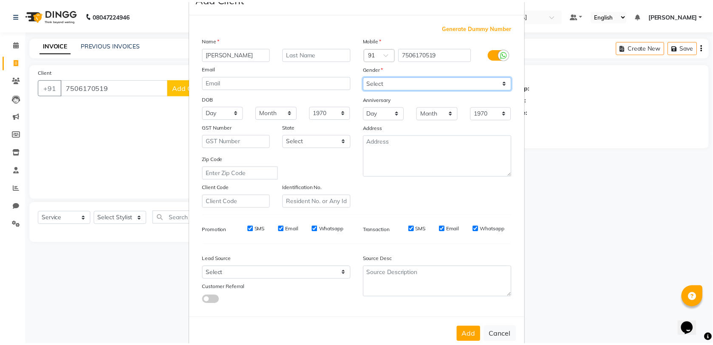
scroll to position [44, 0]
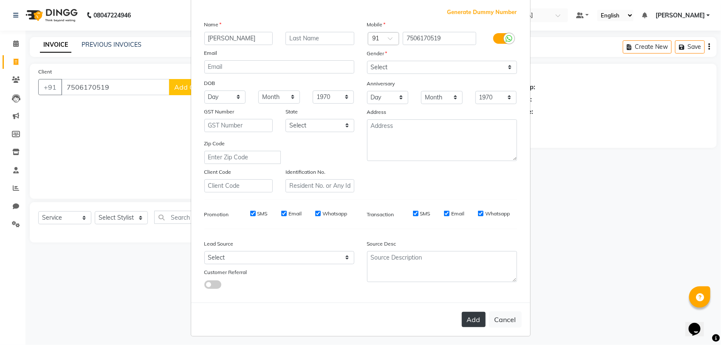
click at [462, 312] on button "Add" at bounding box center [474, 319] width 24 height 15
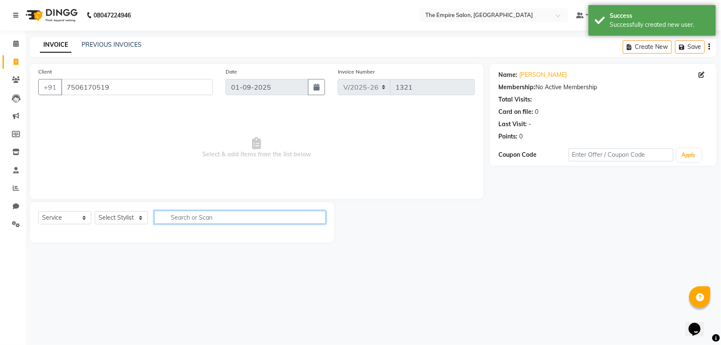
click at [207, 221] on input "text" at bounding box center [240, 217] width 172 height 13
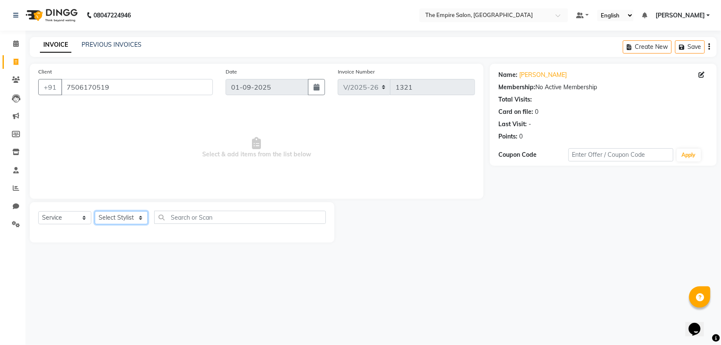
click at [102, 217] on select "Select Stylist ALI [PERSON_NAME] [PERSON_NAME] [PERSON_NAME] [PERSON_NAME] PRIY…" at bounding box center [121, 217] width 53 height 13
click at [95, 211] on select "Select Stylist ALI [PERSON_NAME] [PERSON_NAME] [PERSON_NAME] [PERSON_NAME] PRIY…" at bounding box center [121, 217] width 53 height 13
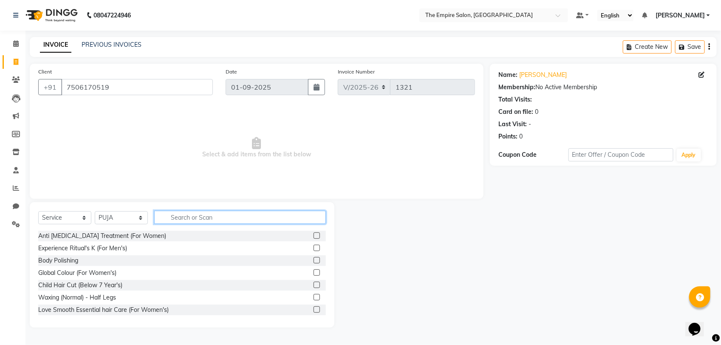
click at [194, 216] on input "text" at bounding box center [240, 217] width 172 height 13
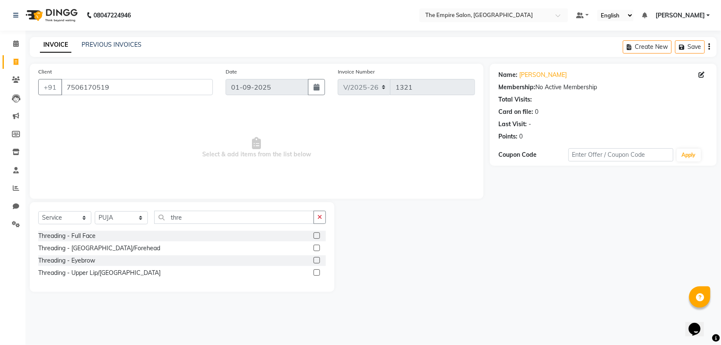
click at [150, 274] on div "Threading - Upper Lip/[GEOGRAPHIC_DATA]" at bounding box center [182, 273] width 288 height 11
click at [317, 275] on label at bounding box center [317, 272] width 6 height 6
click at [317, 275] on input "checkbox" at bounding box center [317, 273] width 6 height 6
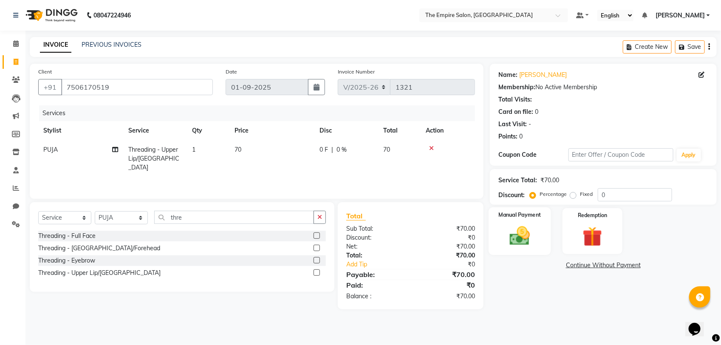
click at [526, 237] on img at bounding box center [520, 236] width 34 height 24
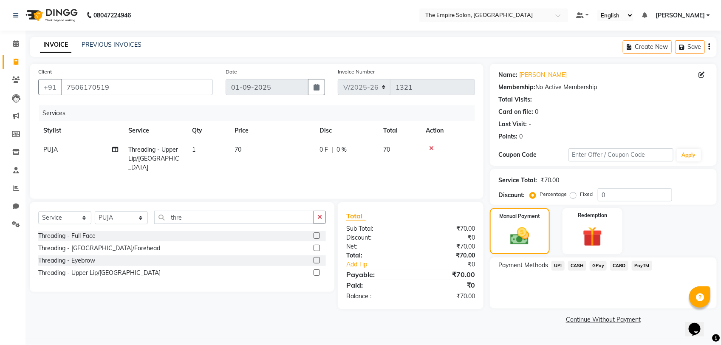
click at [560, 267] on span "UPI" at bounding box center [558, 266] width 13 height 10
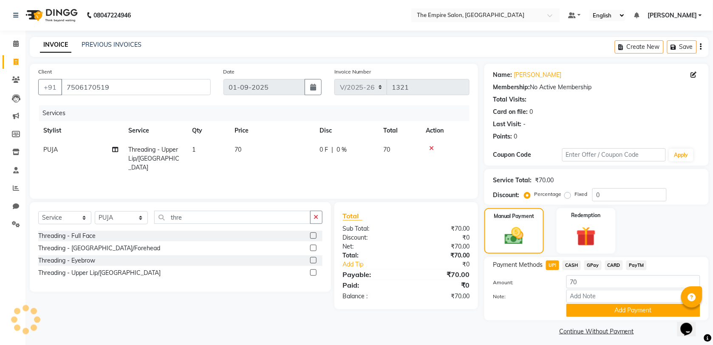
scroll to position [5, 0]
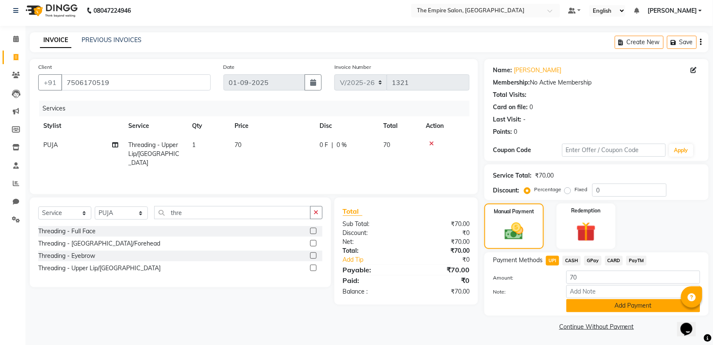
click at [581, 307] on button "Add Payment" at bounding box center [634, 305] width 134 height 13
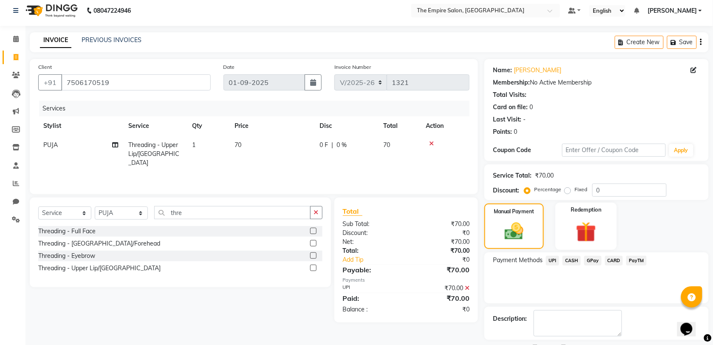
scroll to position [41, 0]
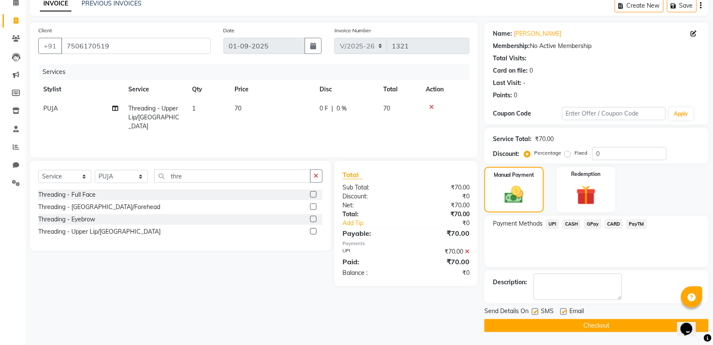
click at [582, 320] on button "Checkout" at bounding box center [597, 325] width 224 height 13
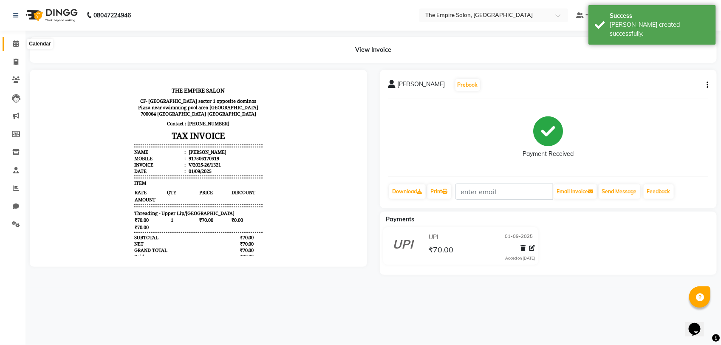
click at [15, 46] on icon at bounding box center [16, 43] width 6 height 6
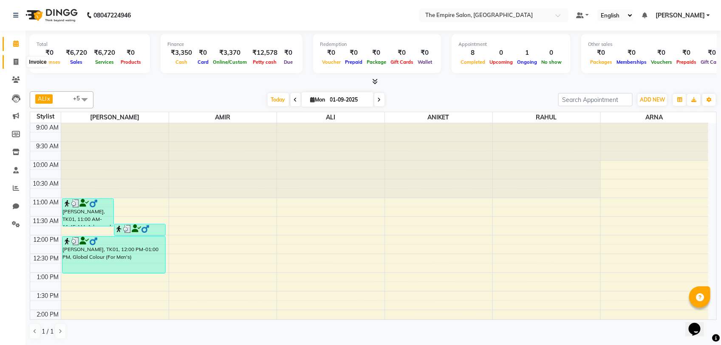
click at [14, 63] on icon at bounding box center [16, 62] width 5 height 6
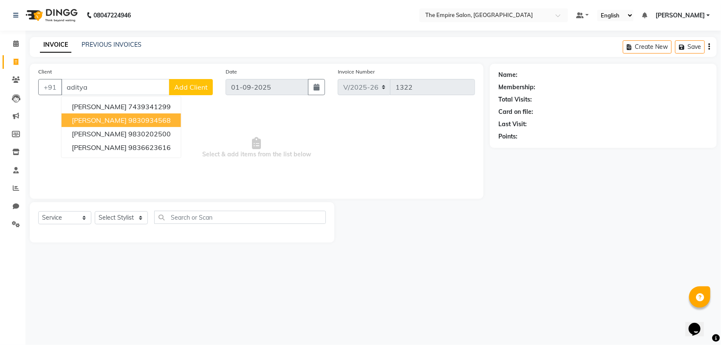
click at [136, 118] on ngb-highlight "9830934568" at bounding box center [149, 120] width 43 height 9
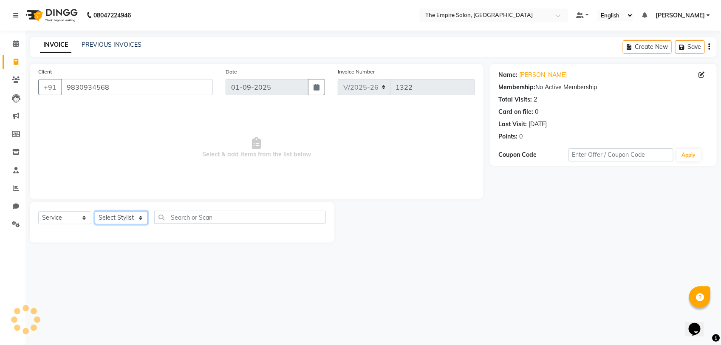
drag, startPoint x: 117, startPoint y: 218, endPoint x: 119, endPoint y: 211, distance: 7.1
click at [117, 218] on select "Select Stylist ALI [PERSON_NAME] [PERSON_NAME] [PERSON_NAME] [PERSON_NAME] PRIY…" at bounding box center [121, 217] width 53 height 13
click at [95, 211] on select "Select Stylist ALI [PERSON_NAME] [PERSON_NAME] [PERSON_NAME] [PERSON_NAME] PRIY…" at bounding box center [121, 217] width 53 height 13
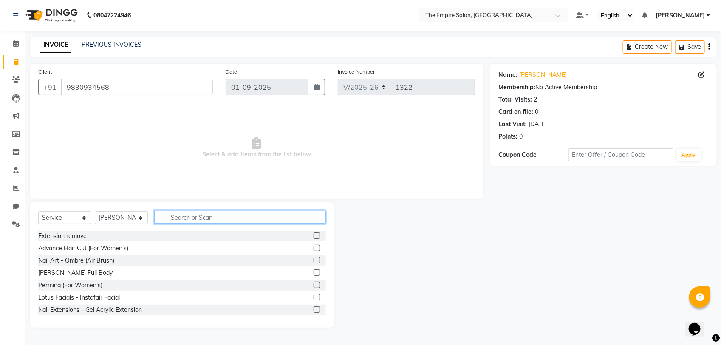
click at [204, 218] on input "text" at bounding box center [240, 217] width 172 height 13
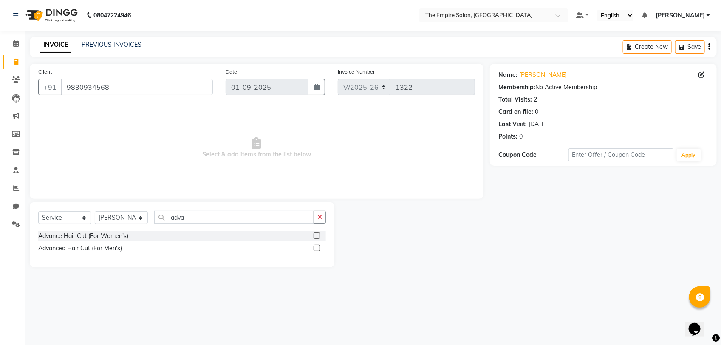
click at [315, 249] on label at bounding box center [317, 248] width 6 height 6
click at [315, 249] on input "checkbox" at bounding box center [317, 249] width 6 height 6
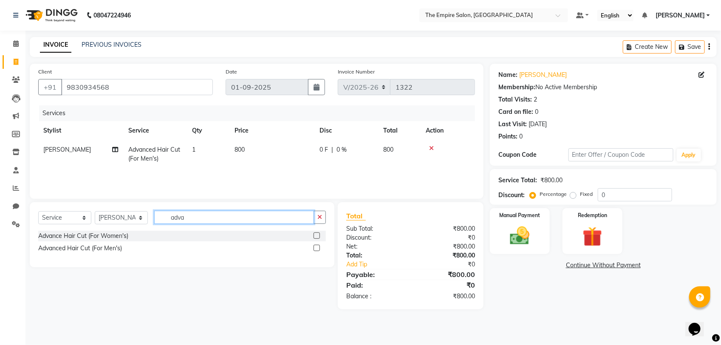
drag, startPoint x: 191, startPoint y: 221, endPoint x: 156, endPoint y: 233, distance: 37.1
click at [156, 233] on div "Select Service Product Membership Package Voucher Prepaid Gift Card Select Styl…" at bounding box center [182, 234] width 305 height 65
click at [315, 235] on label at bounding box center [317, 236] width 6 height 6
click at [315, 235] on input "checkbox" at bounding box center [317, 236] width 6 height 6
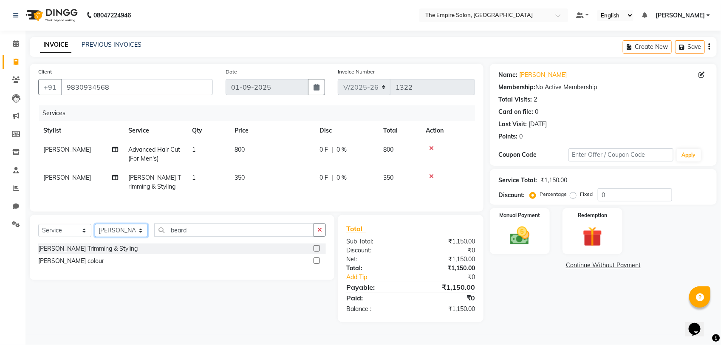
click at [113, 237] on select "Select Stylist ALI [PERSON_NAME] [PERSON_NAME] [PERSON_NAME] [PERSON_NAME] PRIY…" at bounding box center [121, 230] width 53 height 13
click at [95, 232] on select "Select Stylist ALI [PERSON_NAME] [PERSON_NAME] [PERSON_NAME] [PERSON_NAME] PRIY…" at bounding box center [121, 230] width 53 height 13
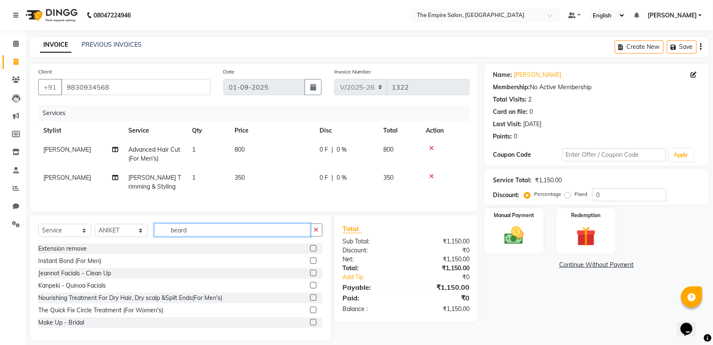
drag, startPoint x: 194, startPoint y: 238, endPoint x: 164, endPoint y: 255, distance: 34.6
click at [164, 255] on div "Select Service Product Membership Package Voucher Prepaid Gift Card Select Styl…" at bounding box center [180, 277] width 301 height 125
click at [14, 226] on icon at bounding box center [16, 224] width 8 height 6
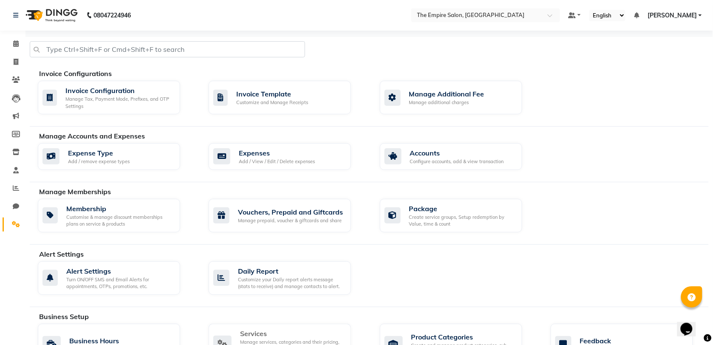
scroll to position [106, 0]
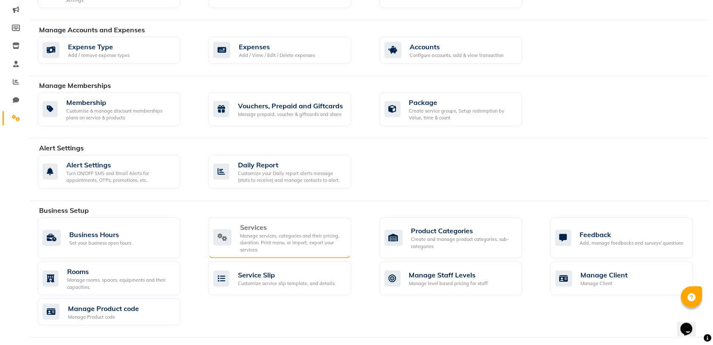
click at [283, 237] on div "Manage services, categories and their pricing, duration. Print menu, or import,…" at bounding box center [292, 243] width 104 height 21
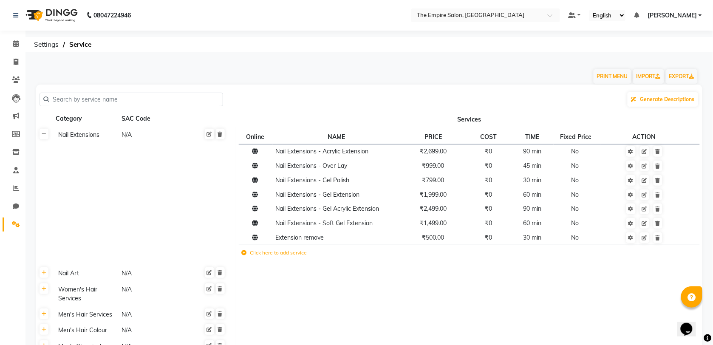
click at [47, 137] on link at bounding box center [44, 134] width 9 height 11
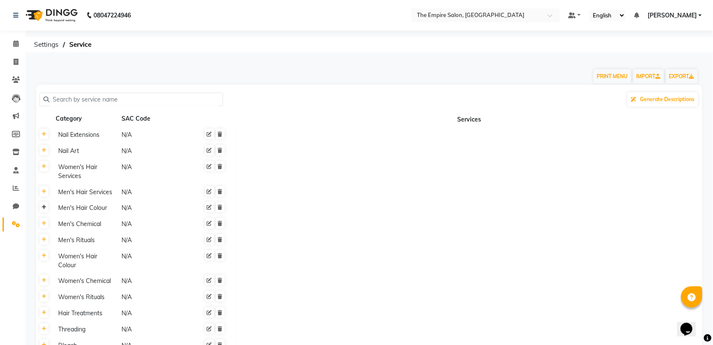
click at [46, 209] on icon at bounding box center [44, 207] width 5 height 5
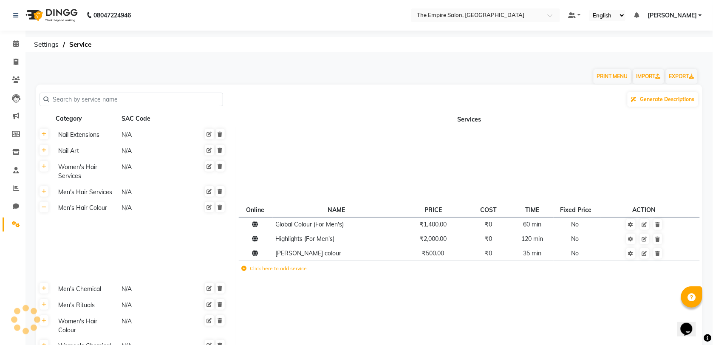
click at [264, 268] on label "Click here to add service" at bounding box center [274, 269] width 65 height 8
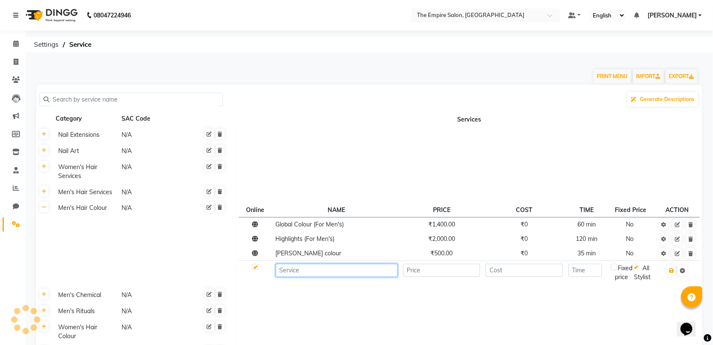
click at [325, 272] on input at bounding box center [337, 270] width 122 height 13
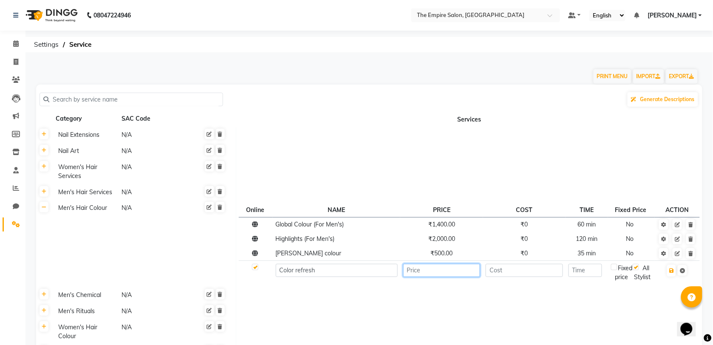
click at [458, 276] on input "number" at bounding box center [441, 270] width 77 height 13
click at [526, 275] on input "number" at bounding box center [524, 270] width 77 height 13
click at [672, 270] on icon "button" at bounding box center [671, 270] width 5 height 5
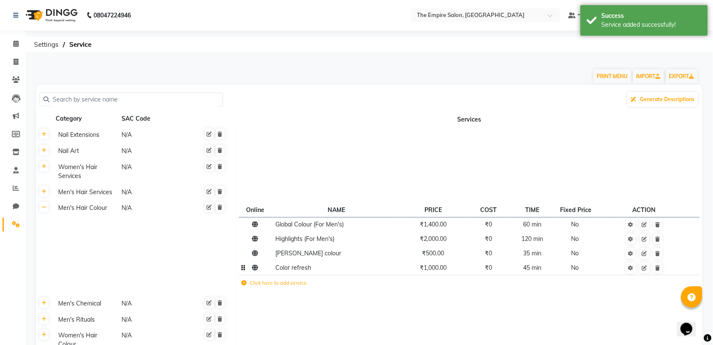
click at [672, 270] on td at bounding box center [645, 268] width 88 height 14
click at [19, 45] on span at bounding box center [16, 44] width 15 height 10
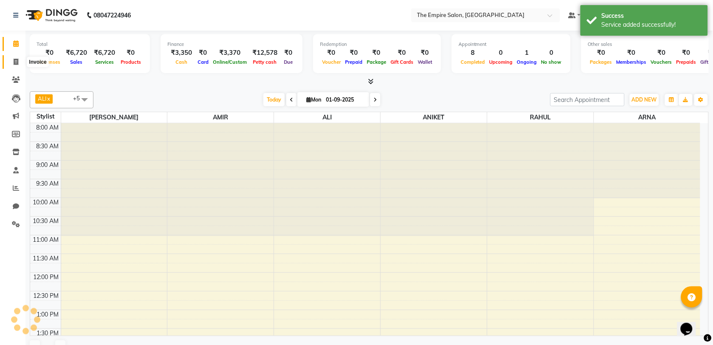
drag, startPoint x: 20, startPoint y: 63, endPoint x: 16, endPoint y: 64, distance: 4.4
click at [20, 64] on span at bounding box center [16, 62] width 15 height 10
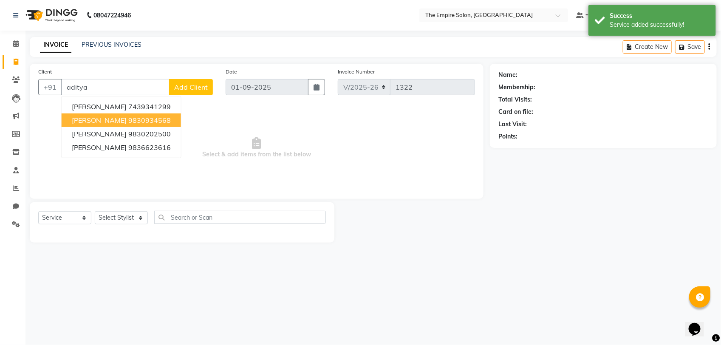
click at [101, 122] on span "[PERSON_NAME]" at bounding box center [99, 120] width 55 height 9
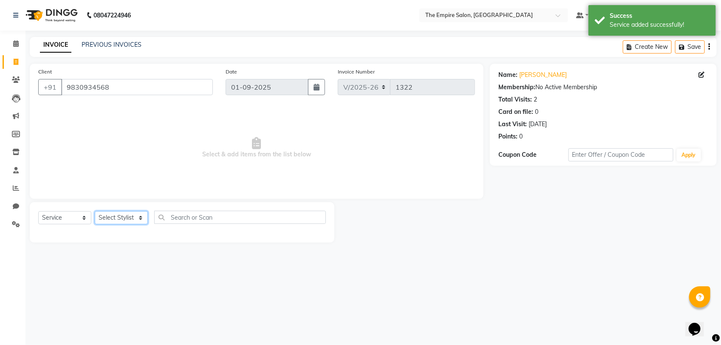
click at [116, 216] on select "Select Stylist ALI [PERSON_NAME] [PERSON_NAME] [PERSON_NAME] [PERSON_NAME] PRIY…" at bounding box center [121, 217] width 53 height 13
click at [95, 211] on select "Select Stylist ALI [PERSON_NAME] [PERSON_NAME] [PERSON_NAME] [PERSON_NAME] PRIY…" at bounding box center [121, 217] width 53 height 13
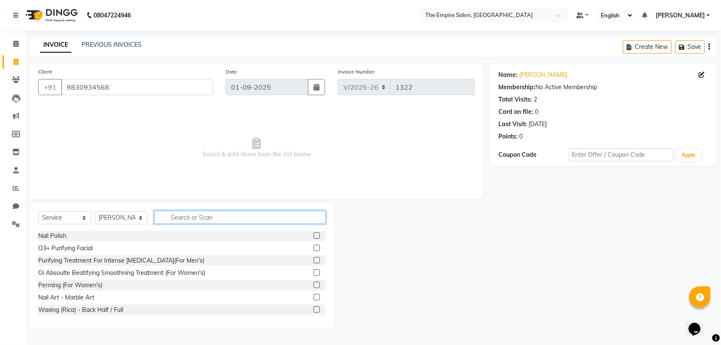
click at [173, 216] on input "text" at bounding box center [240, 217] width 172 height 13
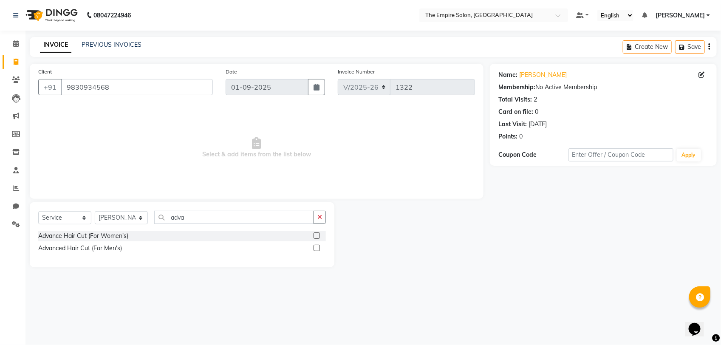
click at [315, 246] on label at bounding box center [317, 248] width 6 height 6
click at [315, 246] on input "checkbox" at bounding box center [317, 249] width 6 height 6
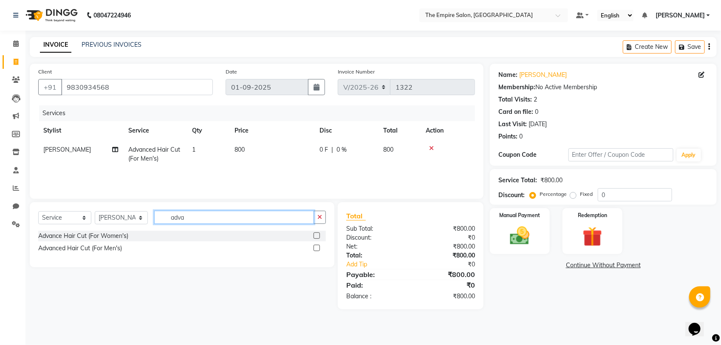
drag, startPoint x: 201, startPoint y: 222, endPoint x: 142, endPoint y: 235, distance: 59.6
click at [142, 235] on div "Select Service Product Membership Package Voucher Prepaid Gift Card Select Styl…" at bounding box center [182, 234] width 305 height 65
click at [317, 248] on label at bounding box center [317, 248] width 6 height 6
click at [317, 248] on input "checkbox" at bounding box center [317, 249] width 6 height 6
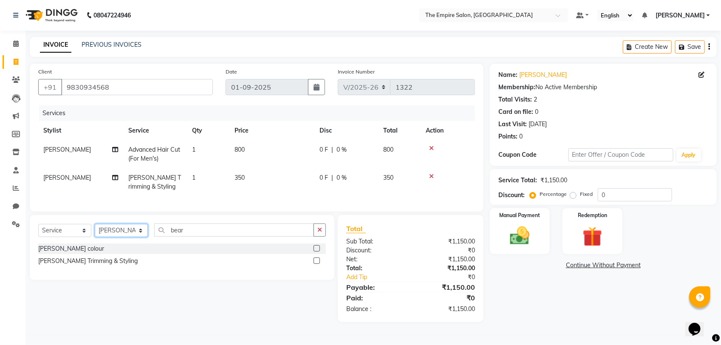
click at [120, 237] on select "Select Stylist ALI [PERSON_NAME] [PERSON_NAME] [PERSON_NAME] [PERSON_NAME] PRIY…" at bounding box center [121, 230] width 53 height 13
click at [95, 232] on select "Select Stylist ALI [PERSON_NAME] [PERSON_NAME] [PERSON_NAME] [PERSON_NAME] PRIY…" at bounding box center [121, 230] width 53 height 13
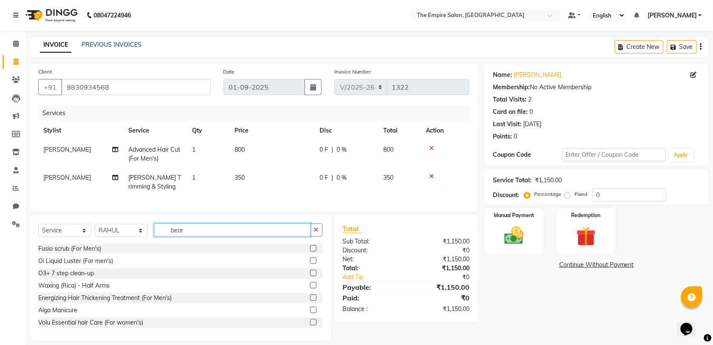
drag, startPoint x: 187, startPoint y: 238, endPoint x: 145, endPoint y: 261, distance: 47.9
click at [145, 261] on div "Select Service Product Membership Package Voucher Prepaid Gift Card Select Styl…" at bounding box center [180, 277] width 301 height 125
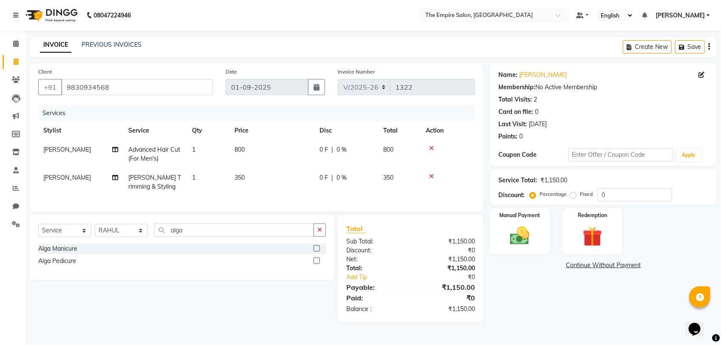
click at [315, 264] on label at bounding box center [317, 261] width 6 height 6
click at [315, 264] on input "checkbox" at bounding box center [317, 261] width 6 height 6
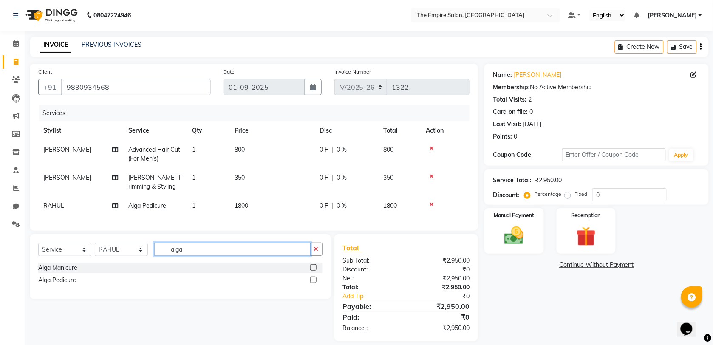
drag, startPoint x: 190, startPoint y: 253, endPoint x: 166, endPoint y: 271, distance: 29.4
click at [166, 271] on div "Select Service Product Membership Package Voucher Prepaid Gift Card Select Styl…" at bounding box center [180, 266] width 301 height 65
click at [314, 271] on label at bounding box center [313, 267] width 6 height 6
click at [314, 271] on input "checkbox" at bounding box center [313, 268] width 6 height 6
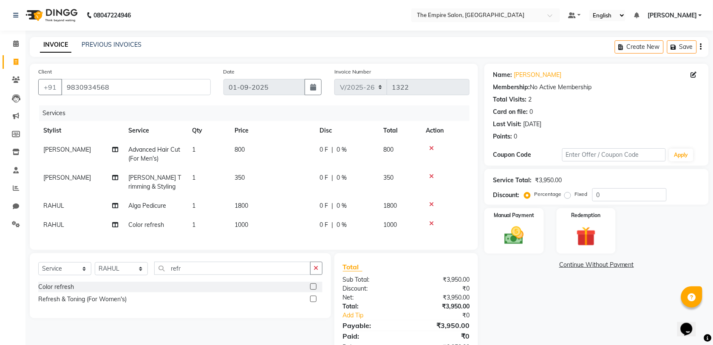
click at [78, 230] on td "RAHUL" at bounding box center [80, 225] width 85 height 19
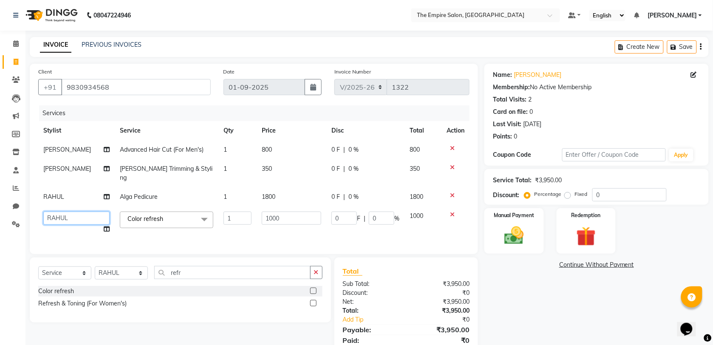
click at [85, 212] on select "ALI [PERSON_NAME] [PERSON_NAME] [PERSON_NAME] [PERSON_NAME] PRIYANKA PUJA [PERS…" at bounding box center [76, 218] width 66 height 13
click at [562, 306] on div "Name: [PERSON_NAME] Membership: No Active Membership Total Visits: 2 Card on fi…" at bounding box center [600, 214] width 231 height 301
click at [14, 151] on icon at bounding box center [15, 152] width 7 height 6
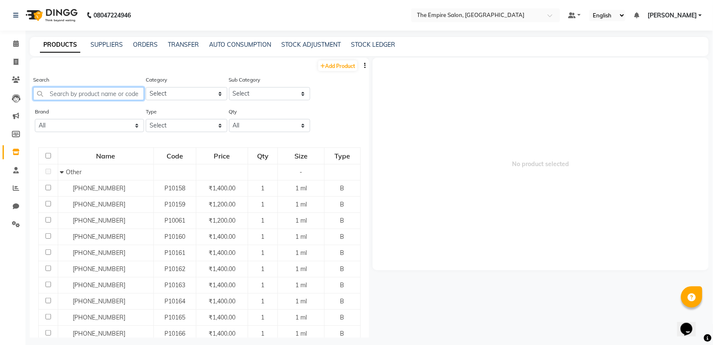
click at [75, 96] on input "text" at bounding box center [88, 93] width 111 height 13
click at [15, 59] on icon at bounding box center [16, 62] width 5 height 6
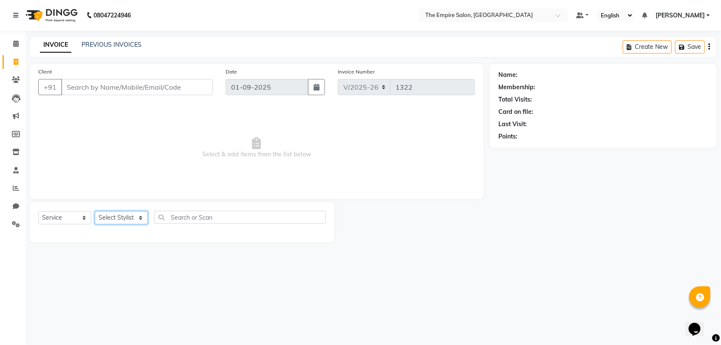
click at [120, 217] on select "Select Stylist ALI [PERSON_NAME] [PERSON_NAME] [PERSON_NAME] [PERSON_NAME] PRIY…" at bounding box center [121, 217] width 53 height 13
click at [190, 152] on span "Select & add items from the list below" at bounding box center [256, 147] width 437 height 85
click at [128, 90] on input "Client" at bounding box center [137, 87] width 152 height 16
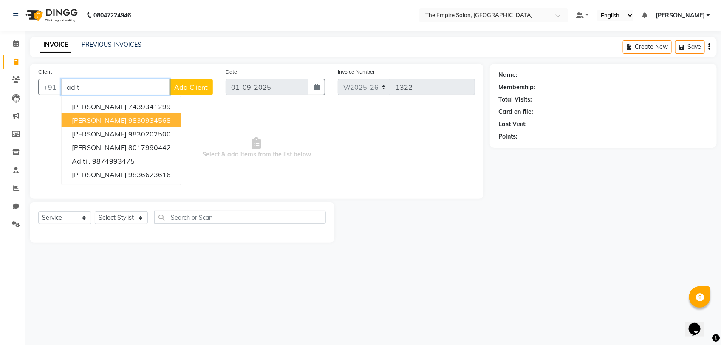
click at [129, 119] on ngb-highlight "9830934568" at bounding box center [149, 120] width 43 height 9
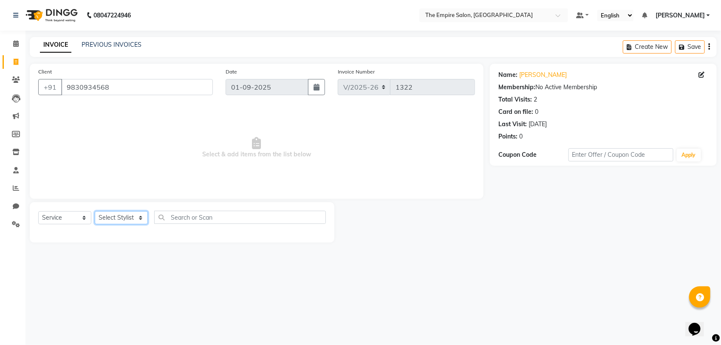
drag, startPoint x: 111, startPoint y: 218, endPoint x: 113, endPoint y: 213, distance: 5.8
click at [111, 218] on select "Select Stylist ALI [PERSON_NAME] [PERSON_NAME] [PERSON_NAME] [PERSON_NAME] PRIY…" at bounding box center [121, 217] width 53 height 13
click at [95, 211] on select "Select Stylist ALI [PERSON_NAME] [PERSON_NAME] [PERSON_NAME] [PERSON_NAME] PRIY…" at bounding box center [121, 217] width 53 height 13
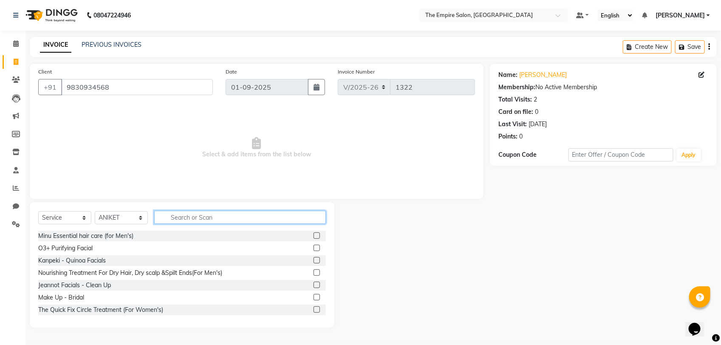
click at [228, 212] on input "text" at bounding box center [240, 217] width 172 height 13
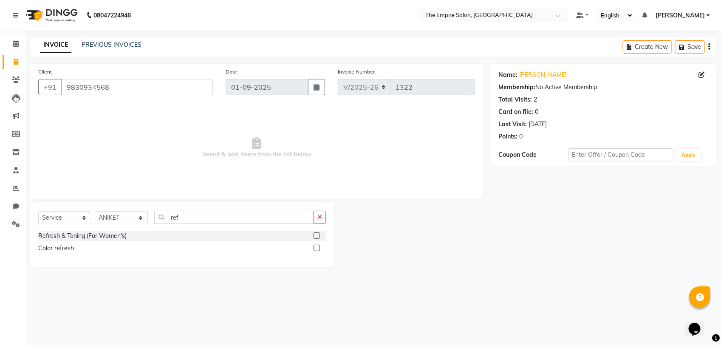
click at [317, 247] on label at bounding box center [317, 248] width 6 height 6
click at [317, 247] on input "checkbox" at bounding box center [317, 249] width 6 height 6
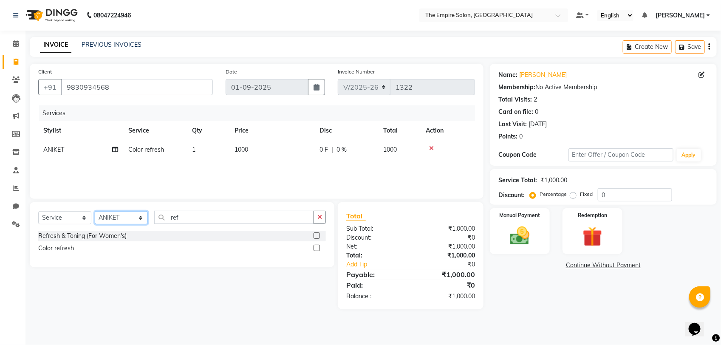
click at [117, 218] on select "Select Stylist ALI [PERSON_NAME] [PERSON_NAME] [PERSON_NAME] [PERSON_NAME] PRIY…" at bounding box center [121, 217] width 53 height 13
click at [95, 211] on select "Select Stylist ALI [PERSON_NAME] [PERSON_NAME] [PERSON_NAME] [PERSON_NAME] PRIY…" at bounding box center [121, 217] width 53 height 13
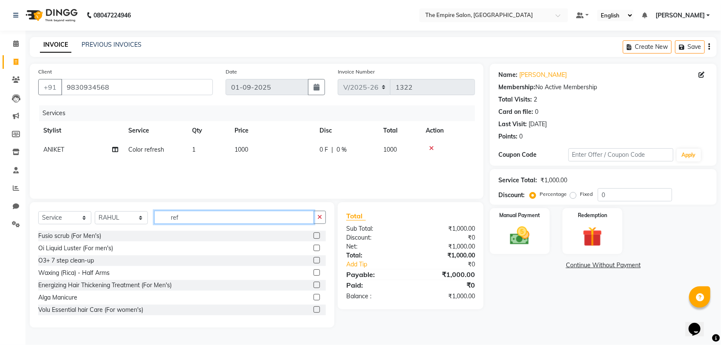
drag, startPoint x: 198, startPoint y: 218, endPoint x: 139, endPoint y: 230, distance: 60.2
click at [139, 230] on div "Select Service Product Membership Package Voucher Prepaid Gift Card Select Styl…" at bounding box center [182, 221] width 288 height 20
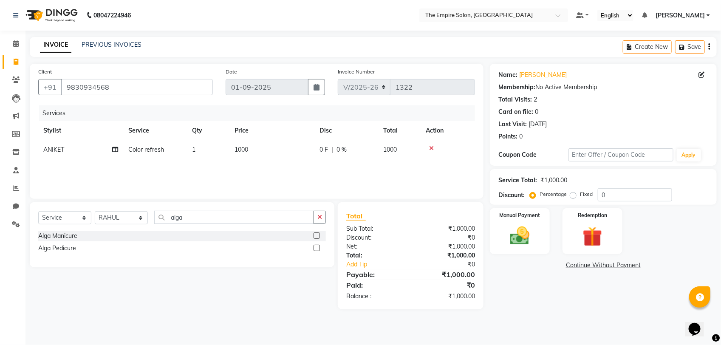
click at [315, 249] on label at bounding box center [317, 248] width 6 height 6
click at [315, 249] on input "checkbox" at bounding box center [317, 249] width 6 height 6
click at [116, 218] on select "Select Stylist ALI [PERSON_NAME] [PERSON_NAME] [PERSON_NAME] [PERSON_NAME] PRIY…" at bounding box center [121, 217] width 53 height 13
click at [95, 214] on select "Select Stylist ALI [PERSON_NAME] [PERSON_NAME] [PERSON_NAME] [PERSON_NAME] PRIY…" at bounding box center [121, 217] width 53 height 13
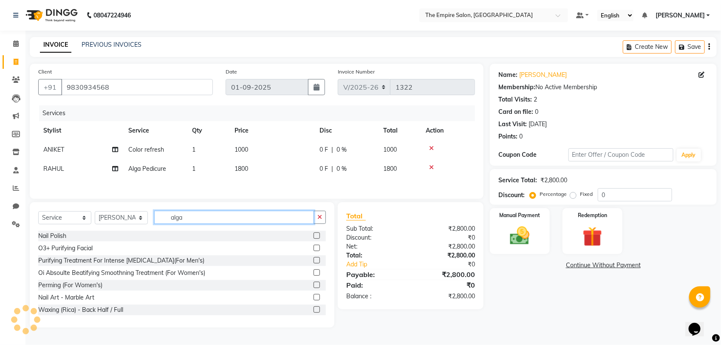
drag, startPoint x: 207, startPoint y: 219, endPoint x: 110, endPoint y: 232, distance: 98.5
click at [110, 231] on div "Select Service Product Membership Package Voucher Prepaid Gift Card Select Styl…" at bounding box center [182, 221] width 288 height 20
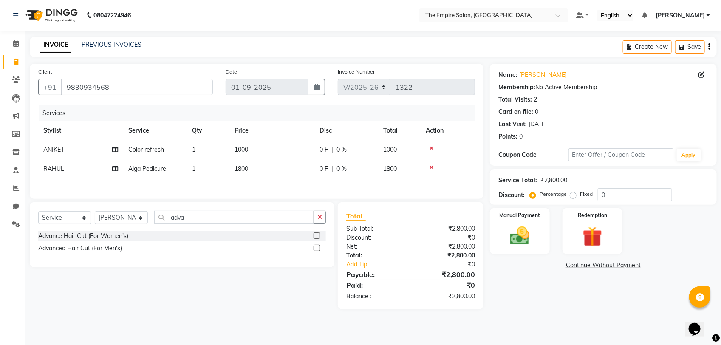
click at [319, 251] on label at bounding box center [317, 248] width 6 height 6
click at [319, 251] on input "checkbox" at bounding box center [317, 249] width 6 height 6
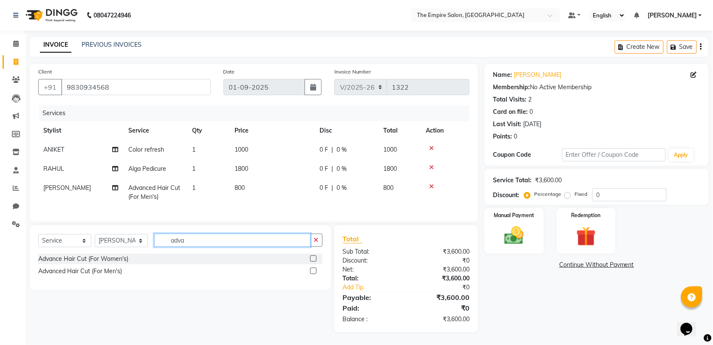
click at [180, 245] on input "adva" at bounding box center [232, 240] width 156 height 13
drag, startPoint x: 192, startPoint y: 246, endPoint x: 159, endPoint y: 267, distance: 39.5
click at [159, 267] on div "Select Service Product Membership Package Voucher Prepaid Gift Card Select Styl…" at bounding box center [180, 257] width 301 height 65
click at [315, 274] on label at bounding box center [313, 271] width 6 height 6
click at [315, 274] on input "checkbox" at bounding box center [313, 272] width 6 height 6
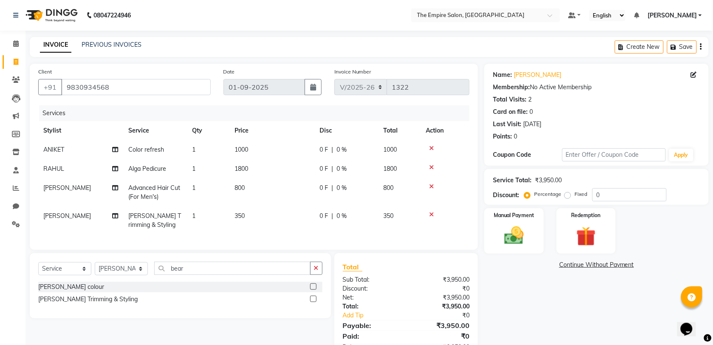
click at [595, 264] on link "Continue Without Payment" at bounding box center [596, 265] width 221 height 9
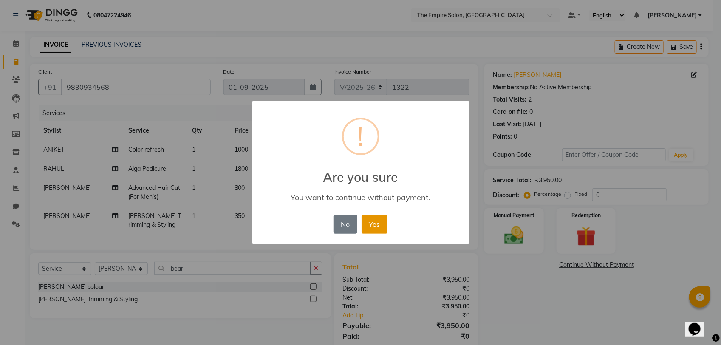
click at [381, 228] on button "Yes" at bounding box center [375, 224] width 26 height 19
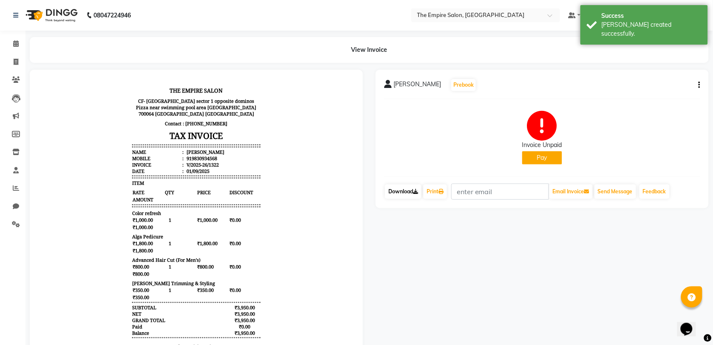
click at [409, 195] on link "Download" at bounding box center [403, 191] width 37 height 14
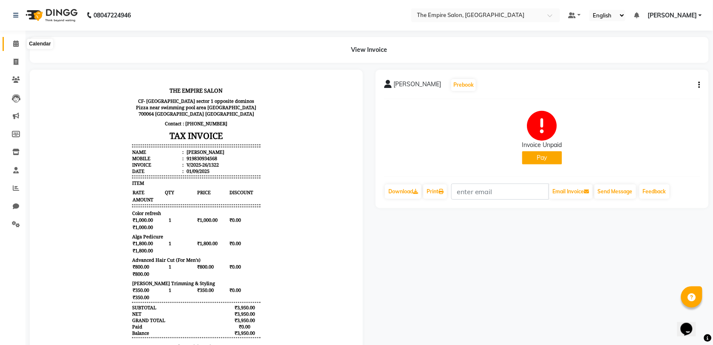
click at [14, 40] on span at bounding box center [16, 44] width 15 height 10
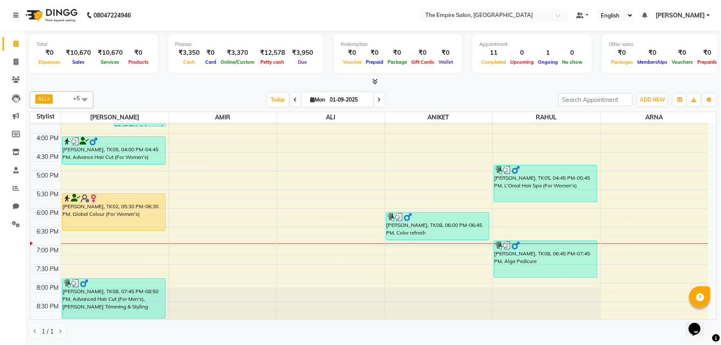
scroll to position [226, 0]
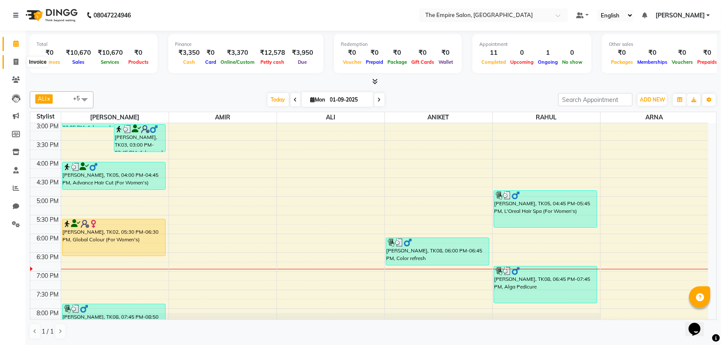
click at [14, 62] on icon at bounding box center [16, 62] width 5 height 6
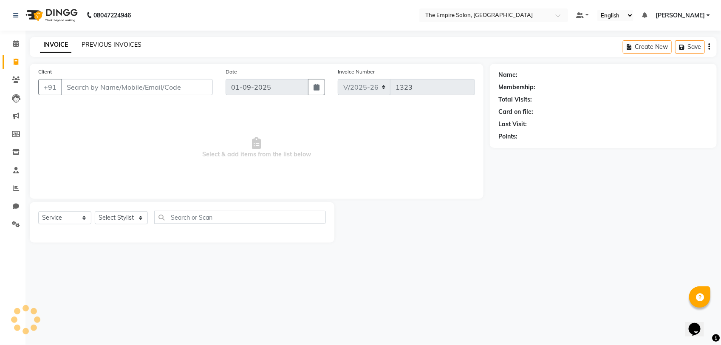
click at [121, 46] on link "PREVIOUS INVOICES" at bounding box center [112, 45] width 60 height 8
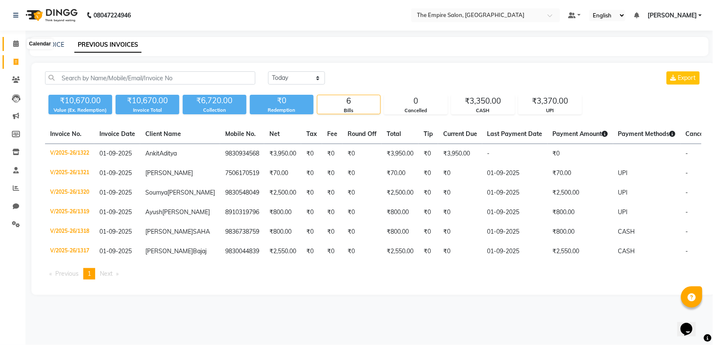
click at [12, 44] on span at bounding box center [16, 44] width 15 height 10
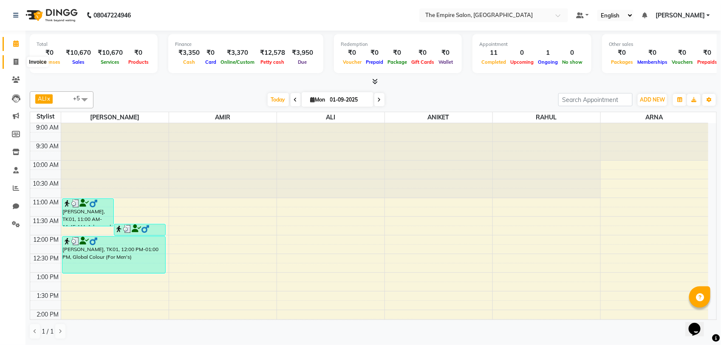
click at [18, 62] on icon at bounding box center [16, 62] width 5 height 6
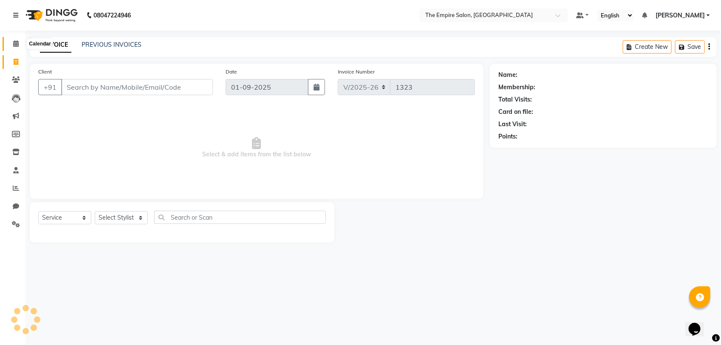
click at [16, 47] on icon at bounding box center [16, 43] width 6 height 6
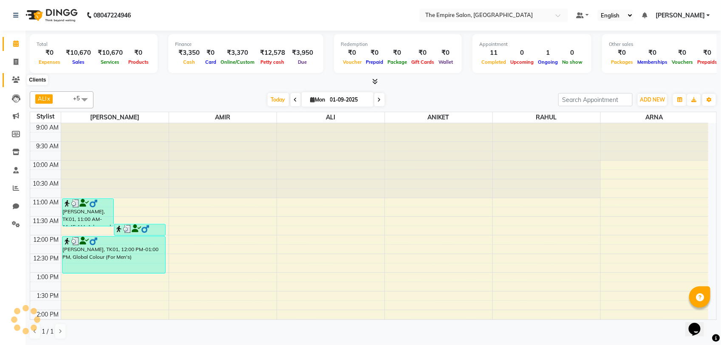
click at [15, 77] on icon at bounding box center [16, 80] width 8 height 6
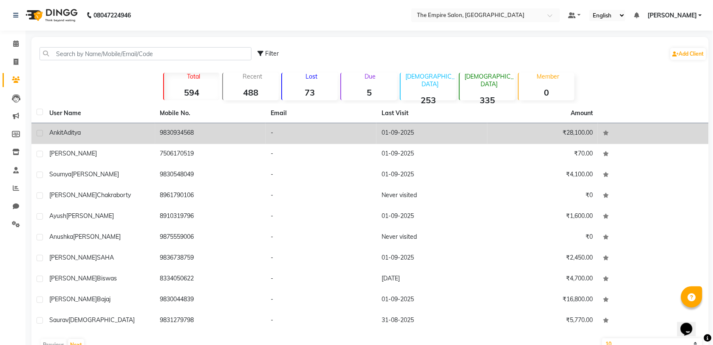
click at [146, 136] on div "[PERSON_NAME]" at bounding box center [99, 132] width 101 height 9
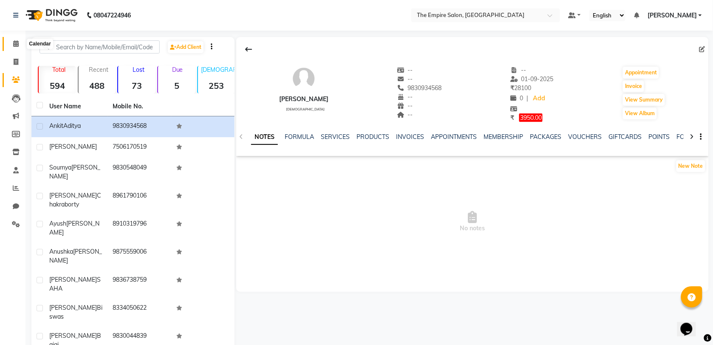
click at [17, 42] on icon at bounding box center [16, 43] width 6 height 6
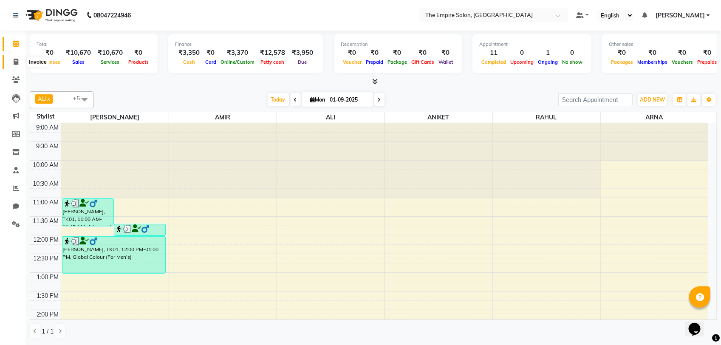
click at [18, 62] on span at bounding box center [16, 62] width 15 height 10
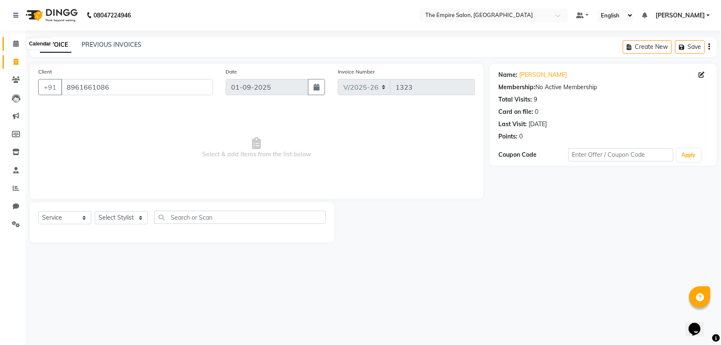
click at [16, 47] on span at bounding box center [16, 44] width 15 height 10
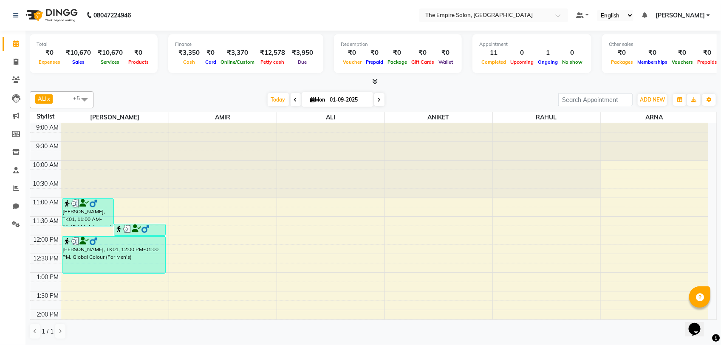
click at [380, 100] on icon at bounding box center [379, 99] width 3 height 5
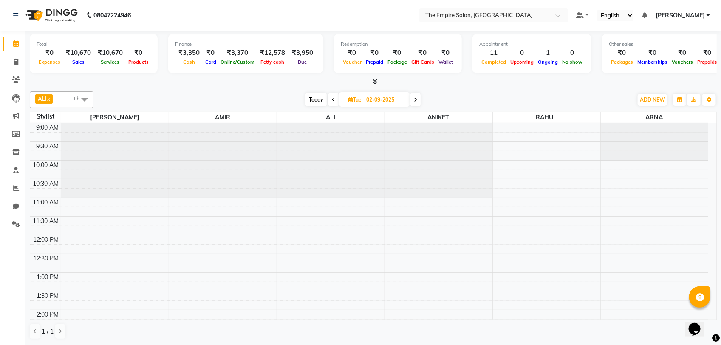
scroll to position [295, 0]
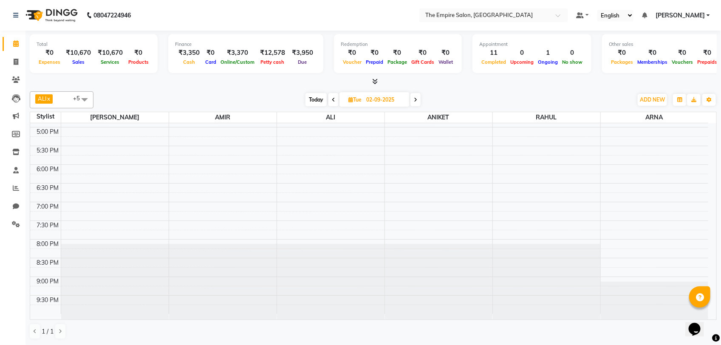
click at [414, 98] on icon at bounding box center [415, 99] width 3 height 5
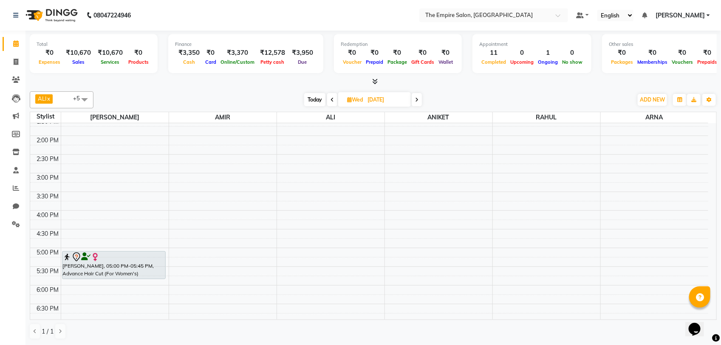
scroll to position [213, 0]
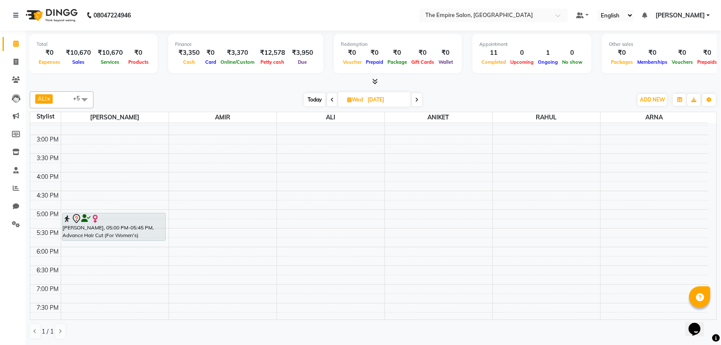
click at [313, 96] on span "Today" at bounding box center [314, 99] width 21 height 13
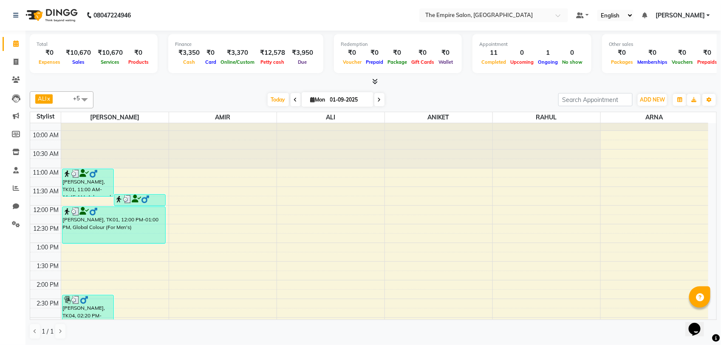
scroll to position [0, 0]
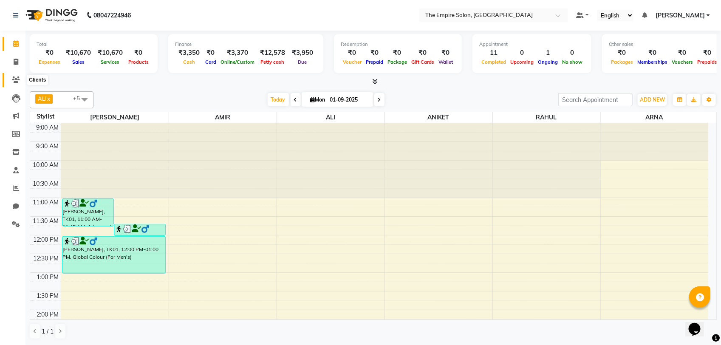
click at [13, 79] on icon at bounding box center [16, 80] width 8 height 6
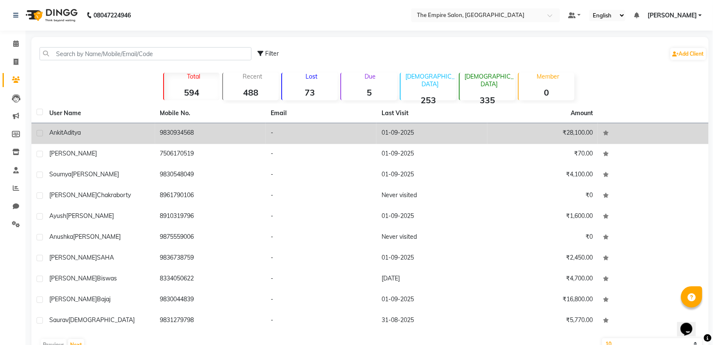
click at [227, 134] on td "9830934568" at bounding box center [210, 133] width 111 height 21
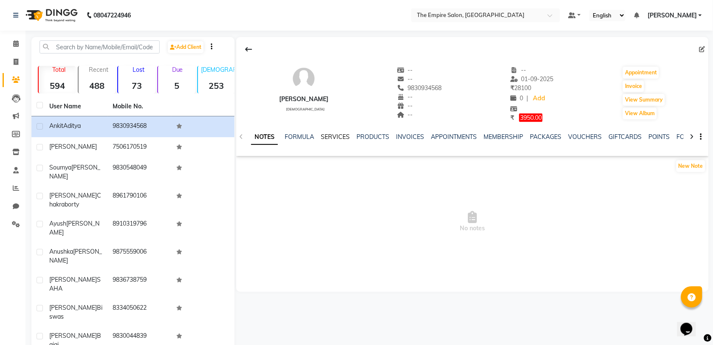
click at [335, 136] on link "SERVICES" at bounding box center [335, 137] width 29 height 8
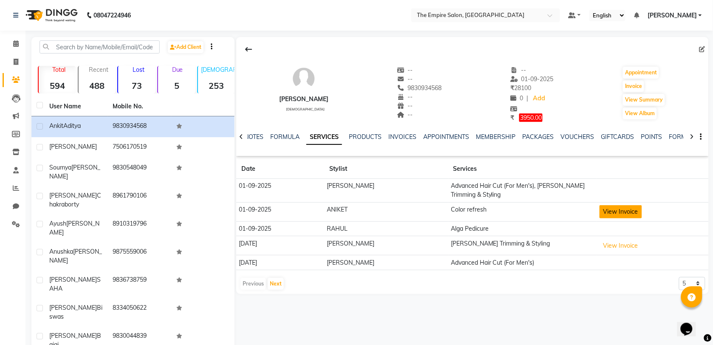
click at [604, 205] on button "View Invoice" at bounding box center [621, 211] width 43 height 13
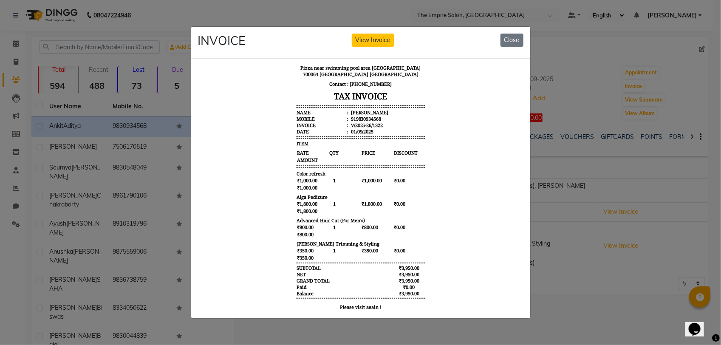
scroll to position [41, 0]
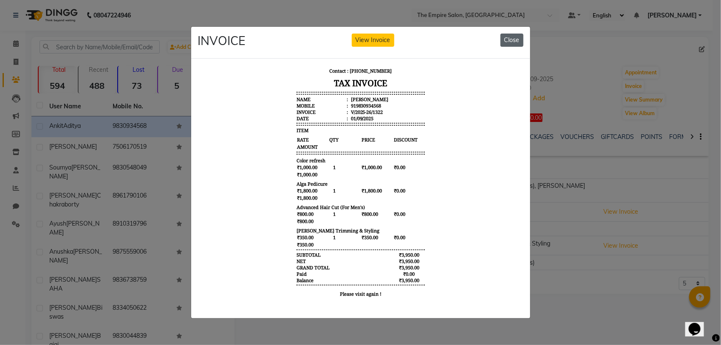
click at [513, 34] on button "Close" at bounding box center [512, 40] width 23 height 13
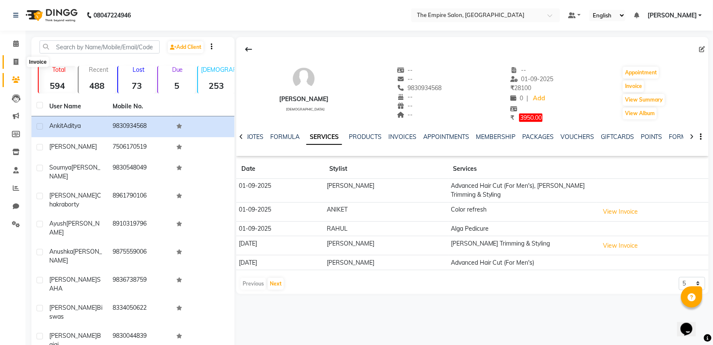
click at [17, 62] on icon at bounding box center [16, 62] width 5 height 6
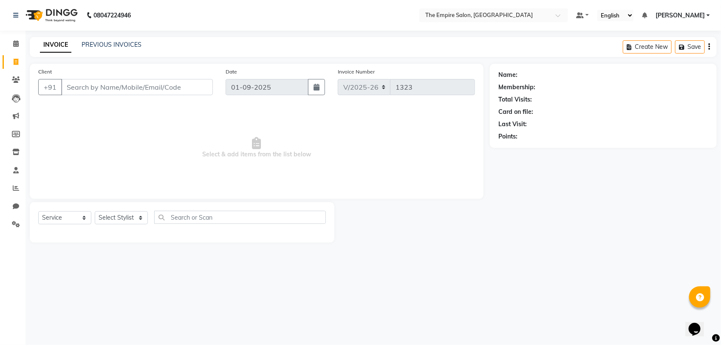
click at [145, 90] on input "Client" at bounding box center [137, 87] width 152 height 16
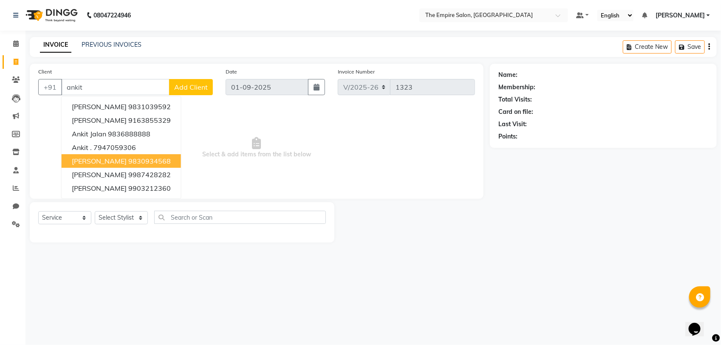
click at [128, 158] on ngb-highlight "9830934568" at bounding box center [149, 161] width 43 height 9
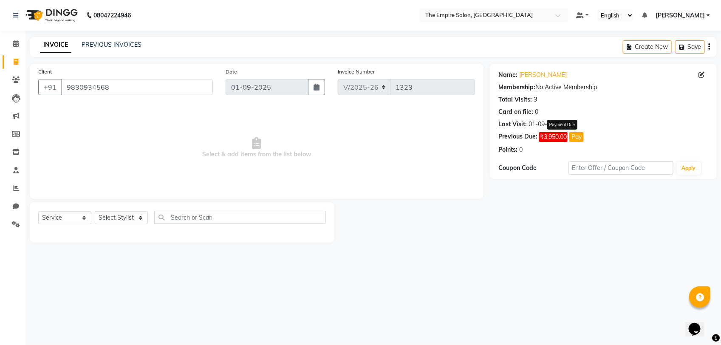
click at [577, 138] on button "Pay" at bounding box center [577, 137] width 14 height 10
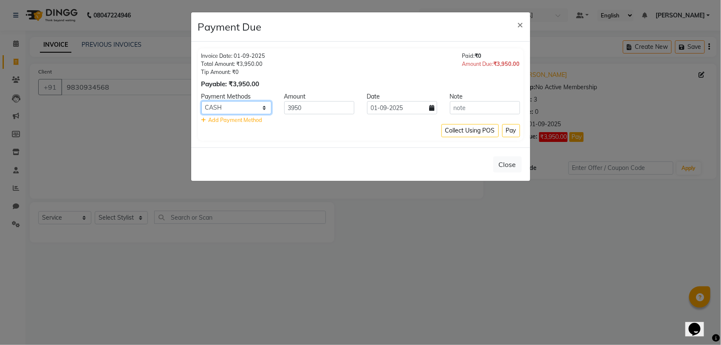
click at [244, 110] on select "UPI CASH GPay CARD PayTM" at bounding box center [236, 107] width 70 height 13
click at [201, 101] on select "UPI CASH GPay CARD PayTM" at bounding box center [236, 107] width 70 height 13
click at [507, 130] on button "Pay" at bounding box center [511, 130] width 18 height 13
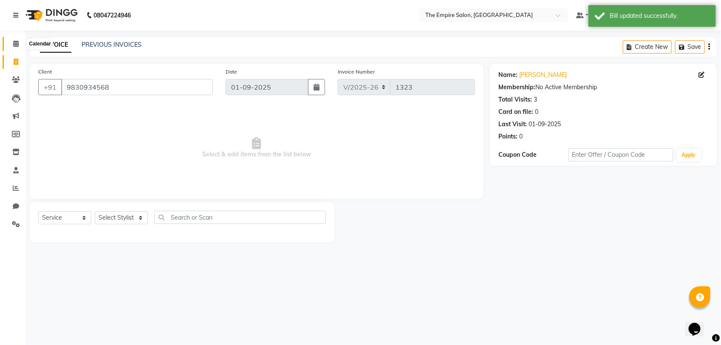
click at [17, 46] on icon at bounding box center [16, 43] width 6 height 6
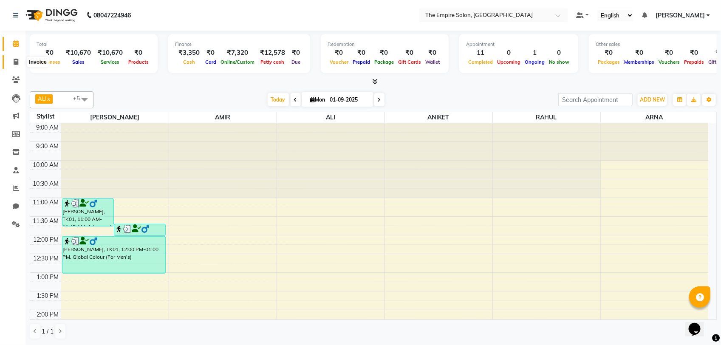
click at [14, 63] on icon at bounding box center [16, 62] width 5 height 6
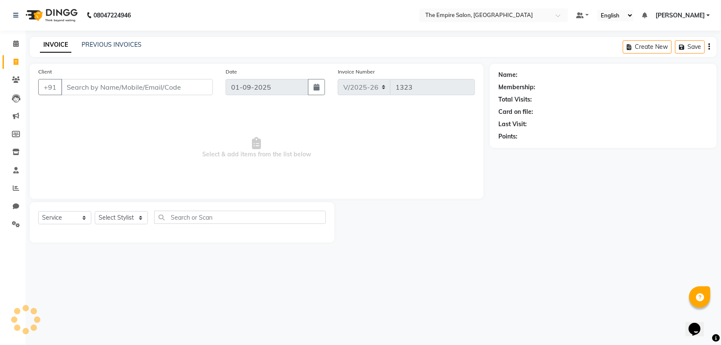
click at [122, 85] on input "Client" at bounding box center [137, 87] width 152 height 16
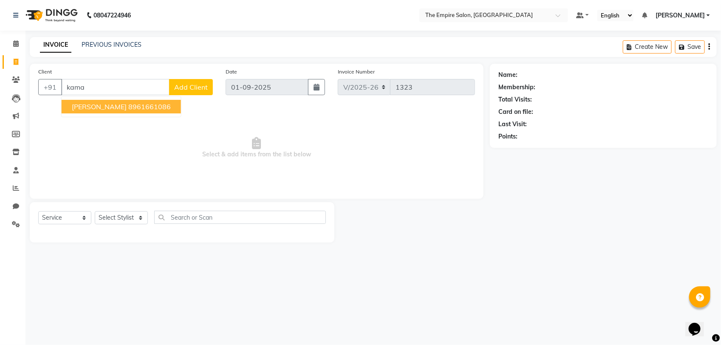
click at [128, 111] on ngb-highlight "8961661086" at bounding box center [149, 106] width 43 height 9
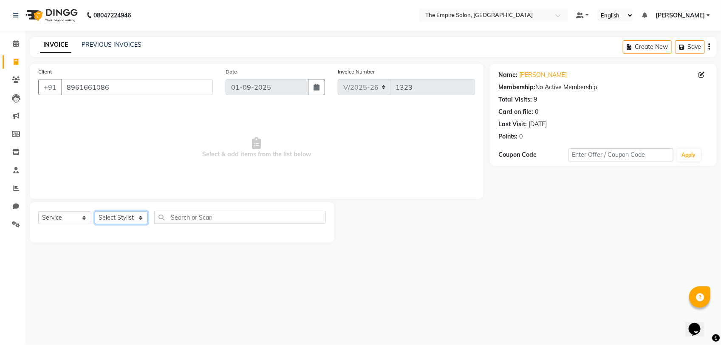
click at [107, 216] on select "Select Stylist ALI [PERSON_NAME] [PERSON_NAME] [PERSON_NAME] [PERSON_NAME] PRIY…" at bounding box center [121, 217] width 53 height 13
click at [95, 211] on select "Select Stylist ALI [PERSON_NAME] [PERSON_NAME] [PERSON_NAME] [PERSON_NAME] PRIY…" at bounding box center [121, 217] width 53 height 13
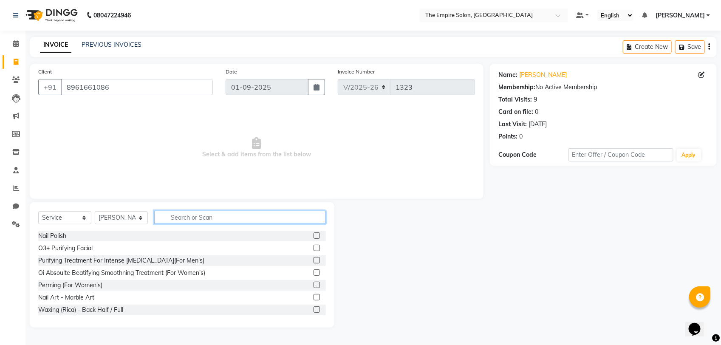
click at [215, 218] on input "text" at bounding box center [240, 217] width 172 height 13
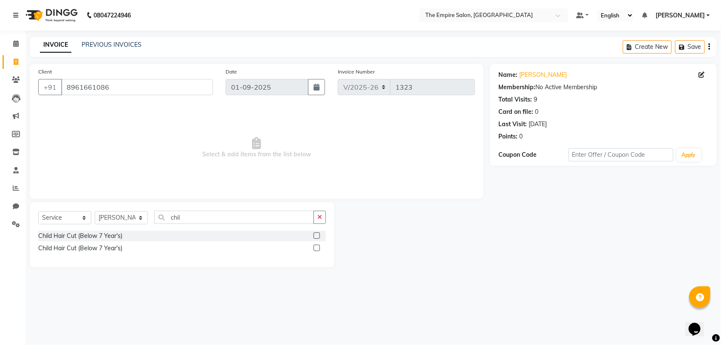
click at [318, 236] on label at bounding box center [317, 236] width 6 height 6
click at [318, 236] on input "checkbox" at bounding box center [317, 236] width 6 height 6
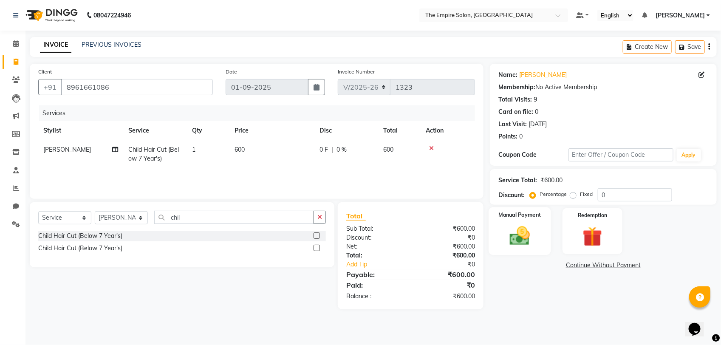
click at [530, 236] on img at bounding box center [520, 236] width 34 height 24
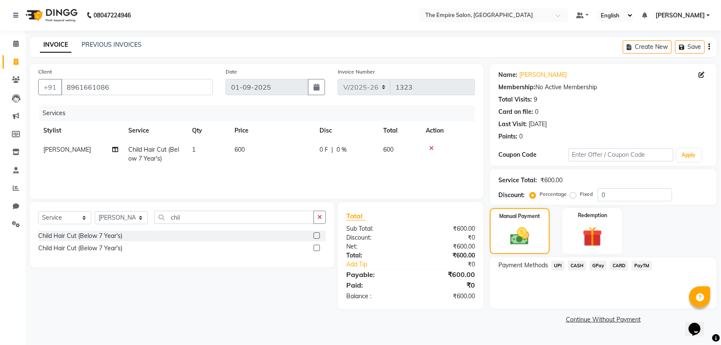
click at [575, 262] on span "CASH" at bounding box center [577, 266] width 18 height 10
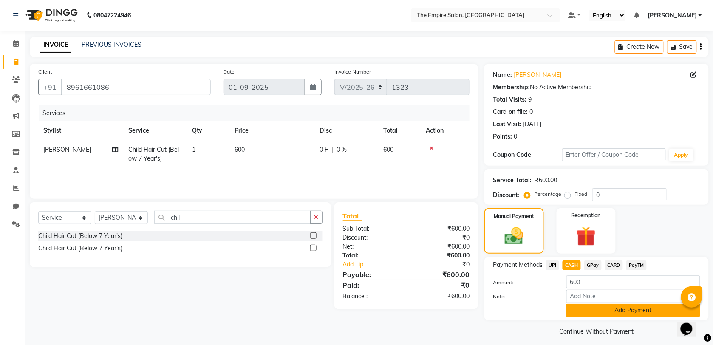
scroll to position [5, 0]
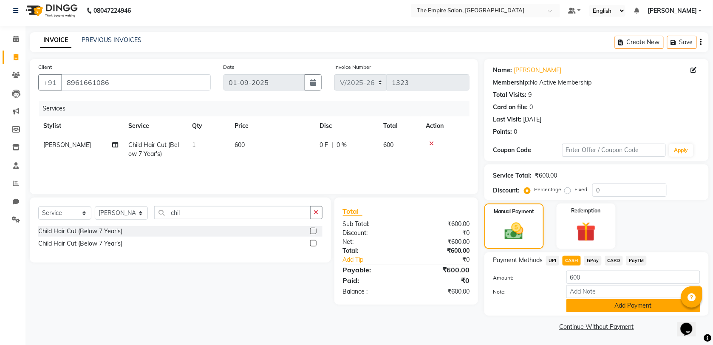
click at [599, 302] on button "Add Payment" at bounding box center [634, 305] width 134 height 13
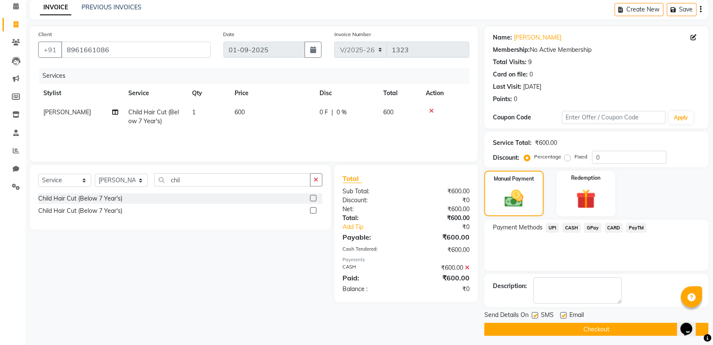
scroll to position [41, 0]
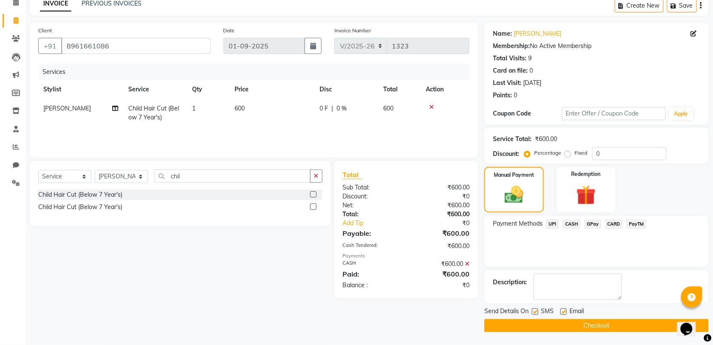
click at [582, 326] on button "Checkout" at bounding box center [597, 325] width 224 height 13
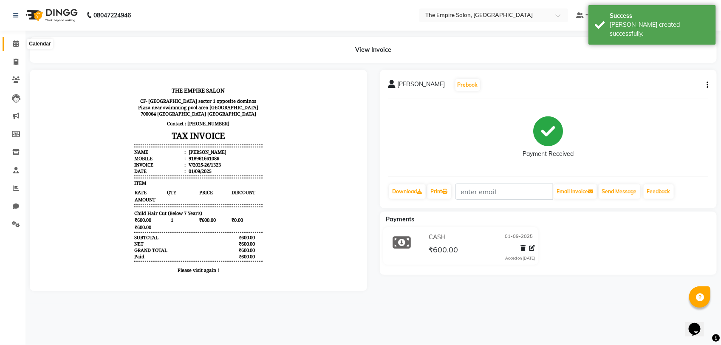
click at [15, 43] on icon at bounding box center [16, 43] width 6 height 6
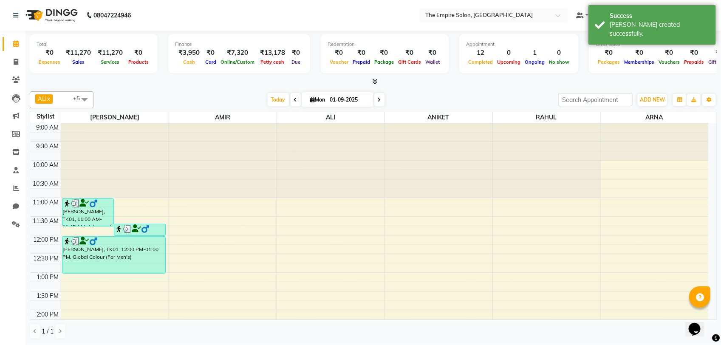
click at [379, 102] on icon at bounding box center [379, 99] width 3 height 5
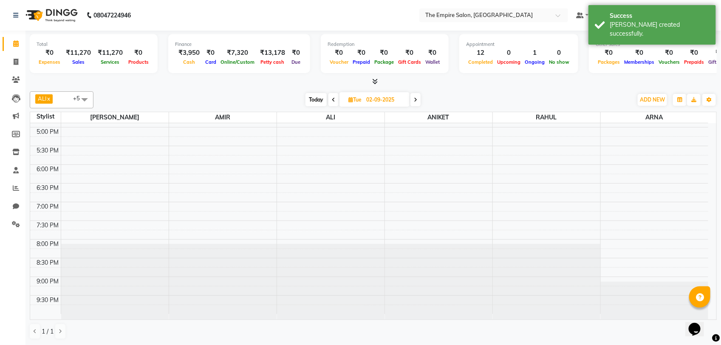
click at [416, 103] on span at bounding box center [416, 99] width 10 height 13
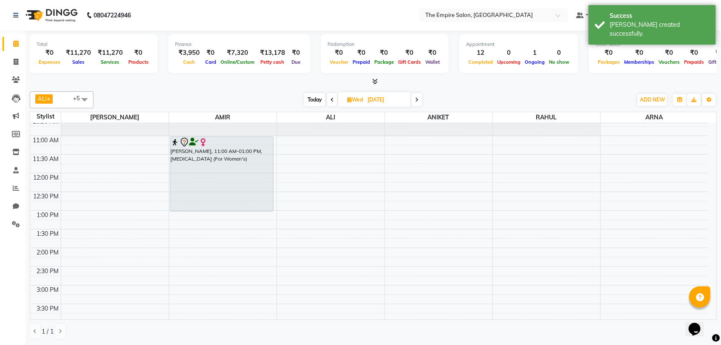
scroll to position [30, 0]
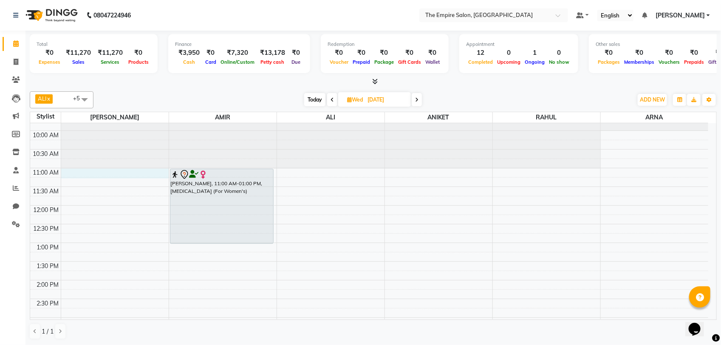
click at [67, 172] on div "9:00 AM 9:30 AM 10:00 AM 10:30 AM 11:00 AM 11:30 AM 12:00 PM 12:30 PM 1:00 PM 1…" at bounding box center [369, 337] width 678 height 486
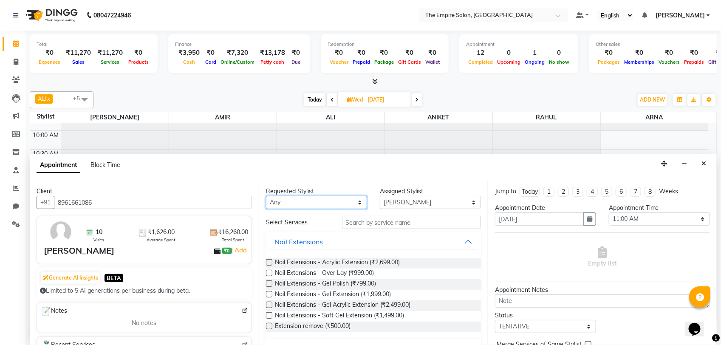
click at [329, 203] on select "Any [PERSON_NAME] [PERSON_NAME] [PERSON_NAME] [PERSON_NAME] PRIYANKA PUJA [PERS…" at bounding box center [316, 202] width 101 height 13
click at [266, 196] on select "Any [PERSON_NAME] [PERSON_NAME] [PERSON_NAME] [PERSON_NAME] PRIYANKA PUJA [PERS…" at bounding box center [316, 202] width 101 height 13
click at [367, 224] on input "text" at bounding box center [411, 222] width 139 height 13
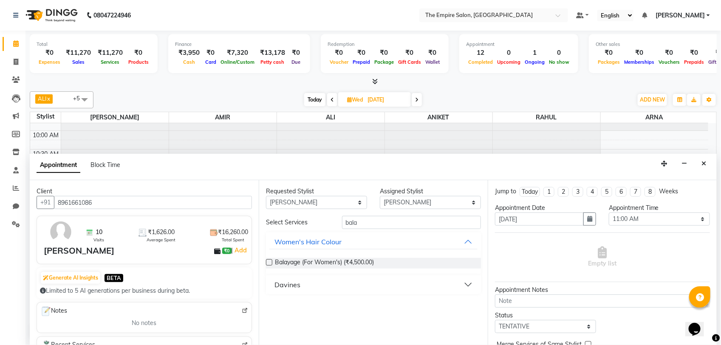
click at [268, 261] on label at bounding box center [269, 262] width 6 height 6
click at [268, 261] on input "checkbox" at bounding box center [269, 264] width 6 height 6
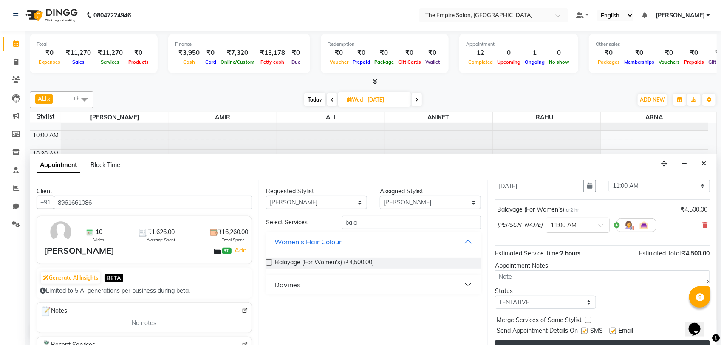
scroll to position [51, 0]
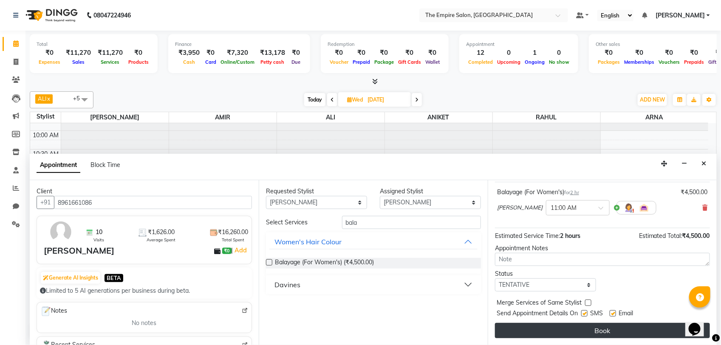
click at [593, 330] on button "Book" at bounding box center [602, 330] width 215 height 15
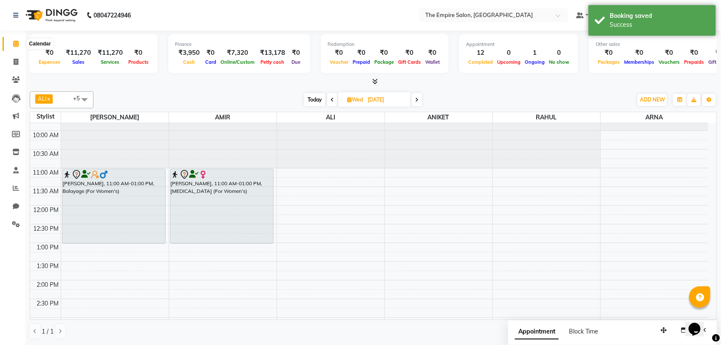
click at [16, 46] on icon at bounding box center [16, 43] width 6 height 6
click at [315, 102] on span "Today" at bounding box center [314, 99] width 21 height 13
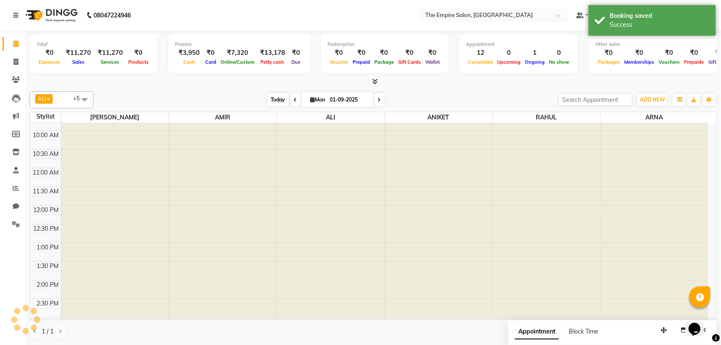
scroll to position [295, 0]
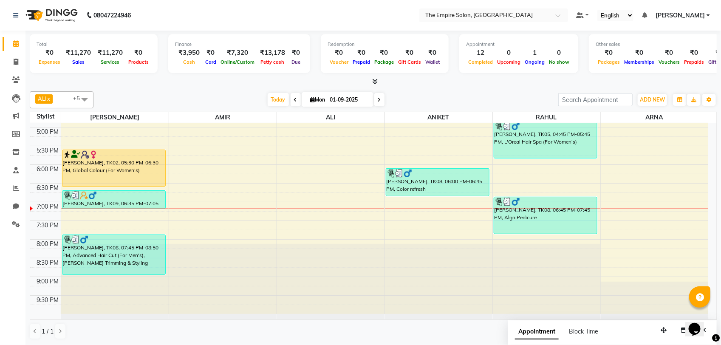
click at [378, 101] on icon at bounding box center [379, 99] width 3 height 5
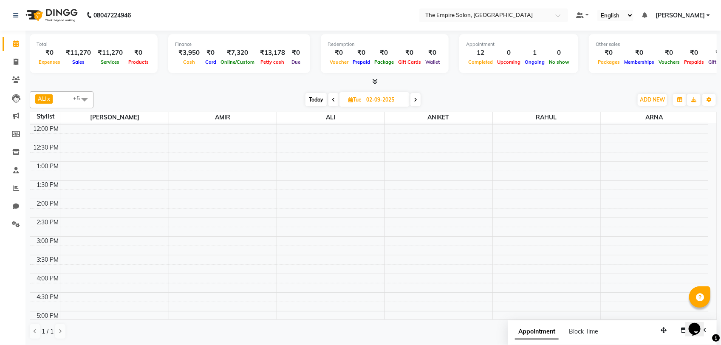
scroll to position [0, 0]
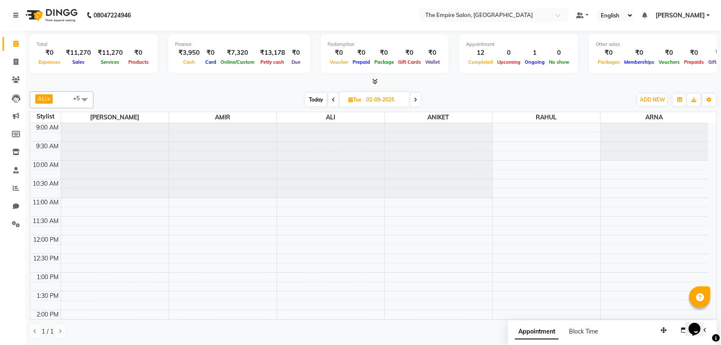
click at [419, 98] on span at bounding box center [416, 99] width 10 height 13
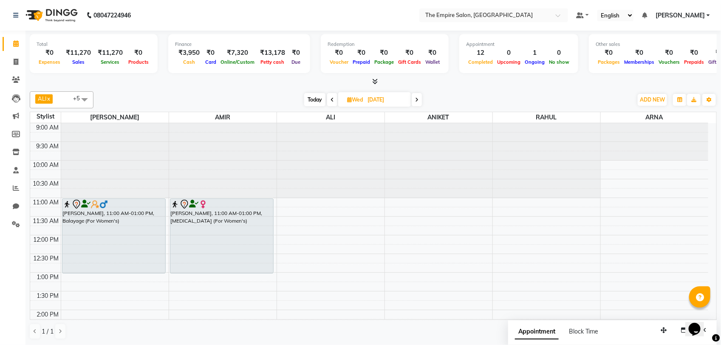
click at [332, 96] on span at bounding box center [332, 99] width 10 height 13
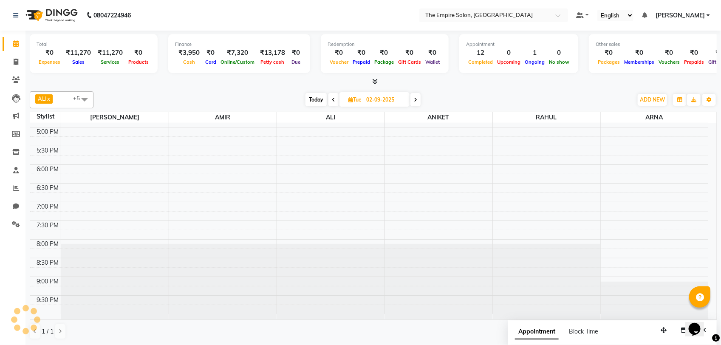
click at [312, 101] on span "Today" at bounding box center [316, 99] width 21 height 13
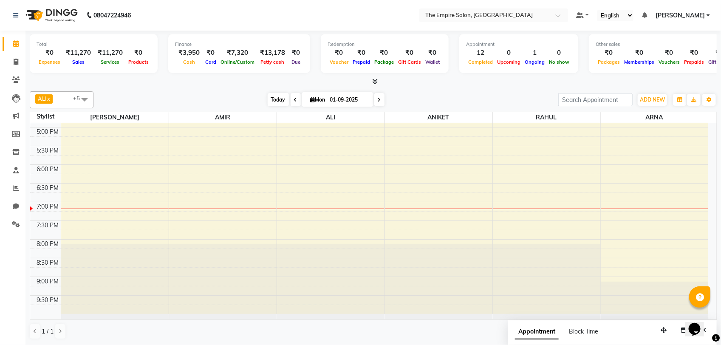
scroll to position [295, 0]
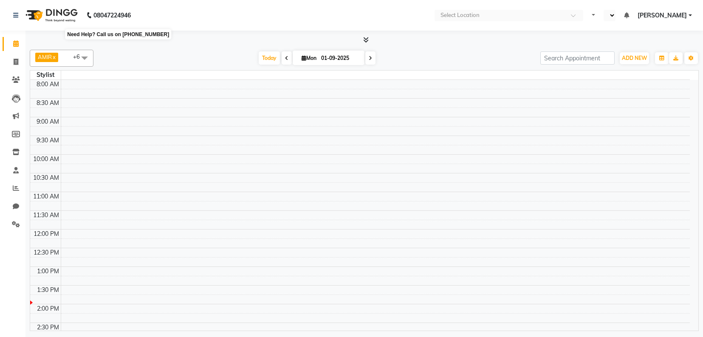
select select "en"
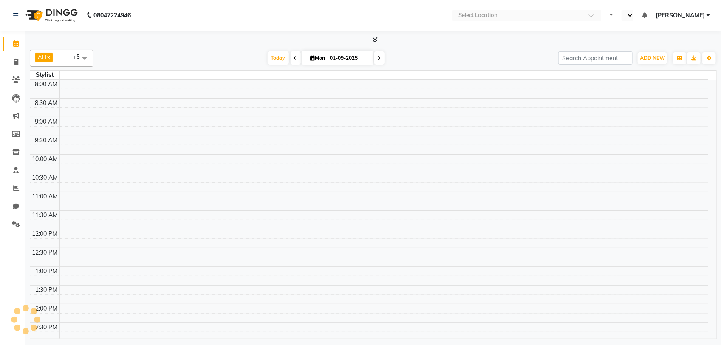
select select "en"
